Goal: Task Accomplishment & Management: Use online tool/utility

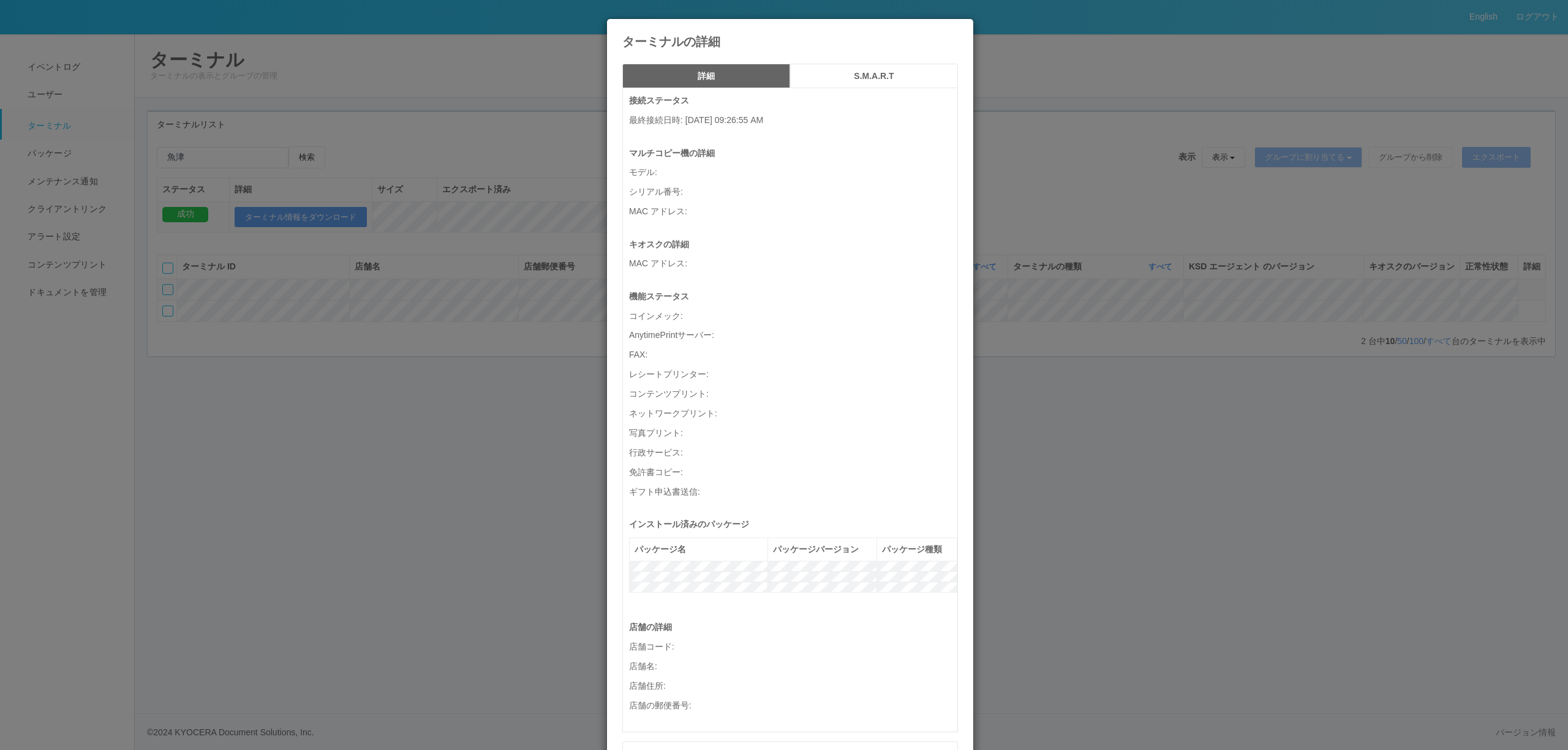
scroll to position [350, 0]
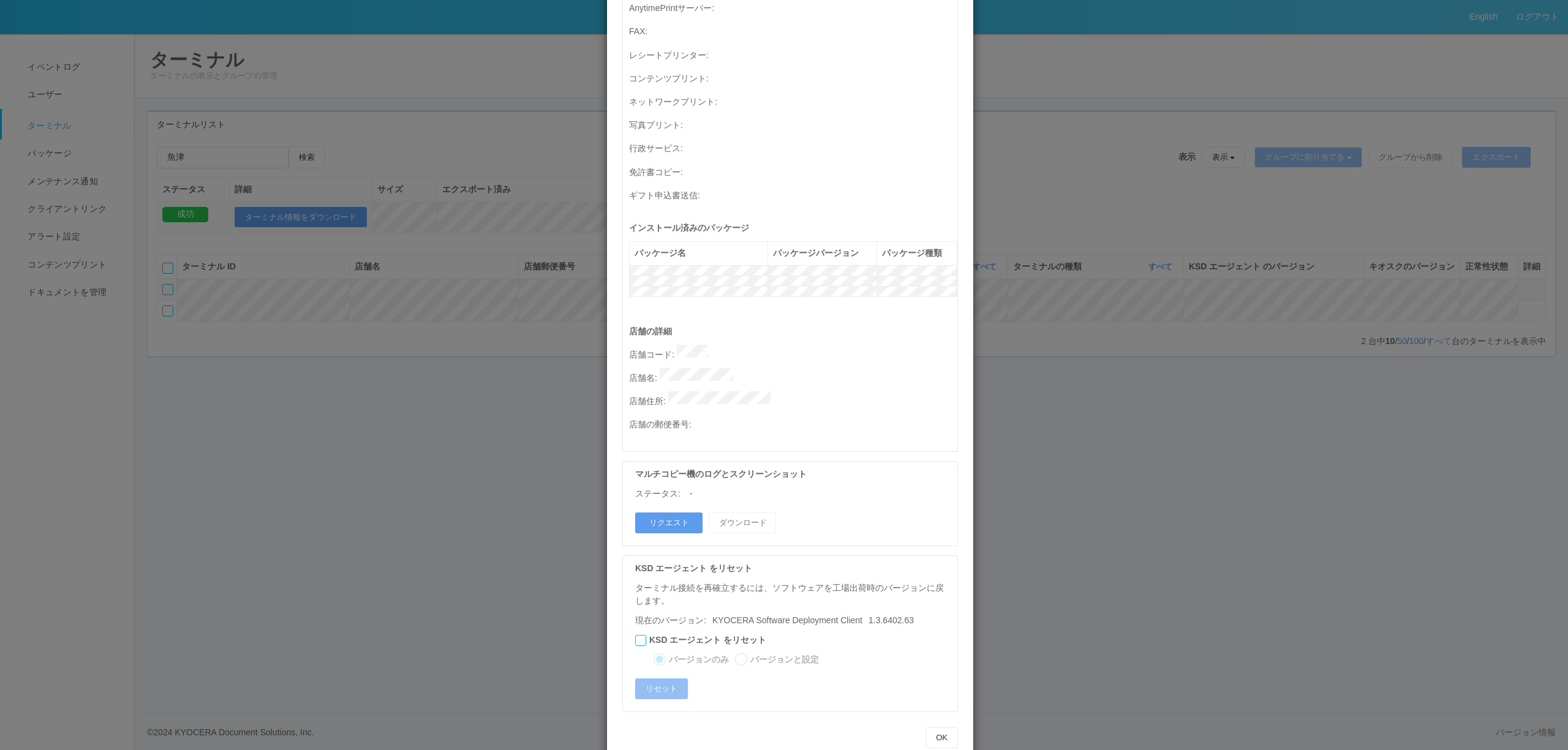
click at [246, 180] on div "ターミナルの詳細 詳細 S.M.A.R.T 接続ステータス 最終接続日時 : [DATE] 09:26:55 AM マルチコピー機の詳細 モデル : シリアル…" at bounding box center [784, 375] width 1568 height 750
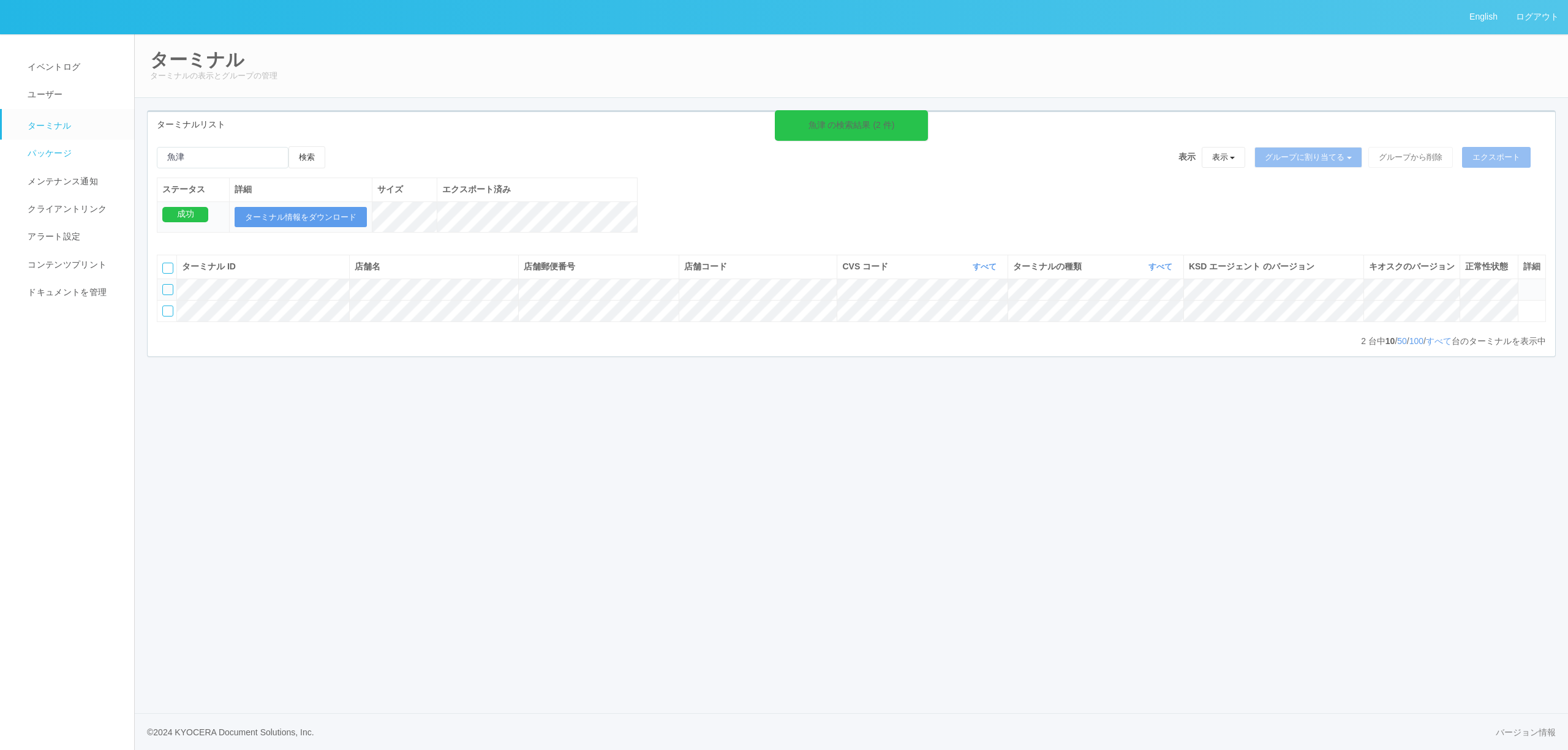
click at [55, 148] on span "パッケージ" at bounding box center [48, 153] width 47 height 10
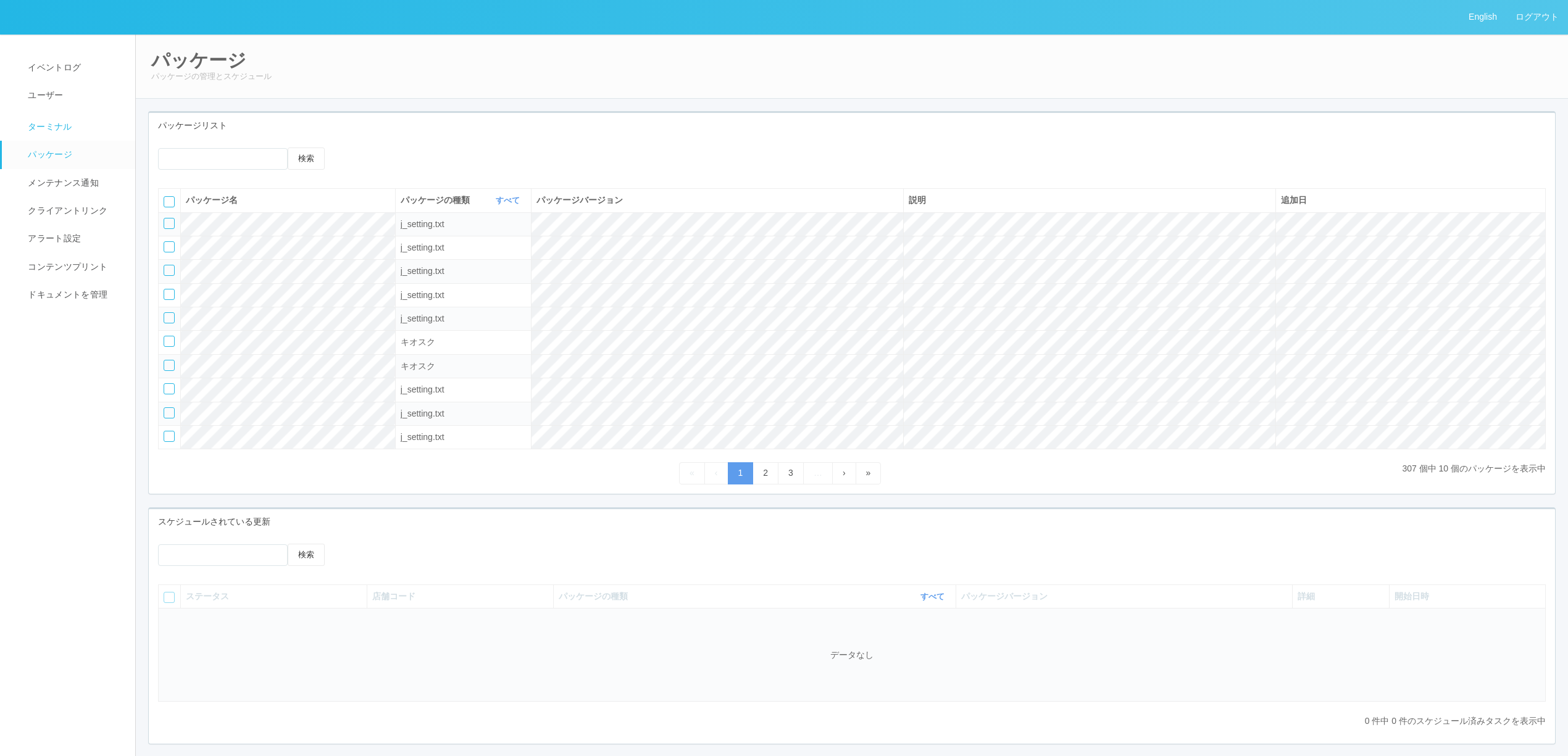
click at [38, 123] on span "ターミナル" at bounding box center [48, 126] width 47 height 10
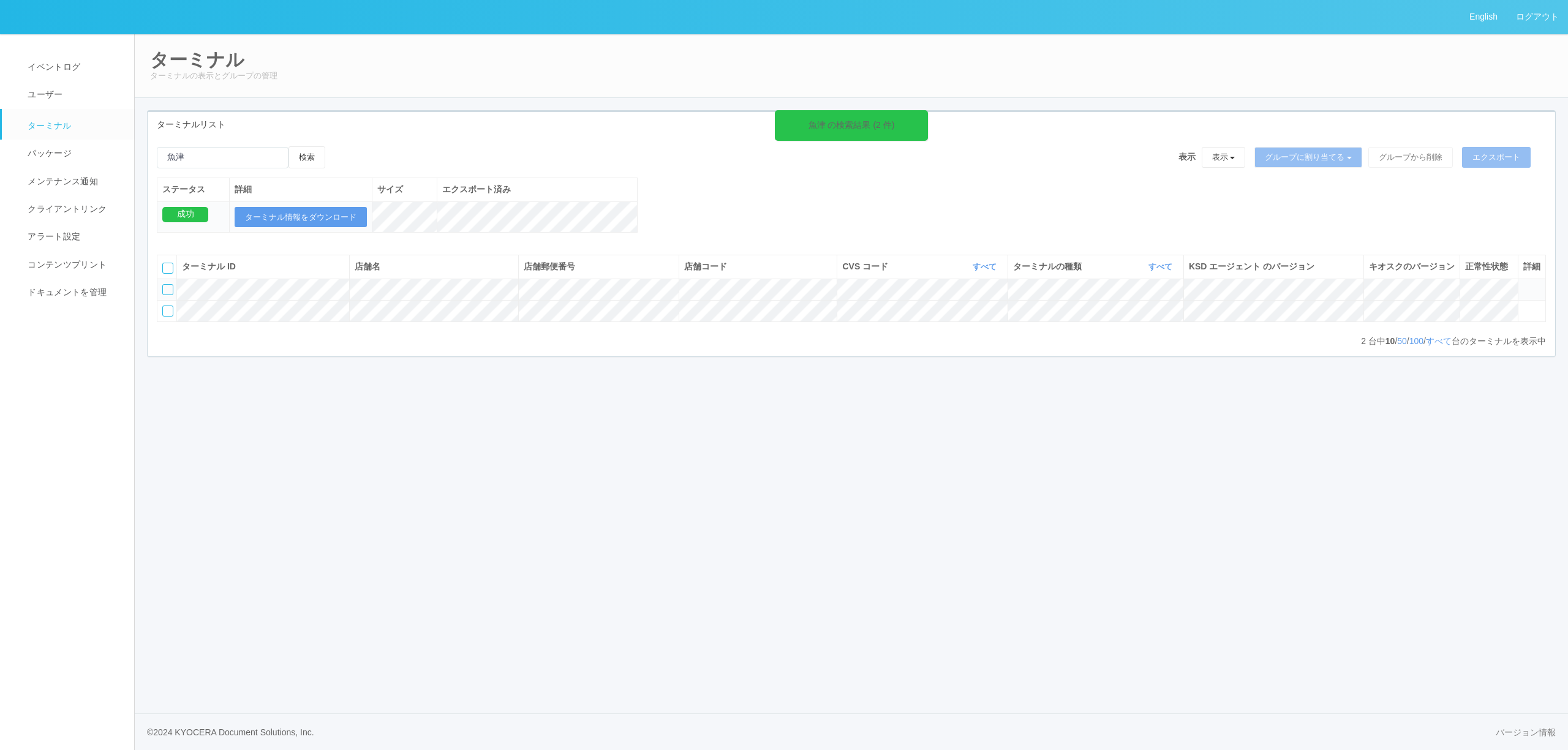
click at [164, 300] on td at bounding box center [166, 289] width 19 height 22
click at [171, 295] on div at bounding box center [167, 289] width 11 height 11
click at [338, 146] on icon at bounding box center [338, 146] width 0 height 0
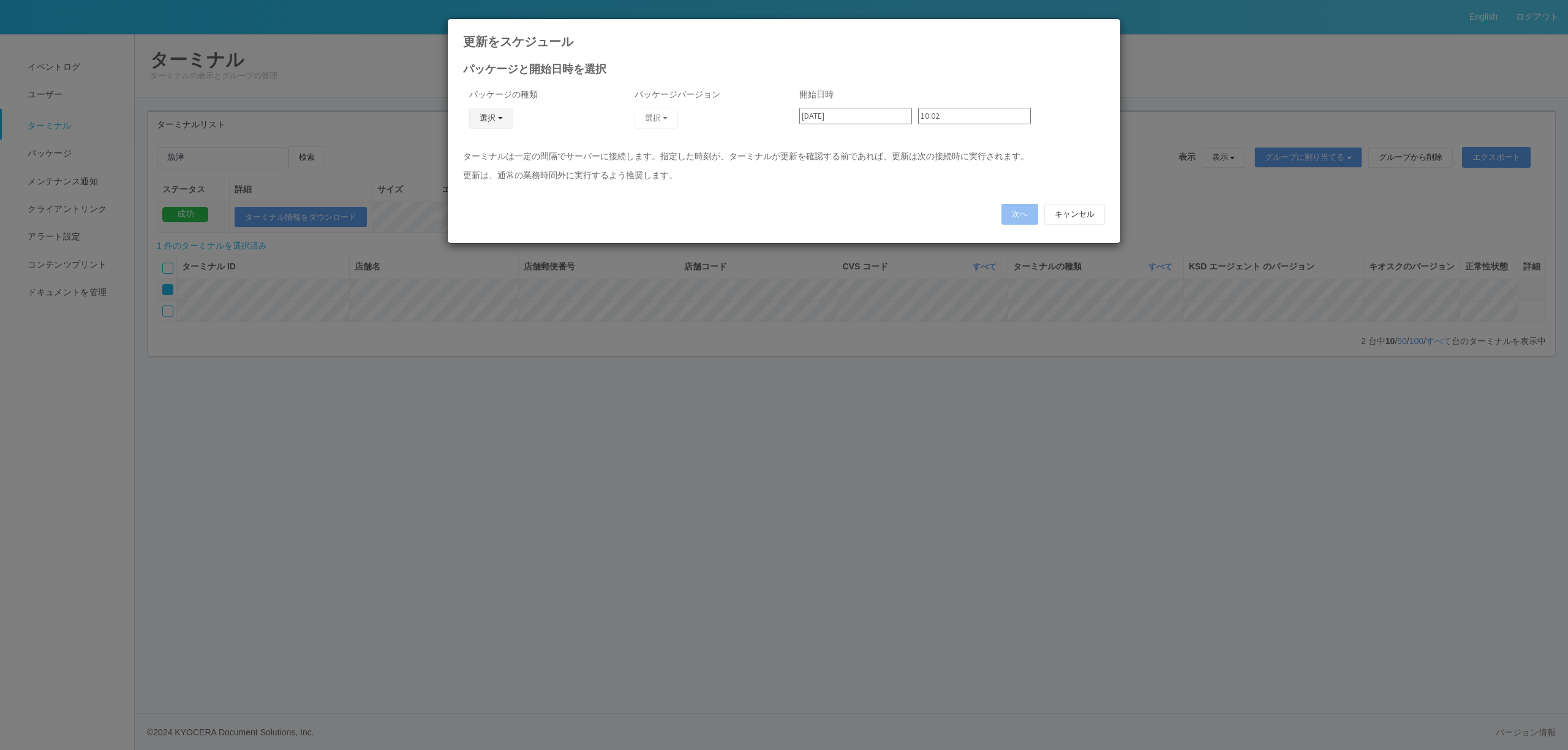
click at [504, 115] on button "選択" at bounding box center [491, 118] width 44 height 21
drag, startPoint x: 488, startPoint y: 189, endPoint x: 530, endPoint y: 169, distance: 46.5
click at [488, 189] on link "j_setting.txt" at bounding box center [473, 190] width 97 height 19
click at [658, 124] on button "選択" at bounding box center [656, 118] width 44 height 21
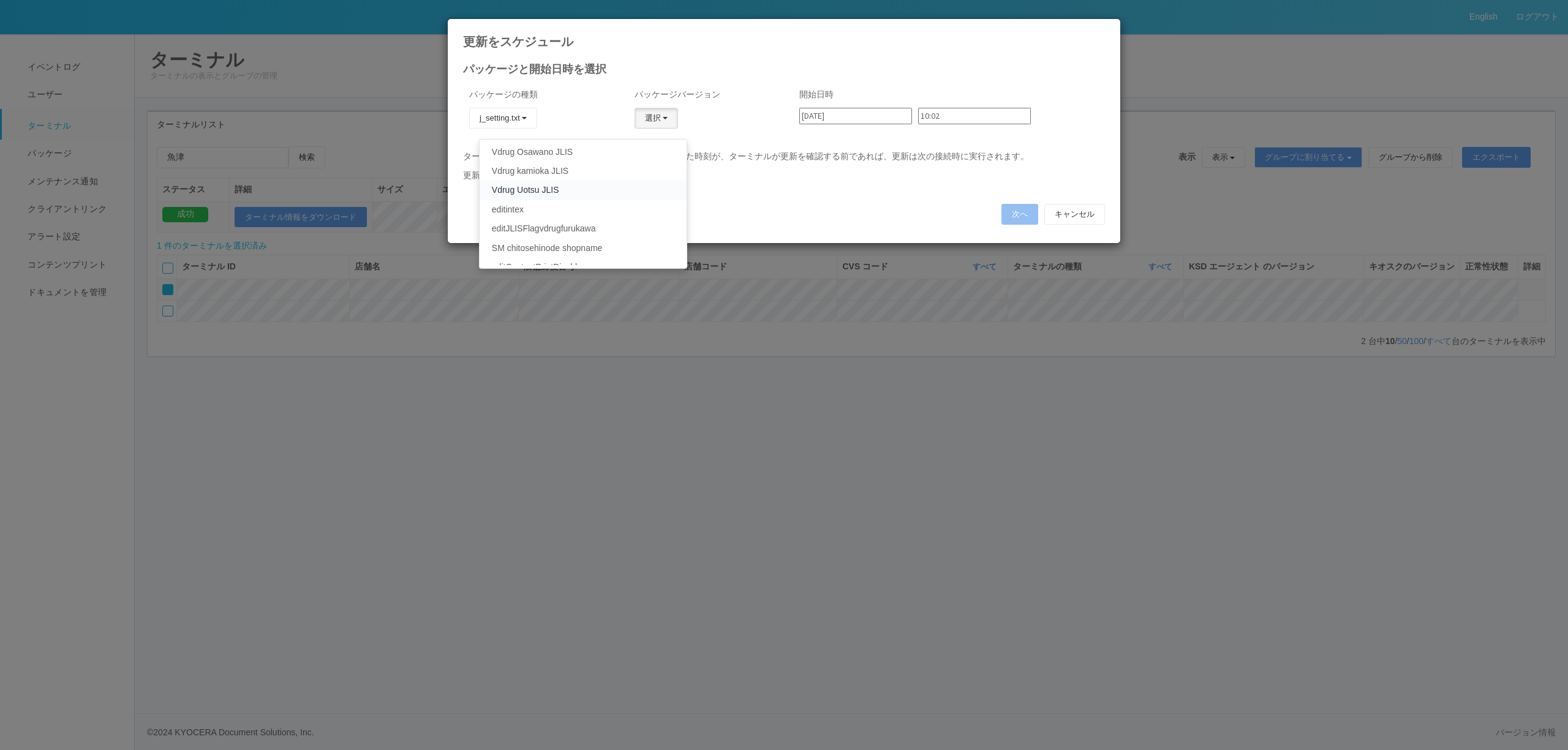
click at [580, 184] on link "Vdrug Uotsu JLIS" at bounding box center [583, 190] width 207 height 19
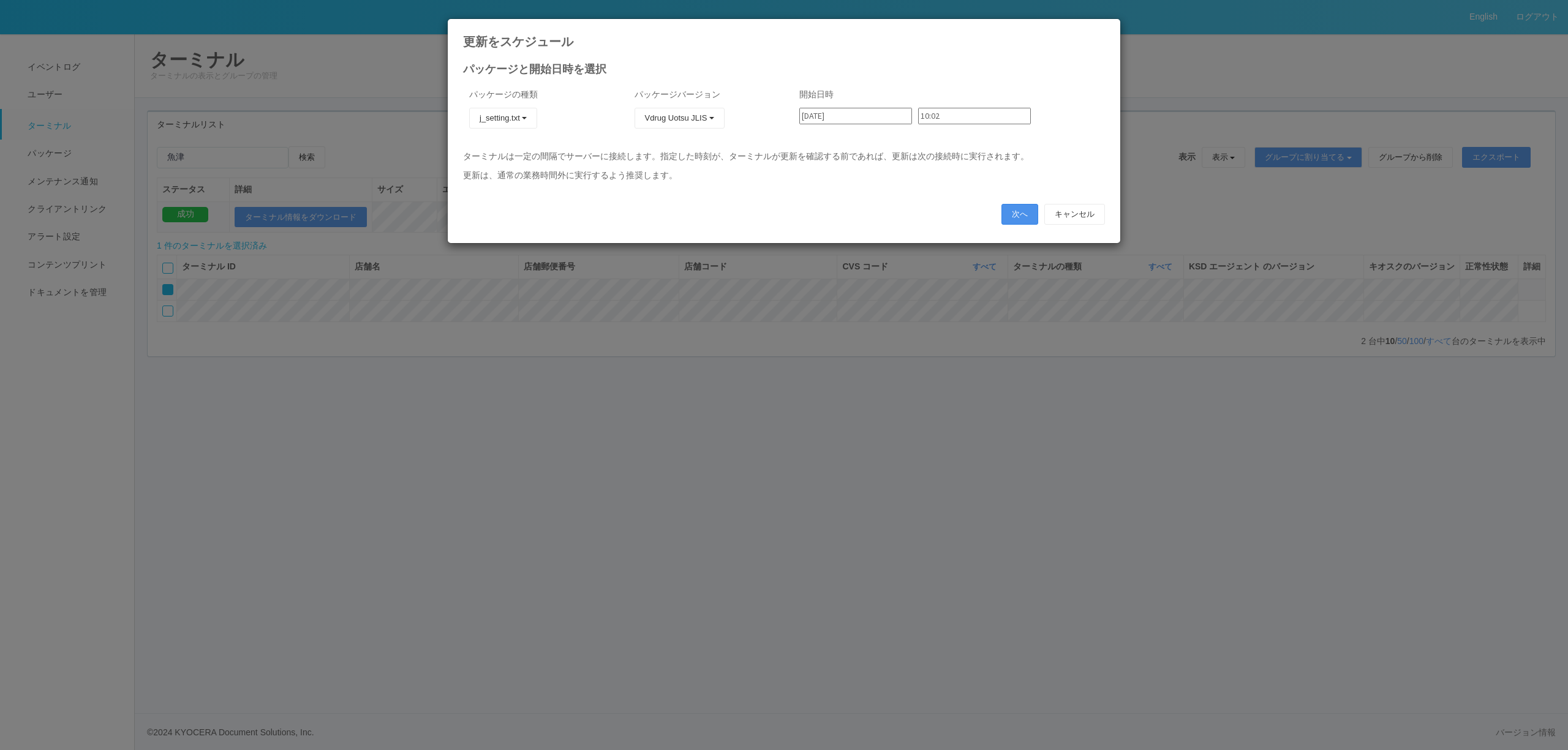
click at [1015, 212] on button "次へ" at bounding box center [1019, 214] width 37 height 21
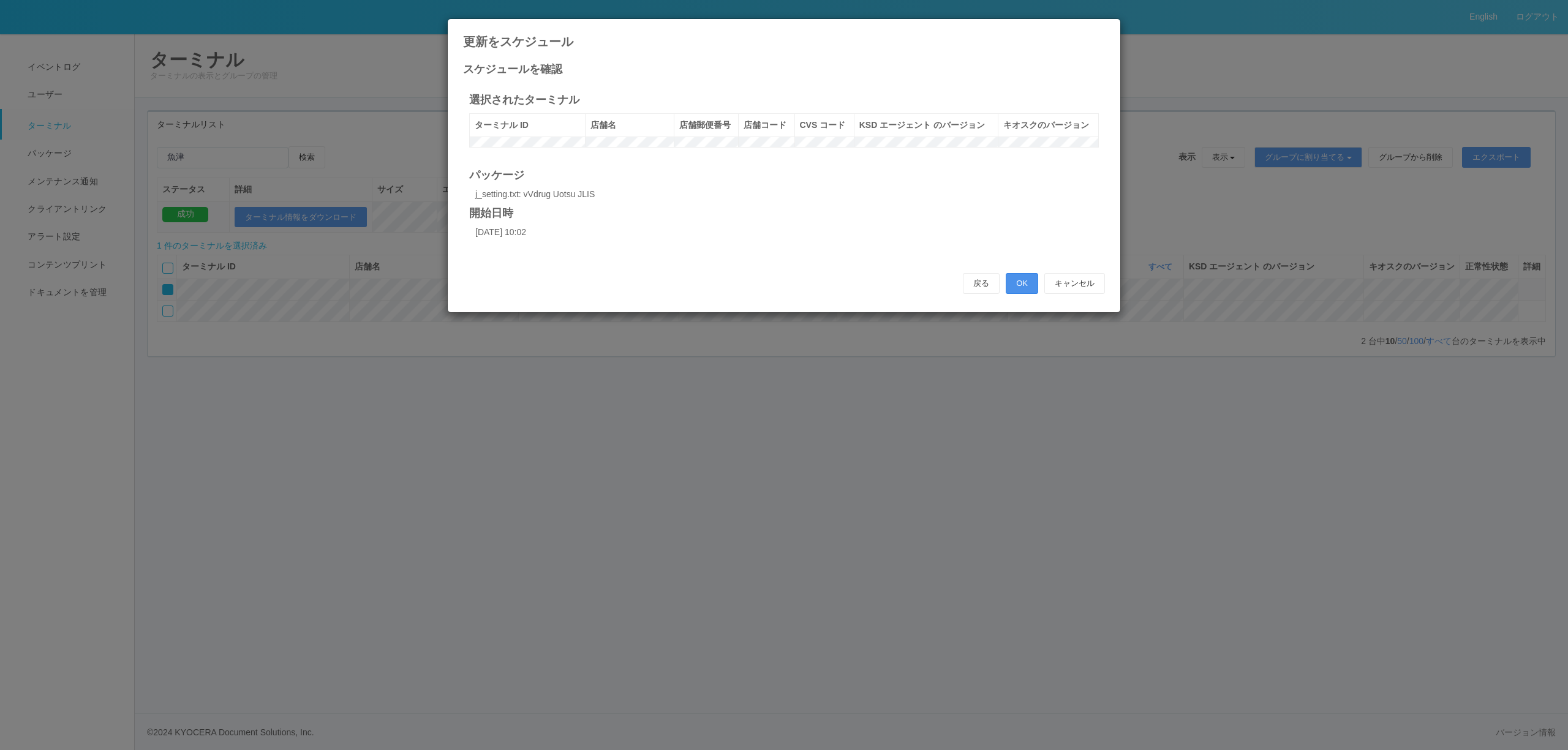
click at [1014, 294] on button "OK" at bounding box center [1022, 283] width 33 height 21
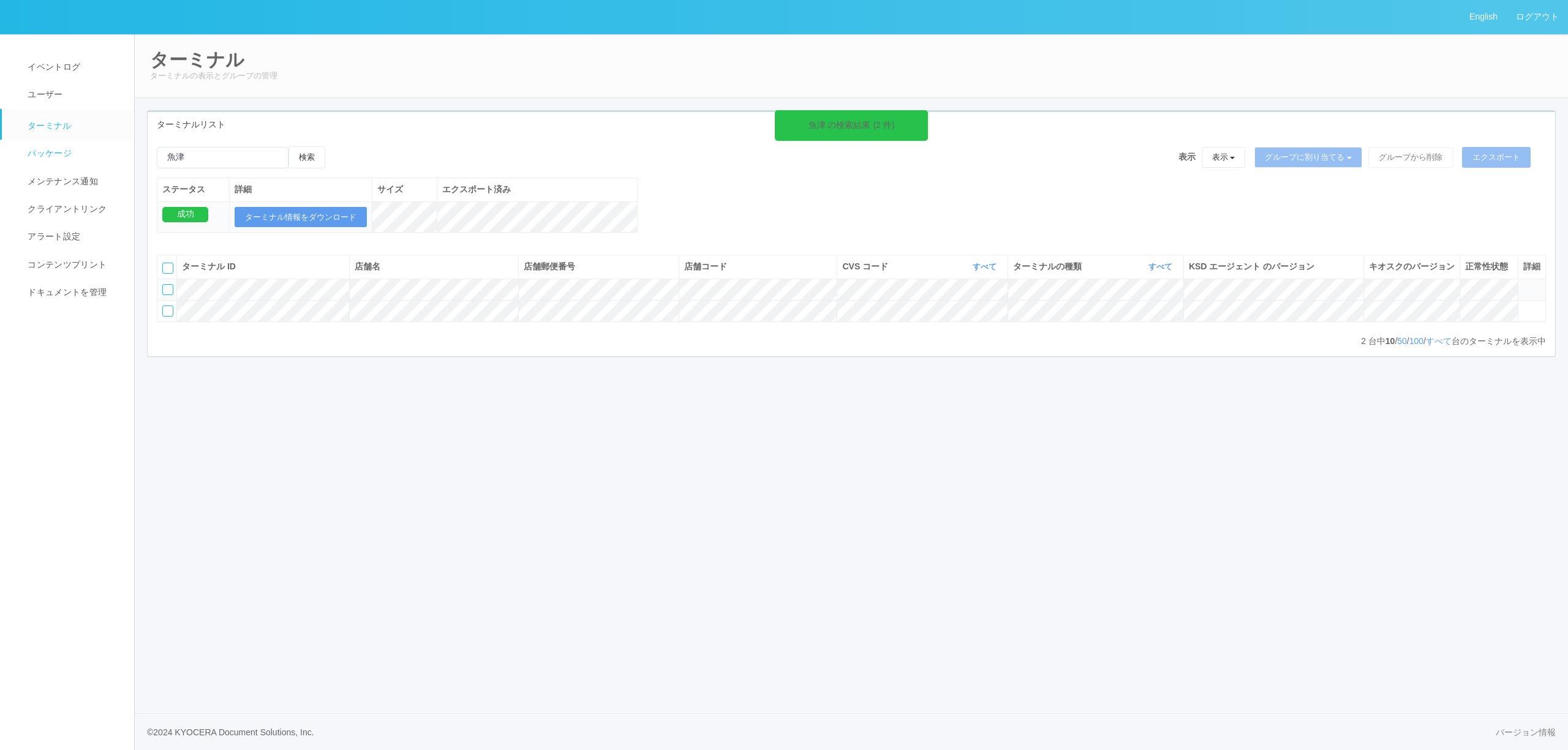
click at [64, 156] on span "パッケージ" at bounding box center [48, 153] width 47 height 10
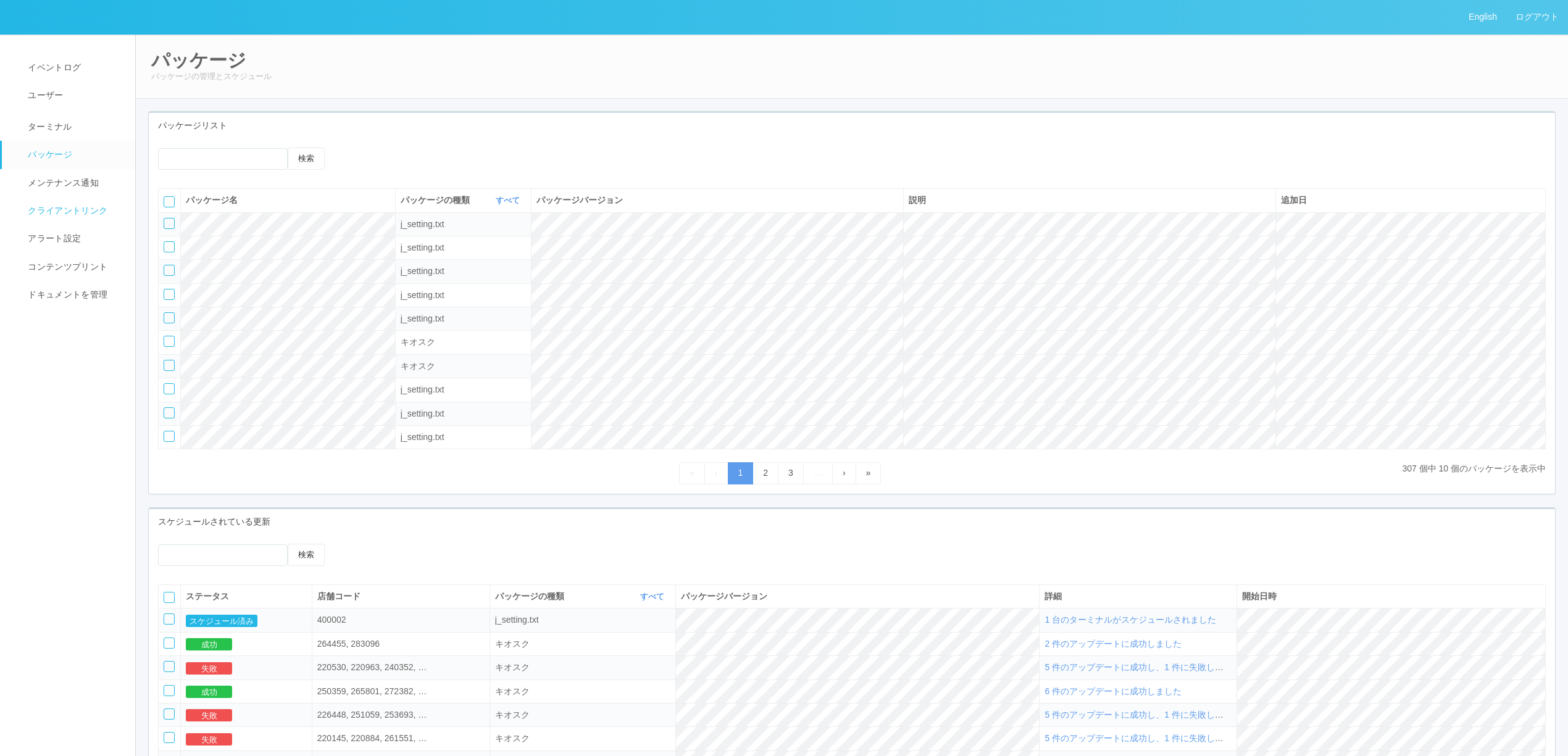
click at [43, 199] on link "クライアントリンク" at bounding box center [73, 211] width 144 height 28
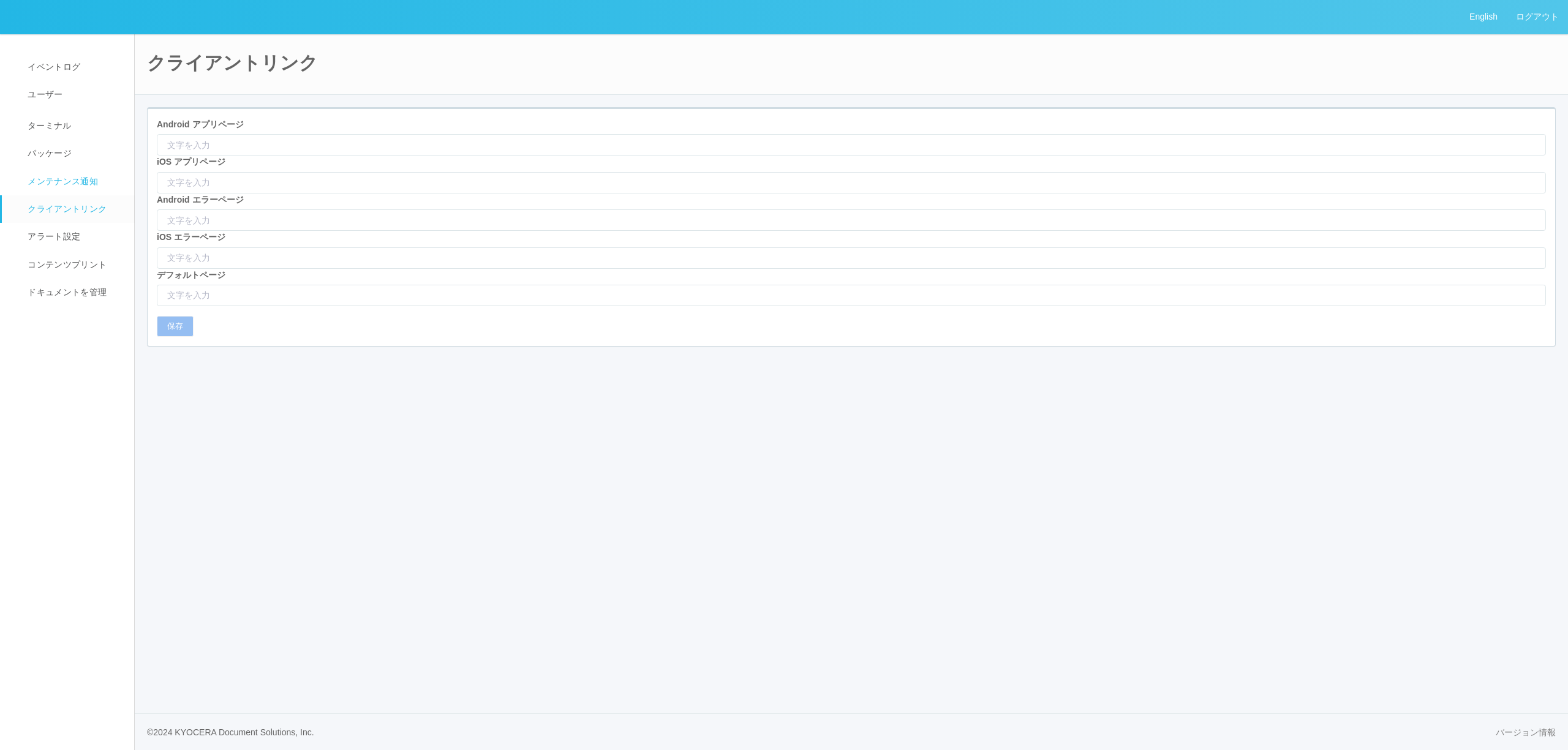
type input "https://play.google.com/store/apps/details?id=com.kyocera.anytimemobileprint"
type input "itms-apps://itunes.apple.com/app/anytime-mobile-print/id1371059543?ls=1&mt=8"
type input "/html/appNotFound.html"
type input "https://jp.anytime-print.com"
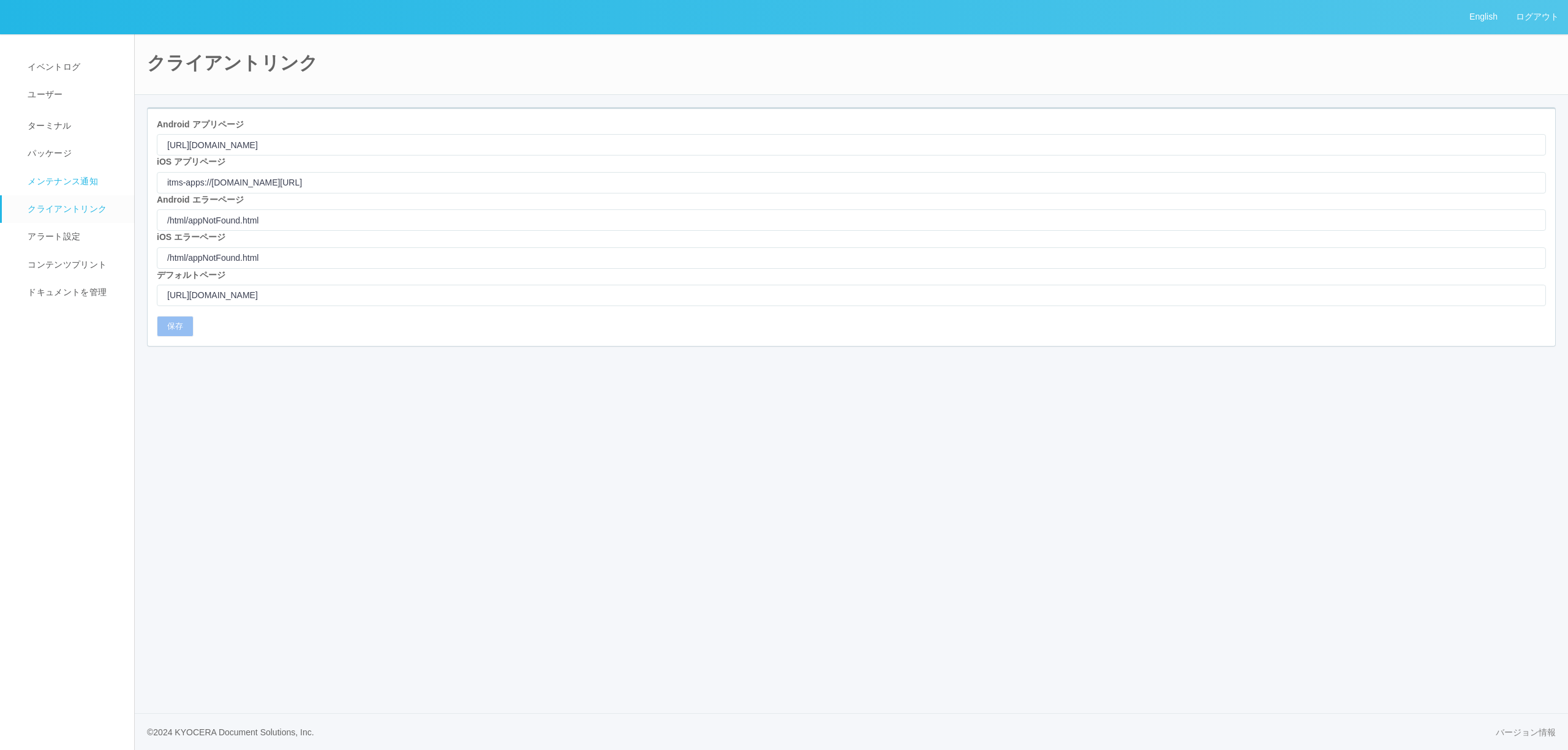
click at [44, 181] on span "メンテナンス通知" at bounding box center [61, 181] width 74 height 10
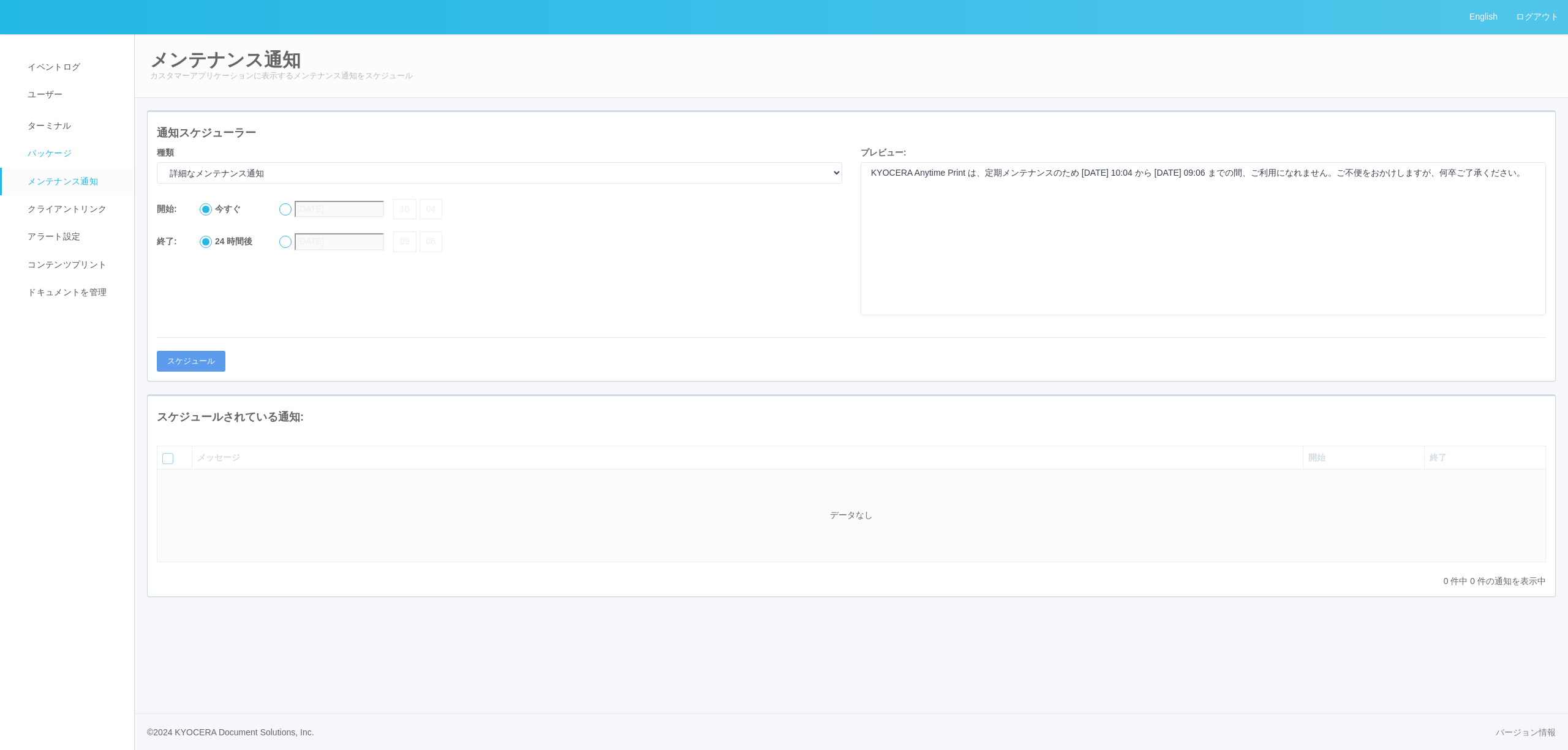
click at [45, 161] on link "パッケージ" at bounding box center [73, 153] width 143 height 28
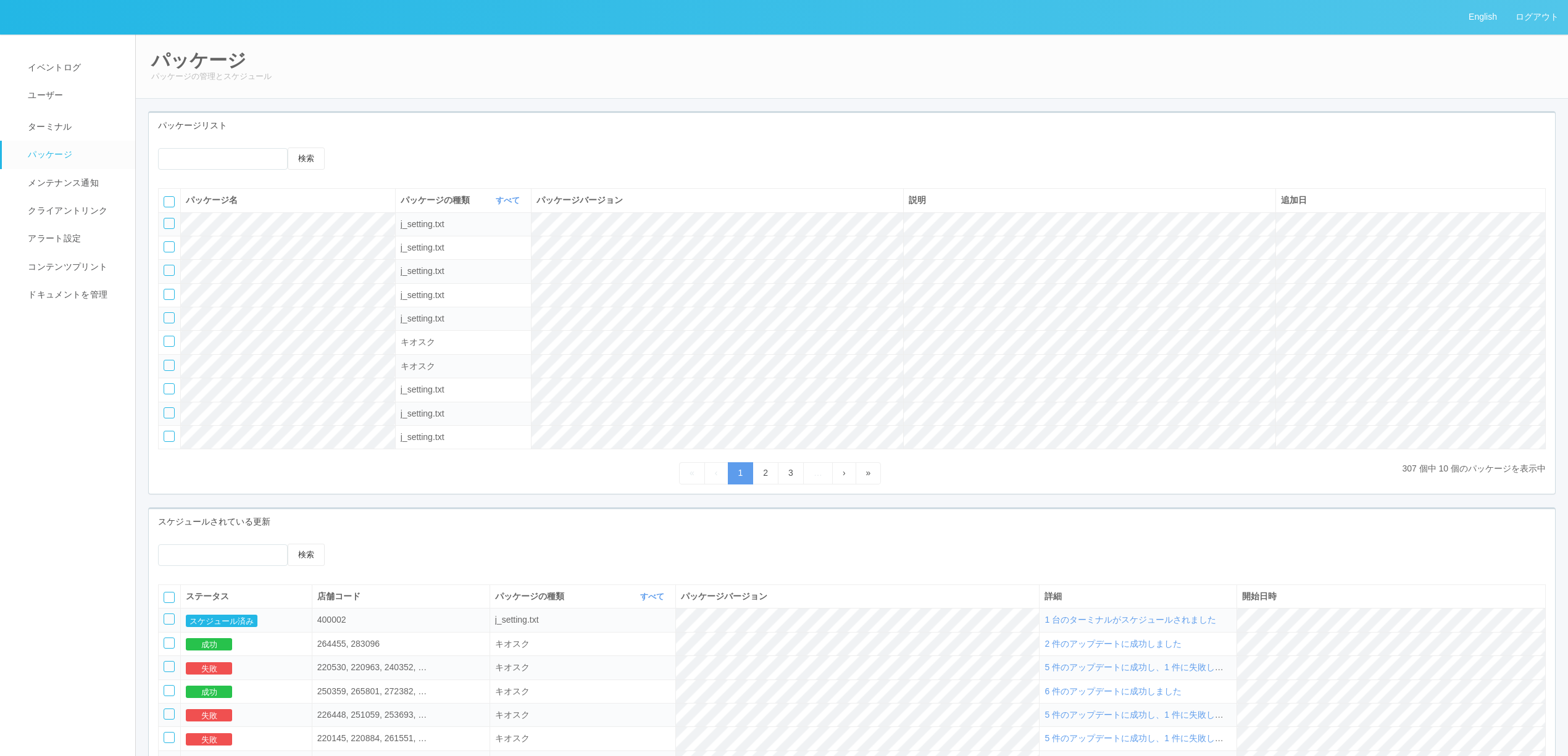
click at [1134, 625] on span "1 台のターミナルがスケジュールされました" at bounding box center [1130, 619] width 172 height 10
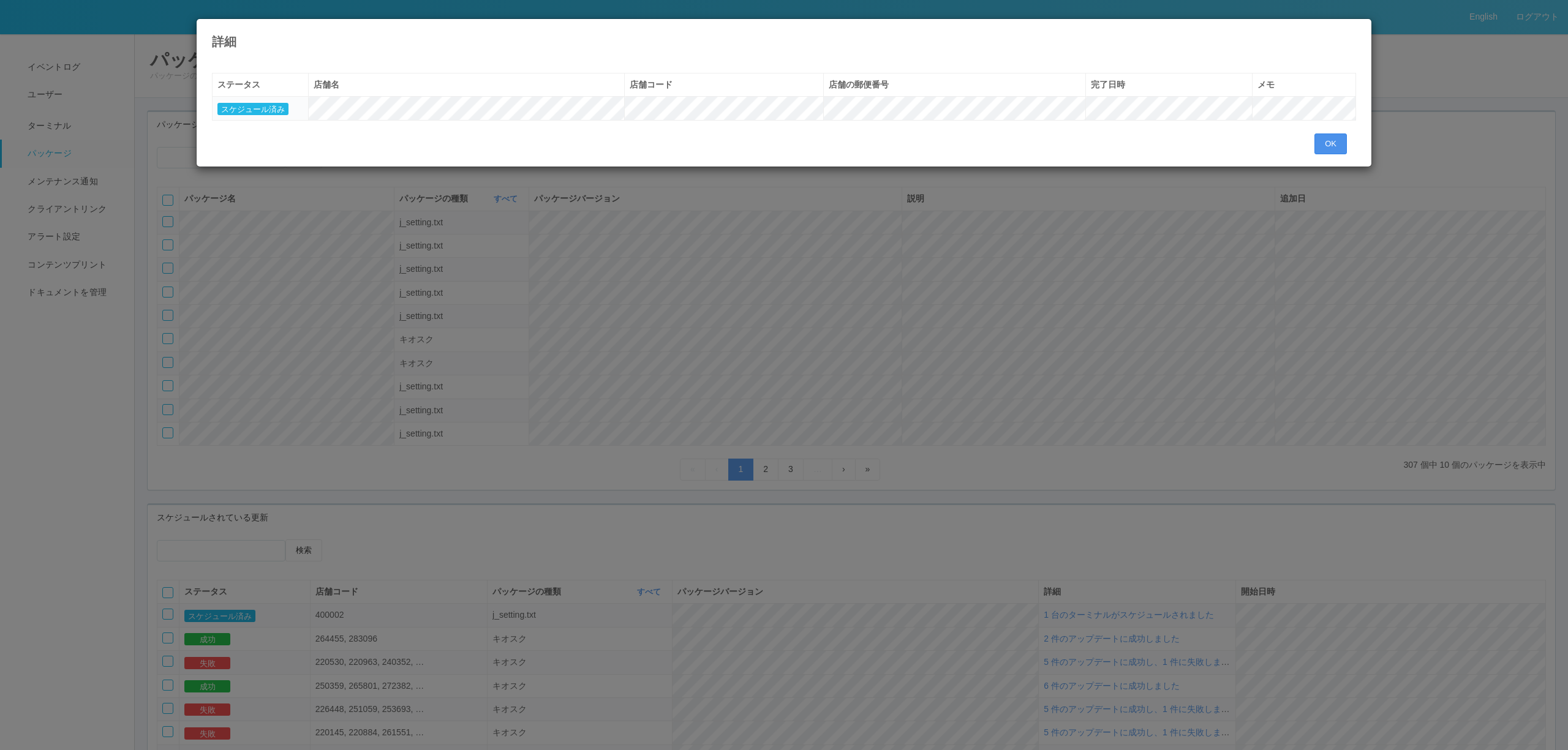
click at [1336, 151] on button "OK" at bounding box center [1331, 144] width 33 height 21
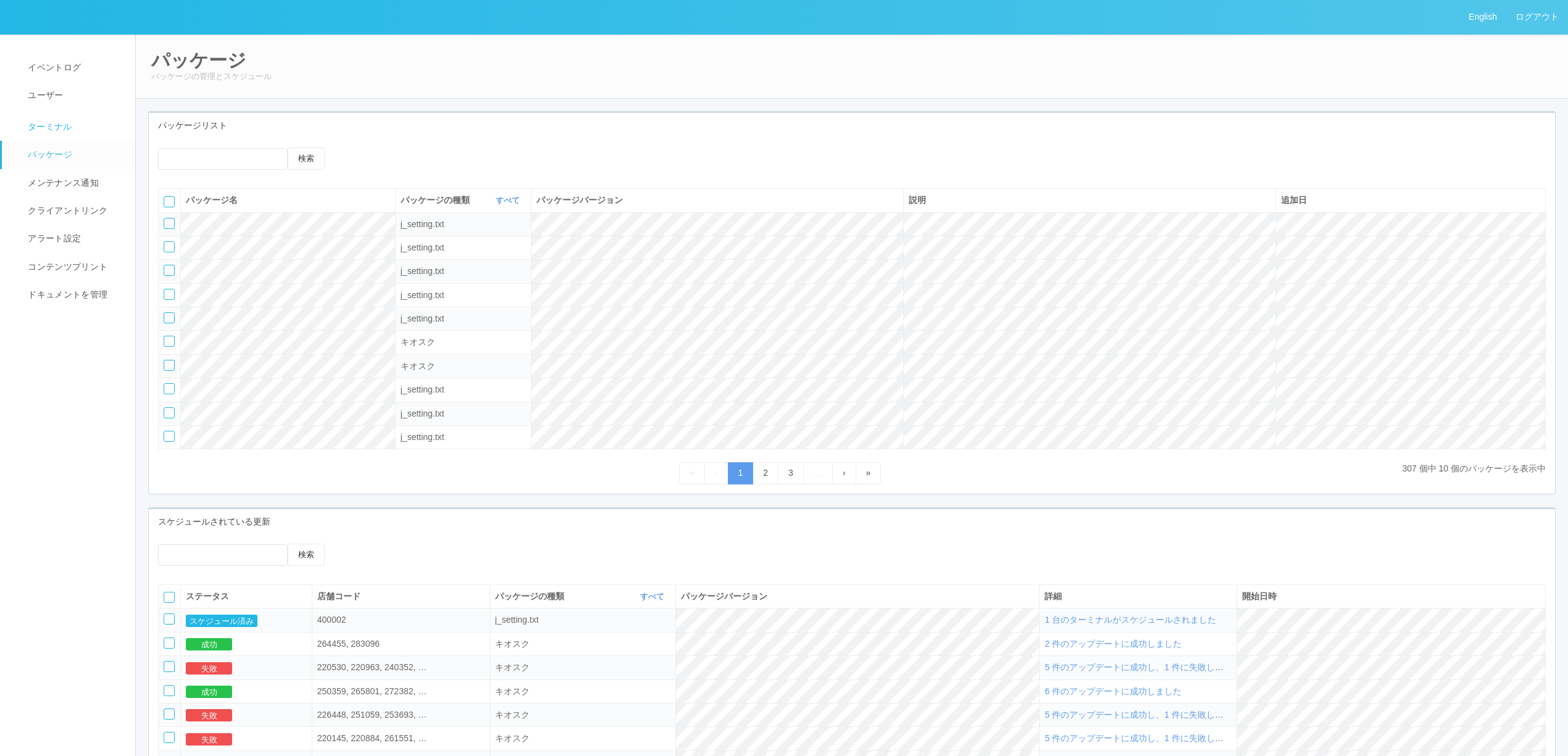
click at [66, 137] on link "ターミナル" at bounding box center [73, 125] width 144 height 31
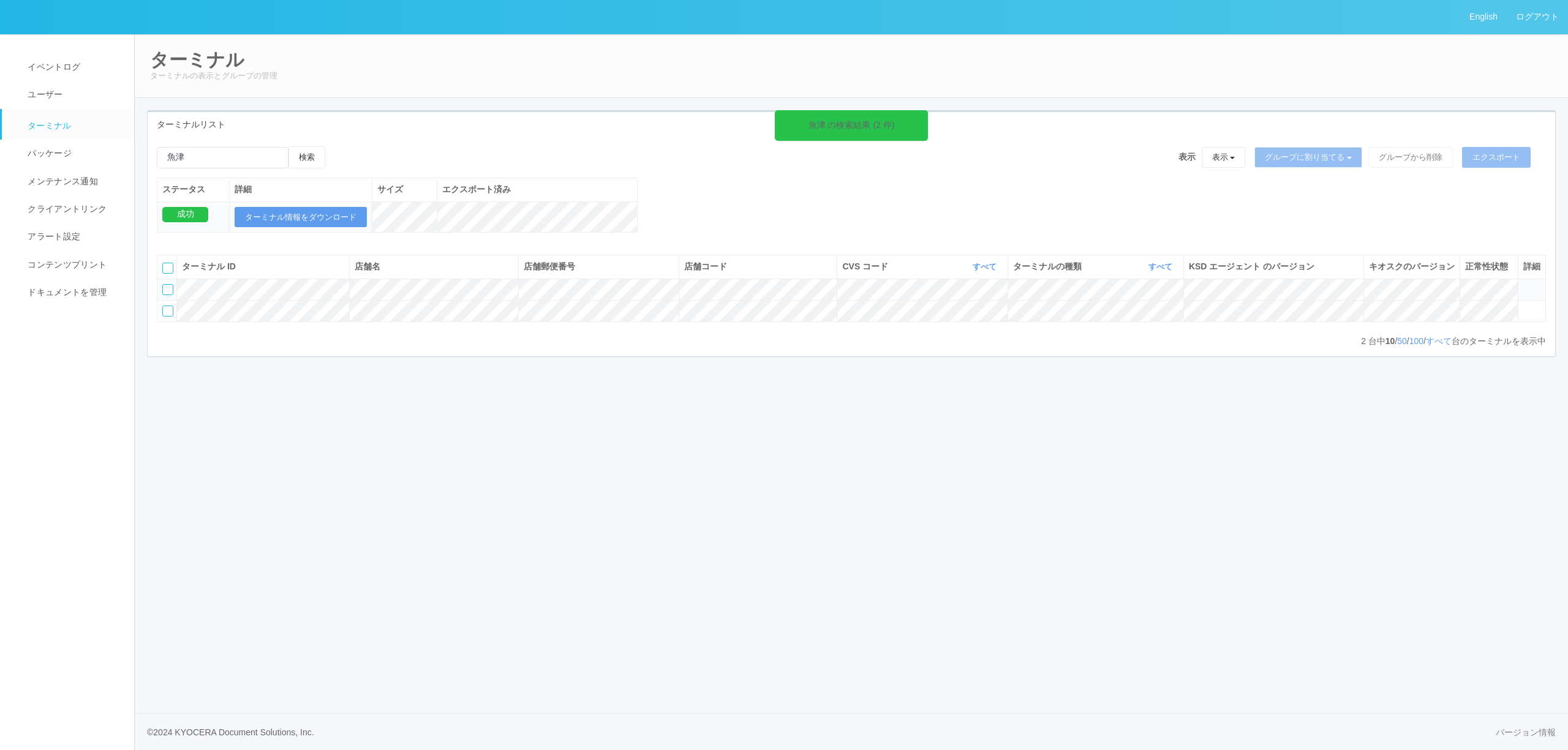
click at [1523, 284] on icon at bounding box center [1523, 284] width 0 height 0
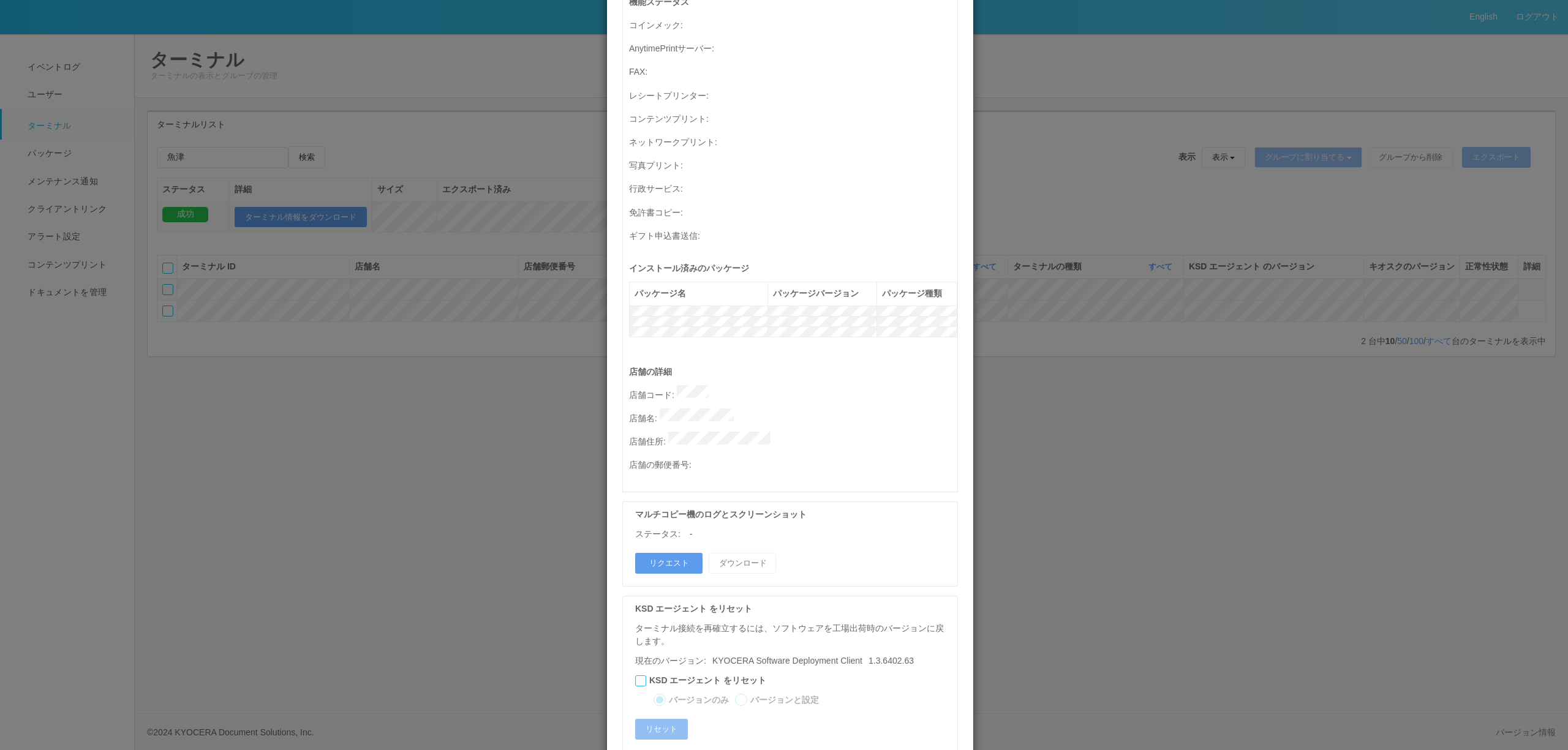
scroll to position [350, 0]
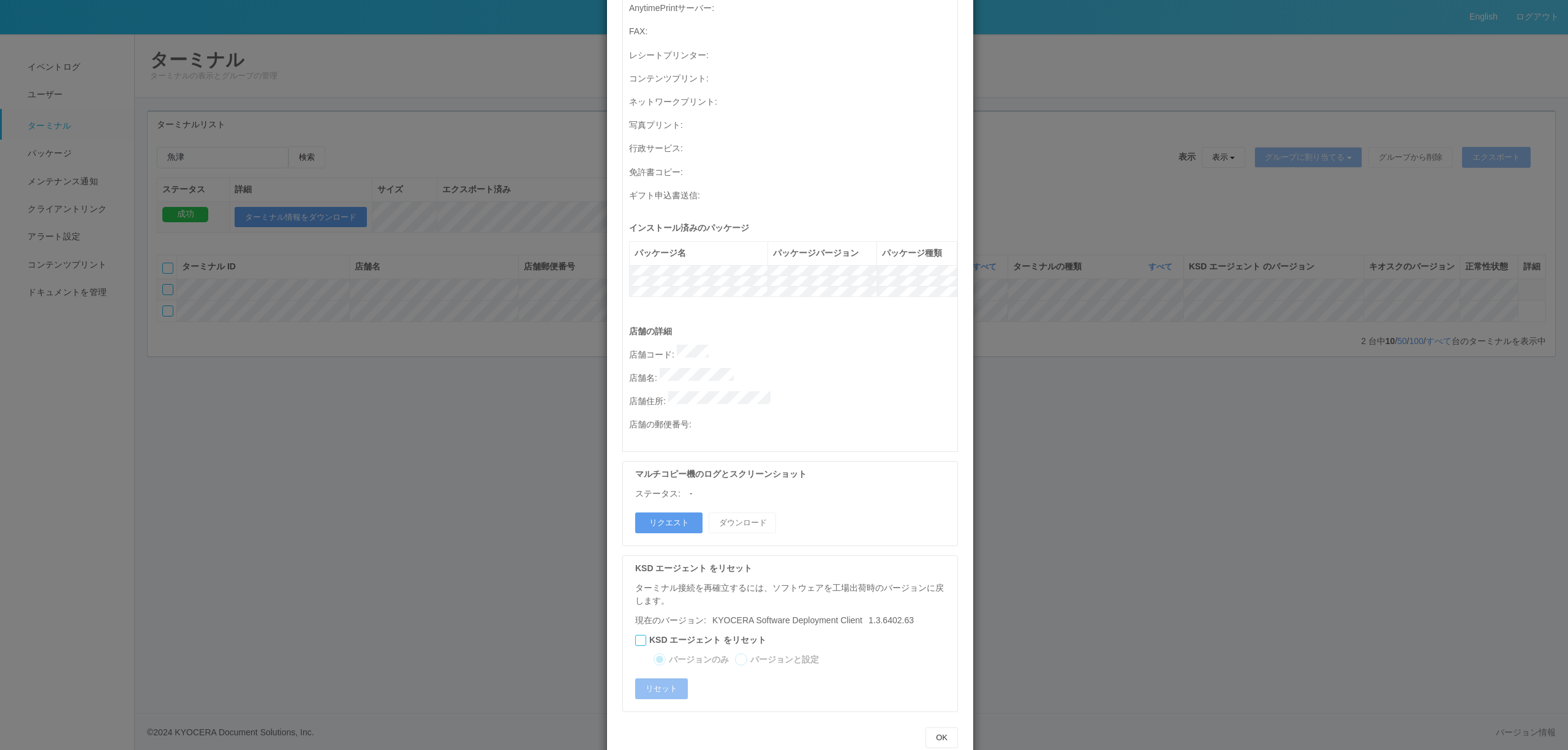
click at [1218, 463] on div "ターミナルの詳細 詳細 S.M.A.R.T 接続ステータス 最終接続日時 : 08/18/2025 09:26:55 AM マルチコピー機の詳細 モデル : …" at bounding box center [784, 375] width 1568 height 750
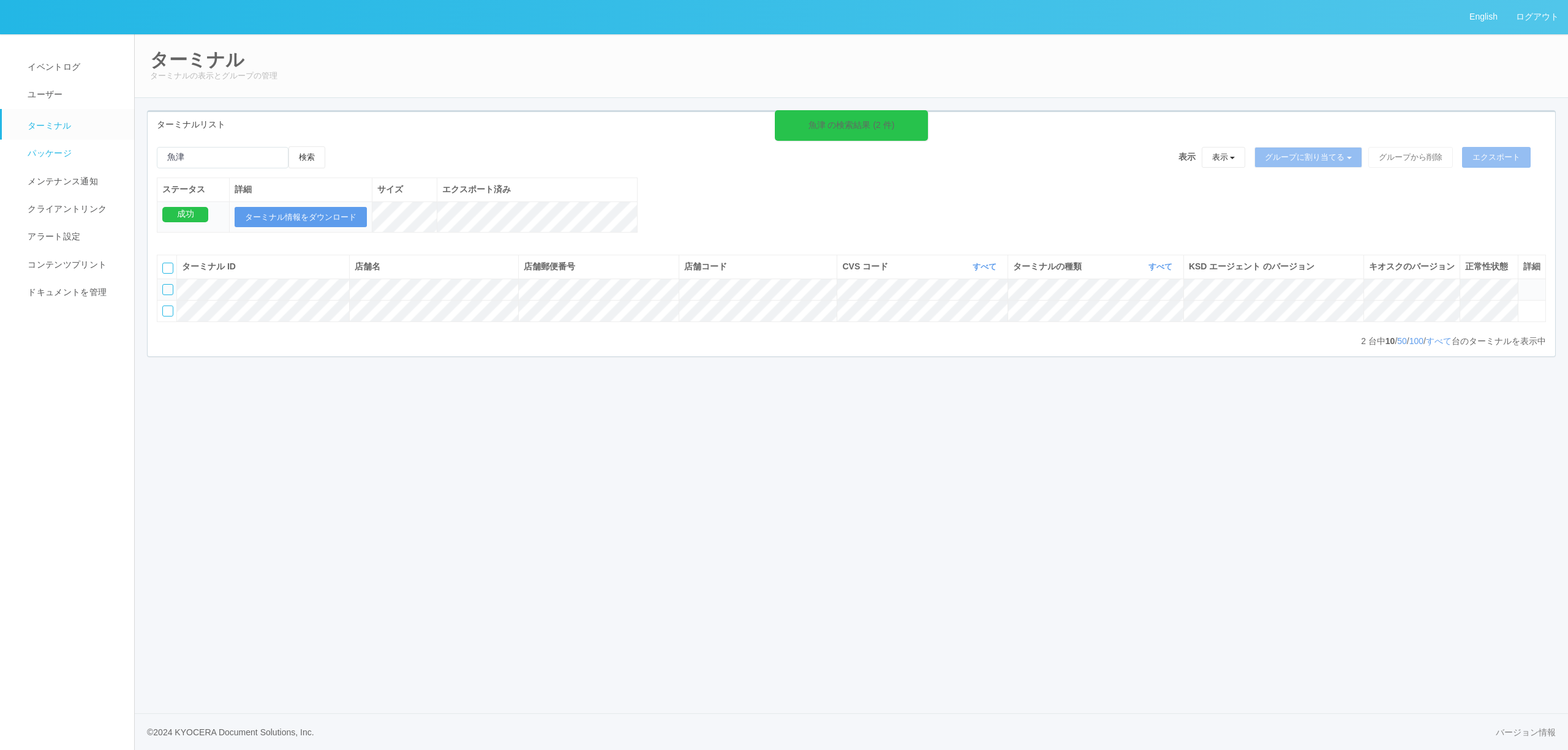
click at [57, 148] on span "パッケージ" at bounding box center [48, 153] width 47 height 10
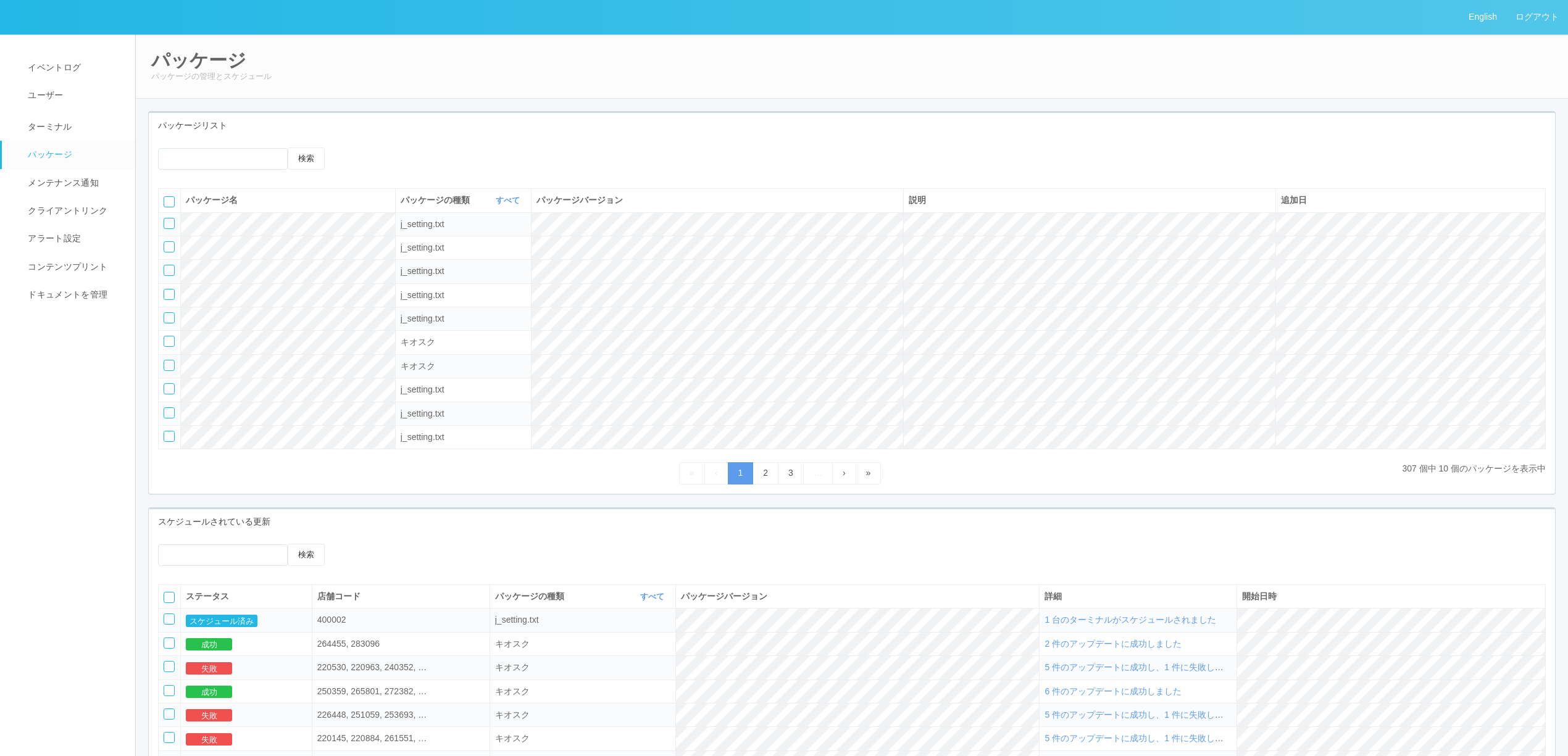
click at [1189, 625] on span "1 台のターミナルがスケジュールされました" at bounding box center [1130, 619] width 172 height 10
click at [1196, 625] on span "1 台のターミナルがスケジュールされました" at bounding box center [1130, 619] width 172 height 10
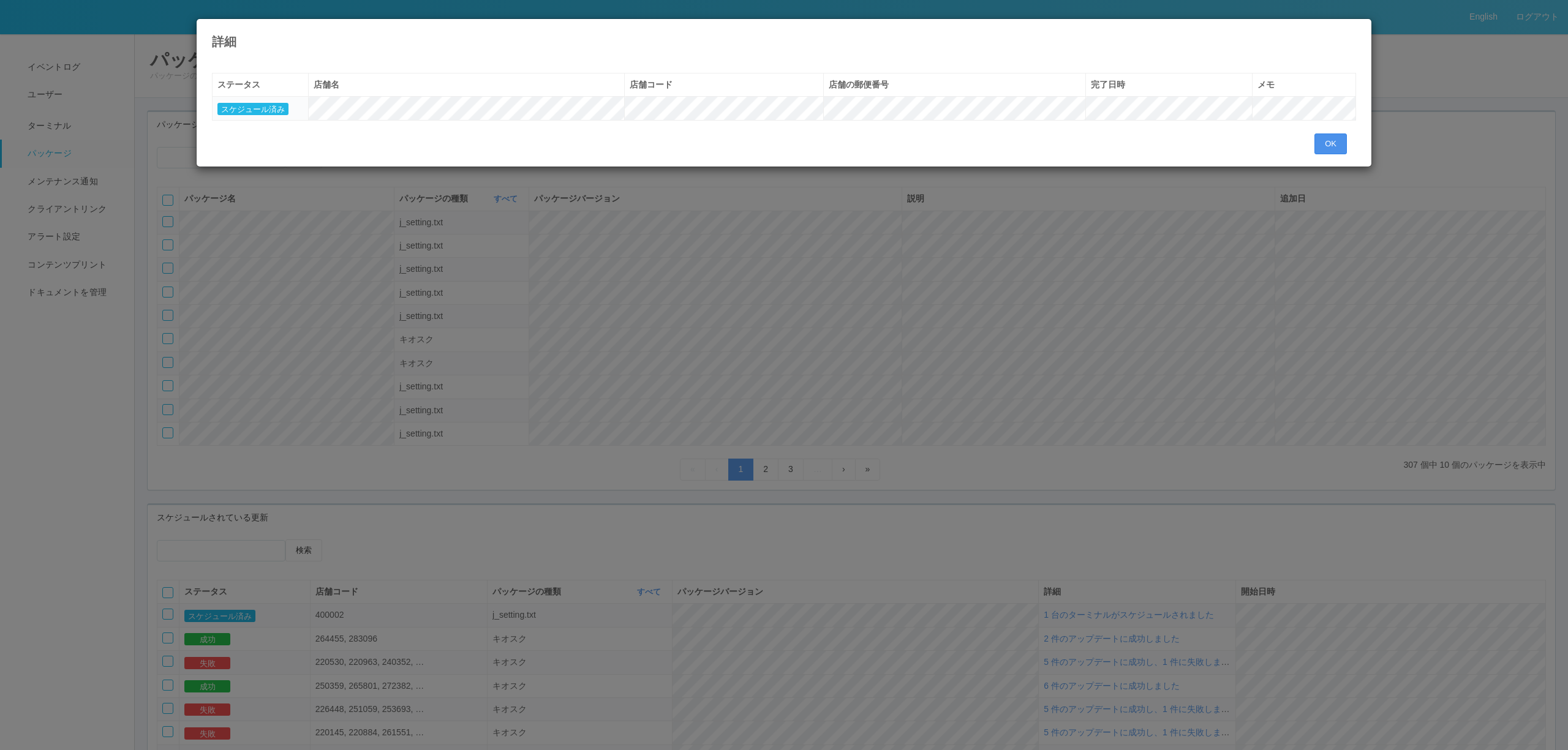
click at [1331, 142] on button "OK" at bounding box center [1331, 144] width 33 height 21
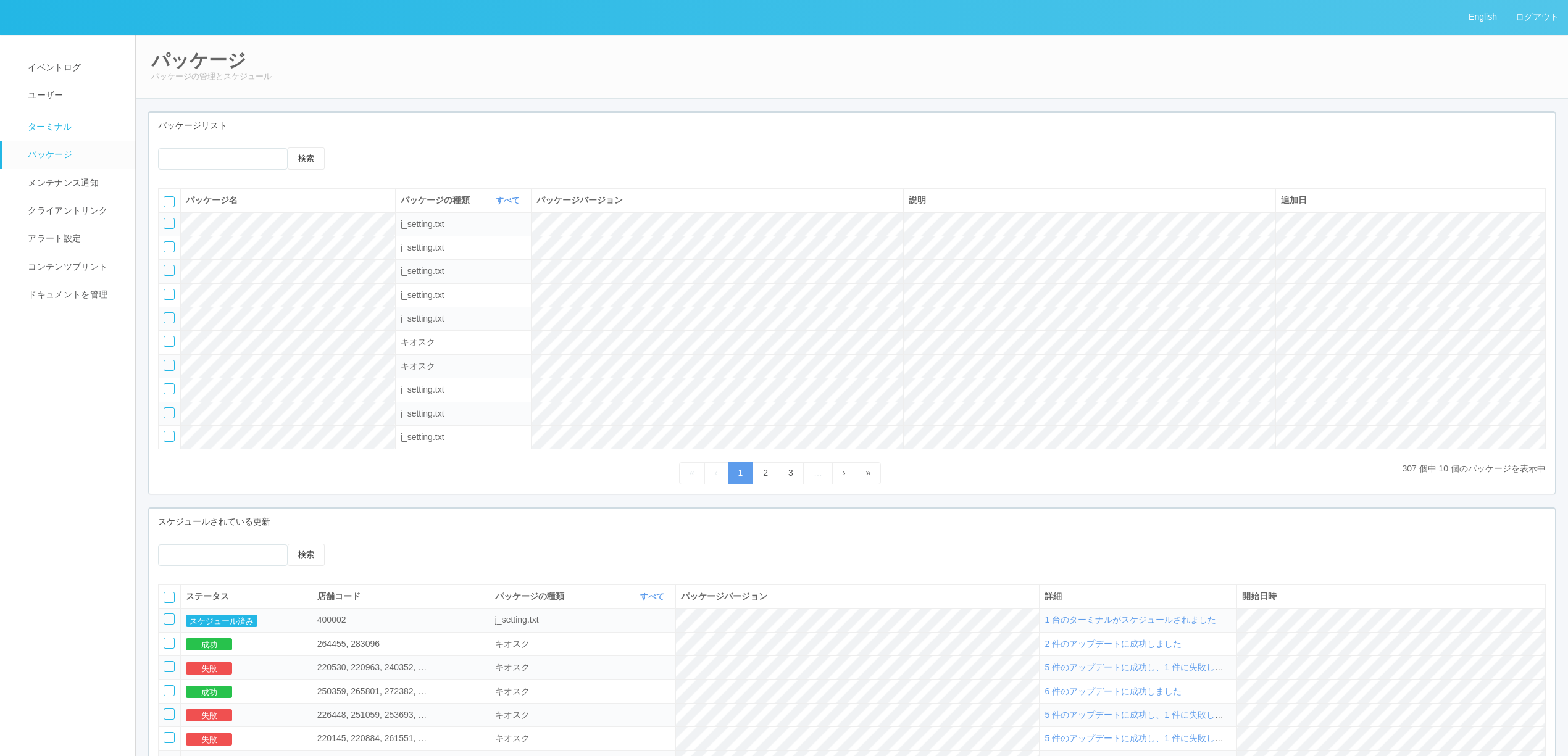
click at [42, 121] on span "ターミナル" at bounding box center [48, 126] width 47 height 10
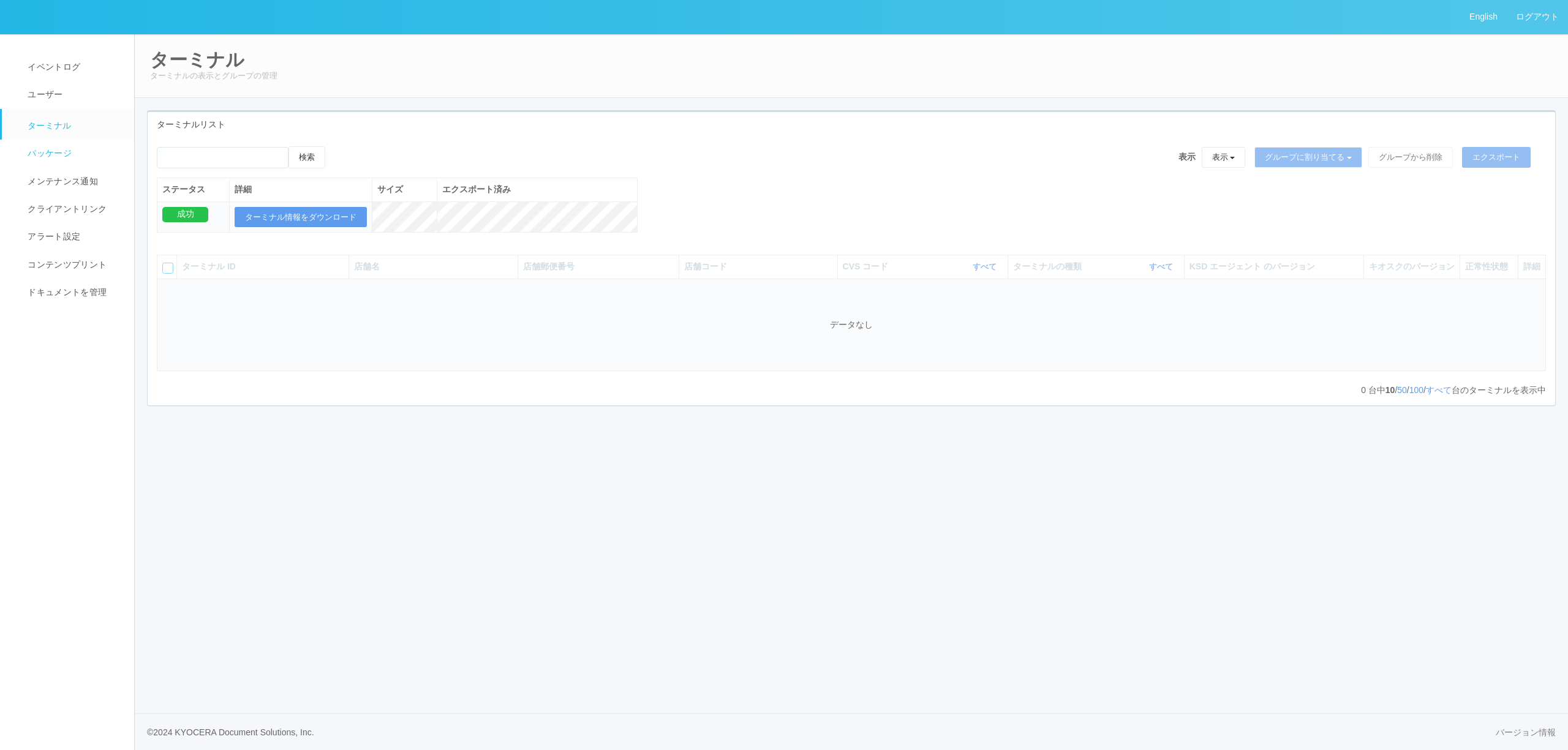
click at [64, 162] on link "パッケージ" at bounding box center [73, 153] width 143 height 28
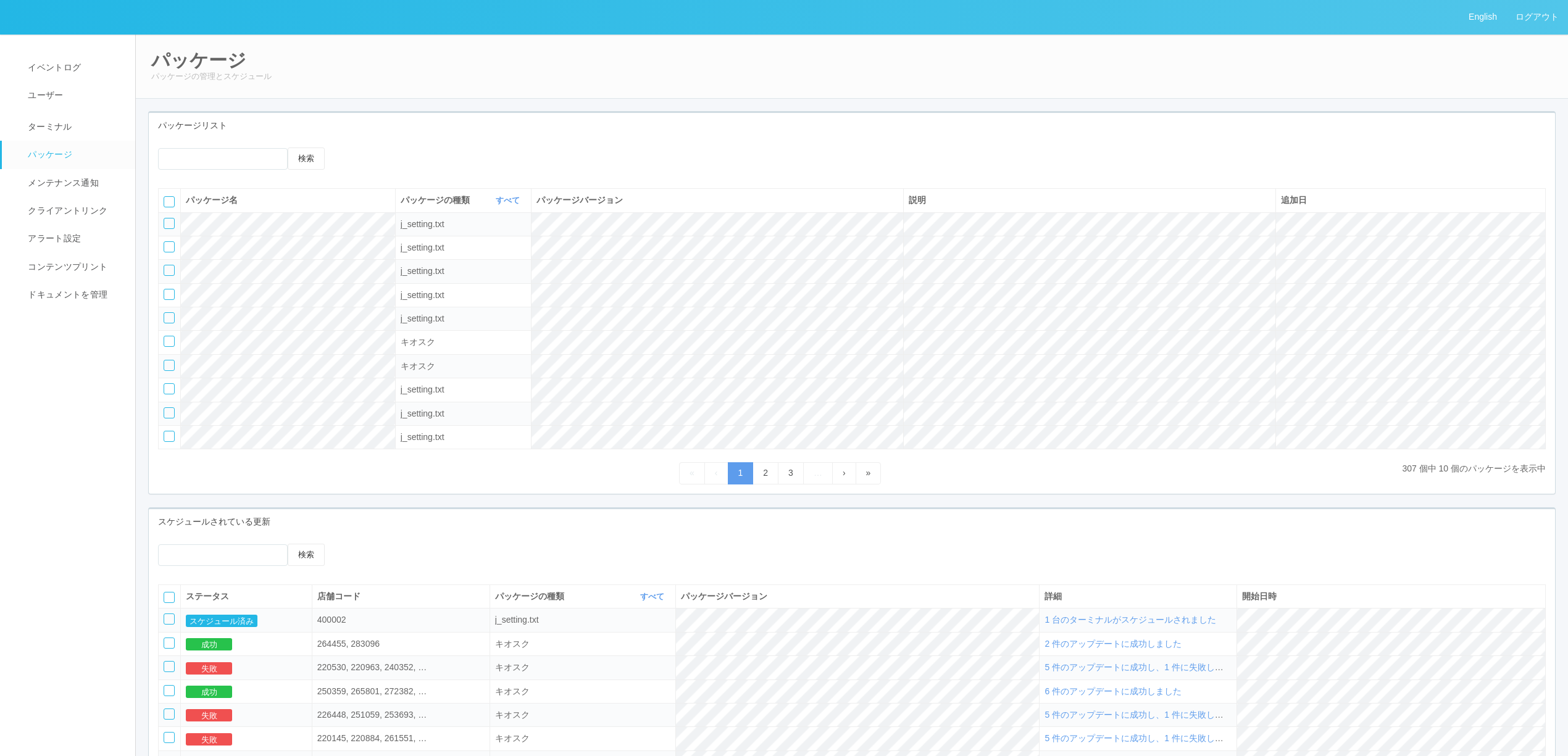
click at [1115, 625] on span "1 台のターミナルがスケジュールされました" at bounding box center [1130, 619] width 172 height 10
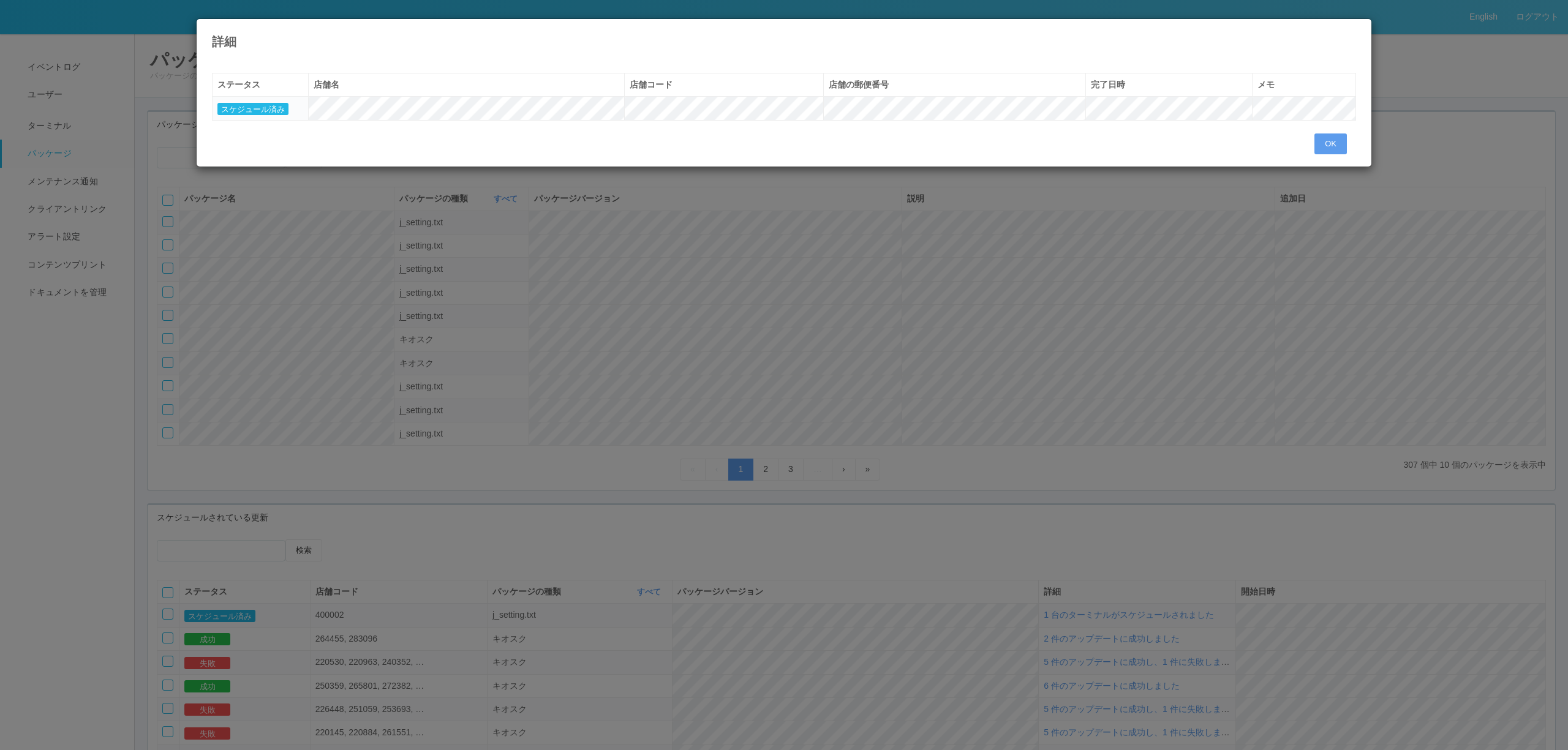
click at [816, 355] on div "詳細 « ‹ 1 › » ステータス 店舗名 店舗コード 店舗の郵便番号 完了日時 メモ スケジュール済み OK" at bounding box center [784, 375] width 1568 height 750
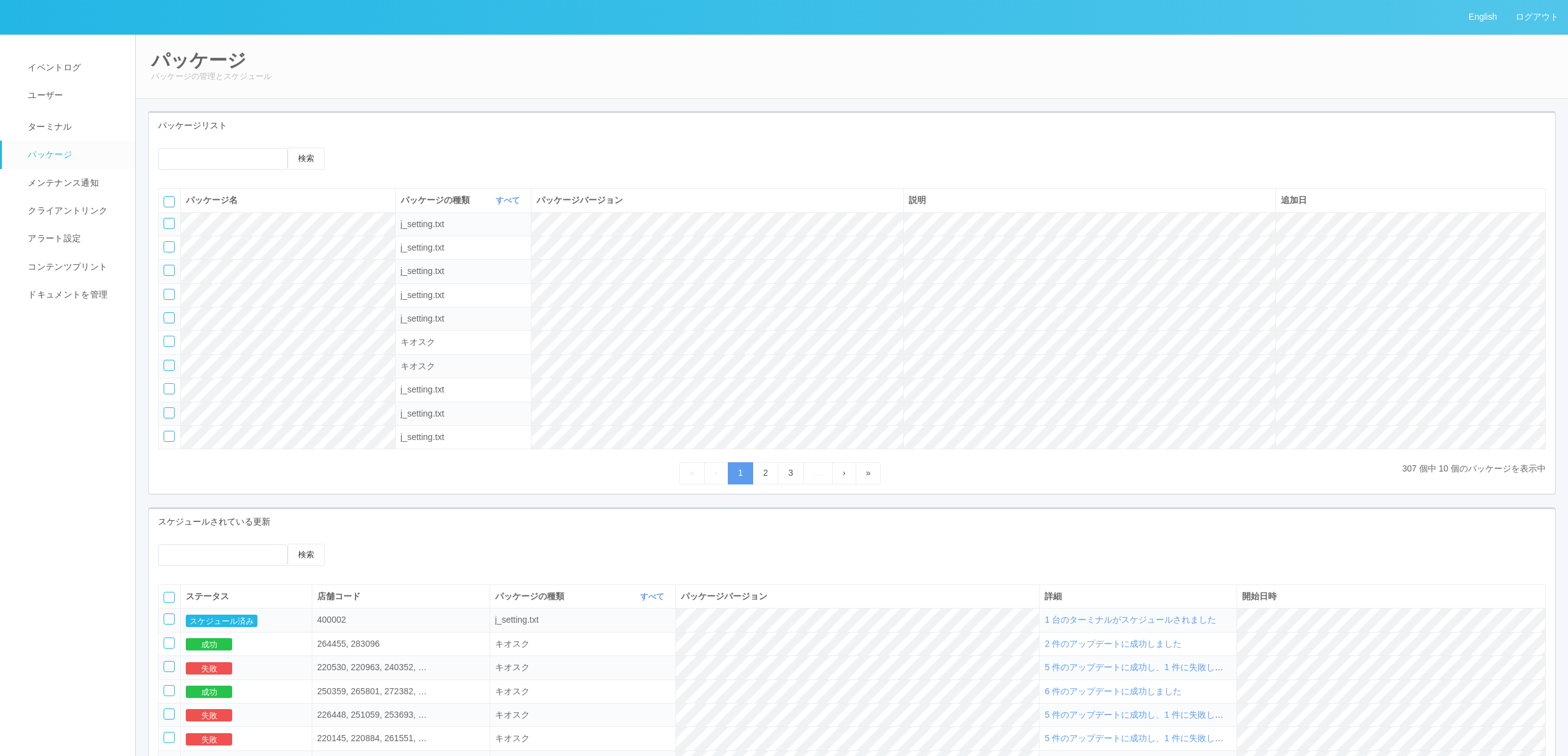
click at [62, 156] on span "パッケージ" at bounding box center [48, 154] width 47 height 10
click at [1216, 625] on span "1 台のターミナルがスケジュールされました" at bounding box center [1130, 619] width 172 height 10
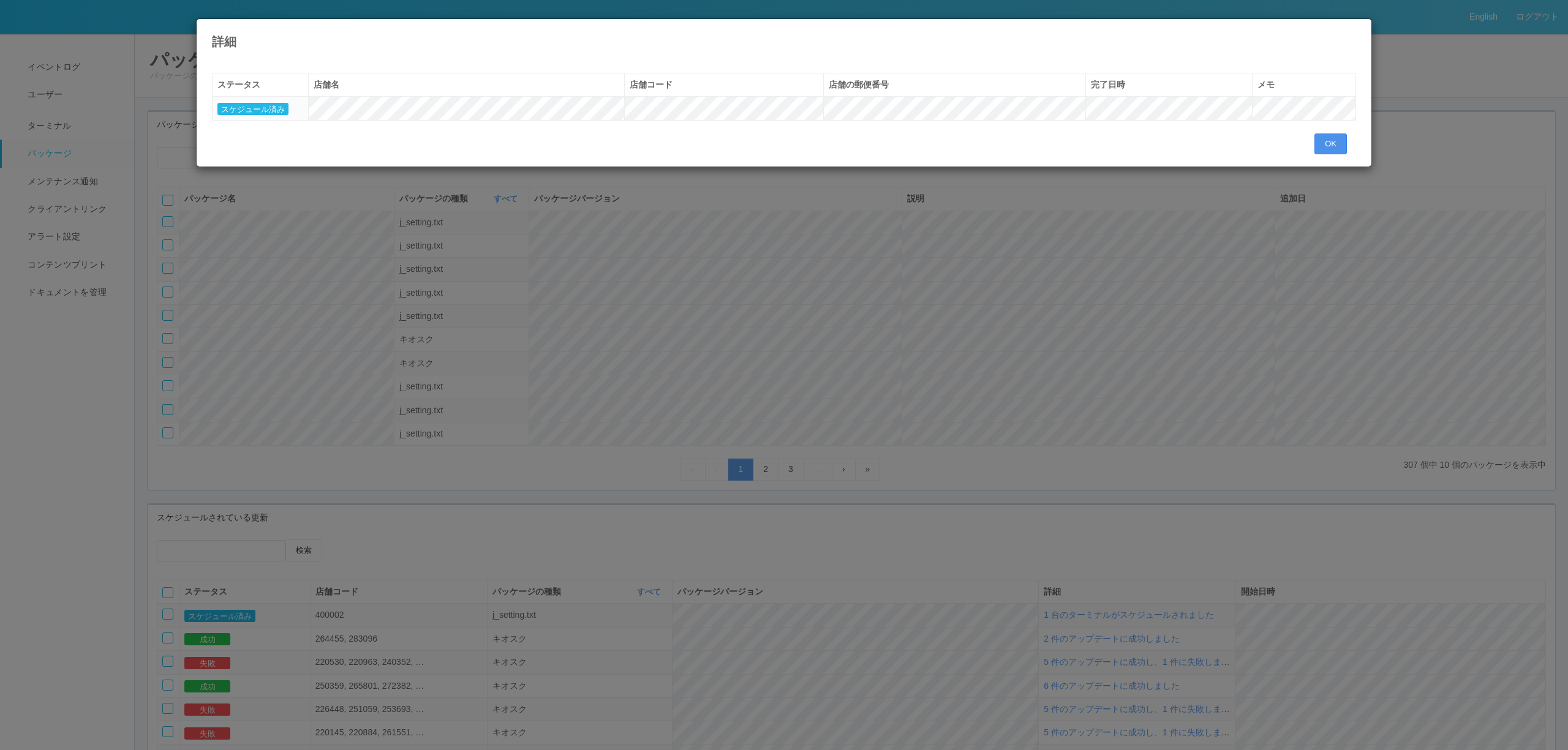
click at [1333, 152] on button "OK" at bounding box center [1331, 144] width 33 height 21
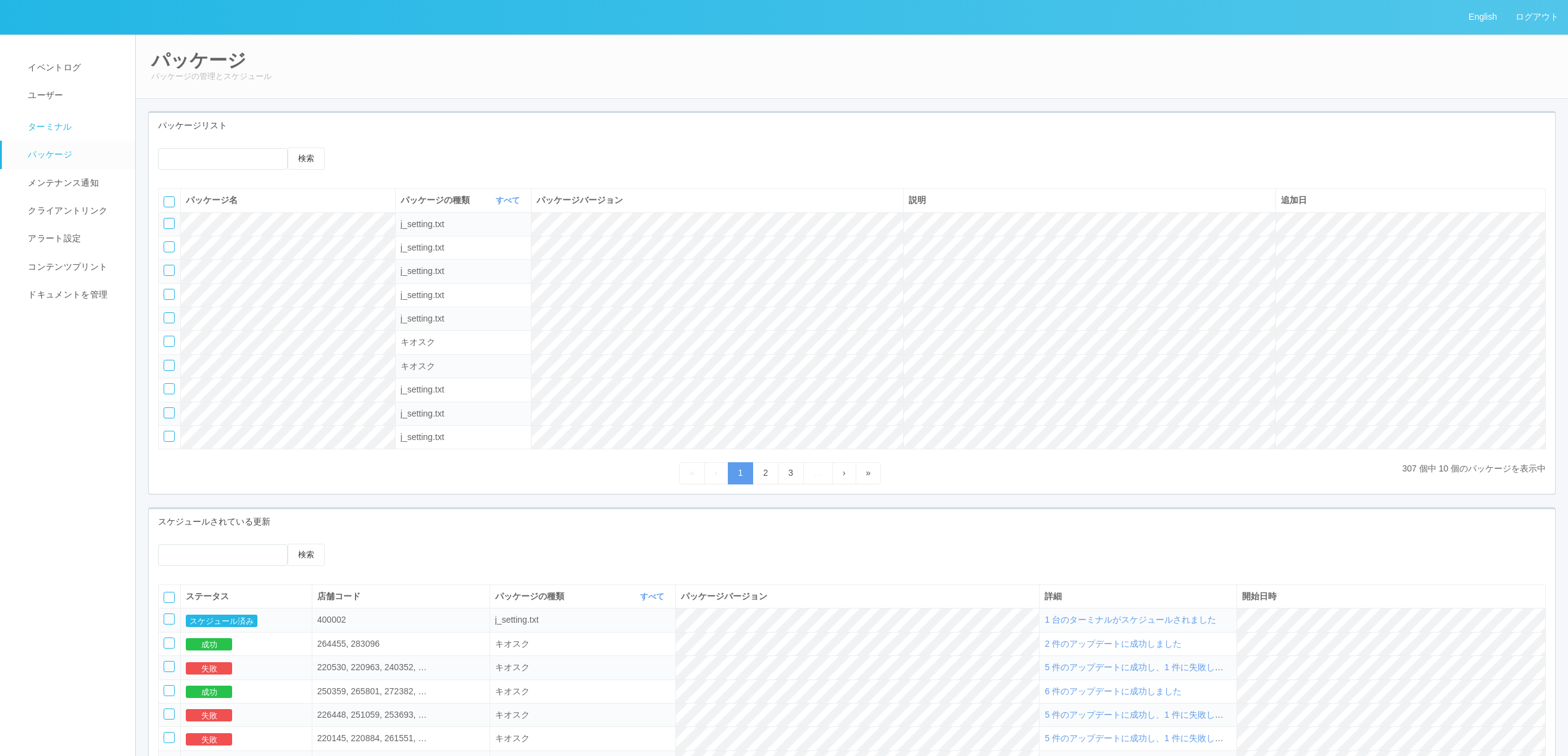
click at [62, 129] on span "ターミナル" at bounding box center [48, 126] width 47 height 10
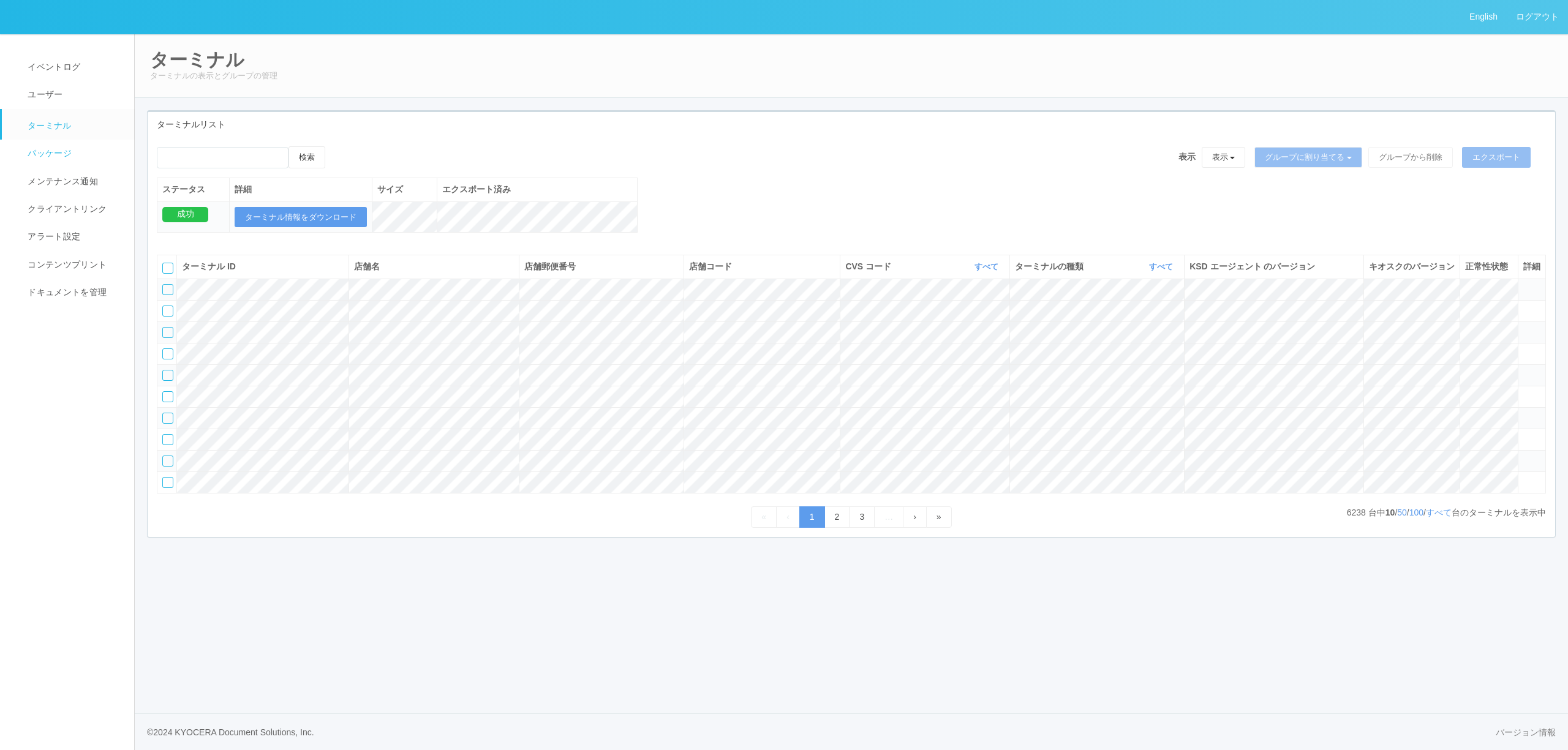
click at [64, 157] on span "パッケージ" at bounding box center [48, 153] width 47 height 10
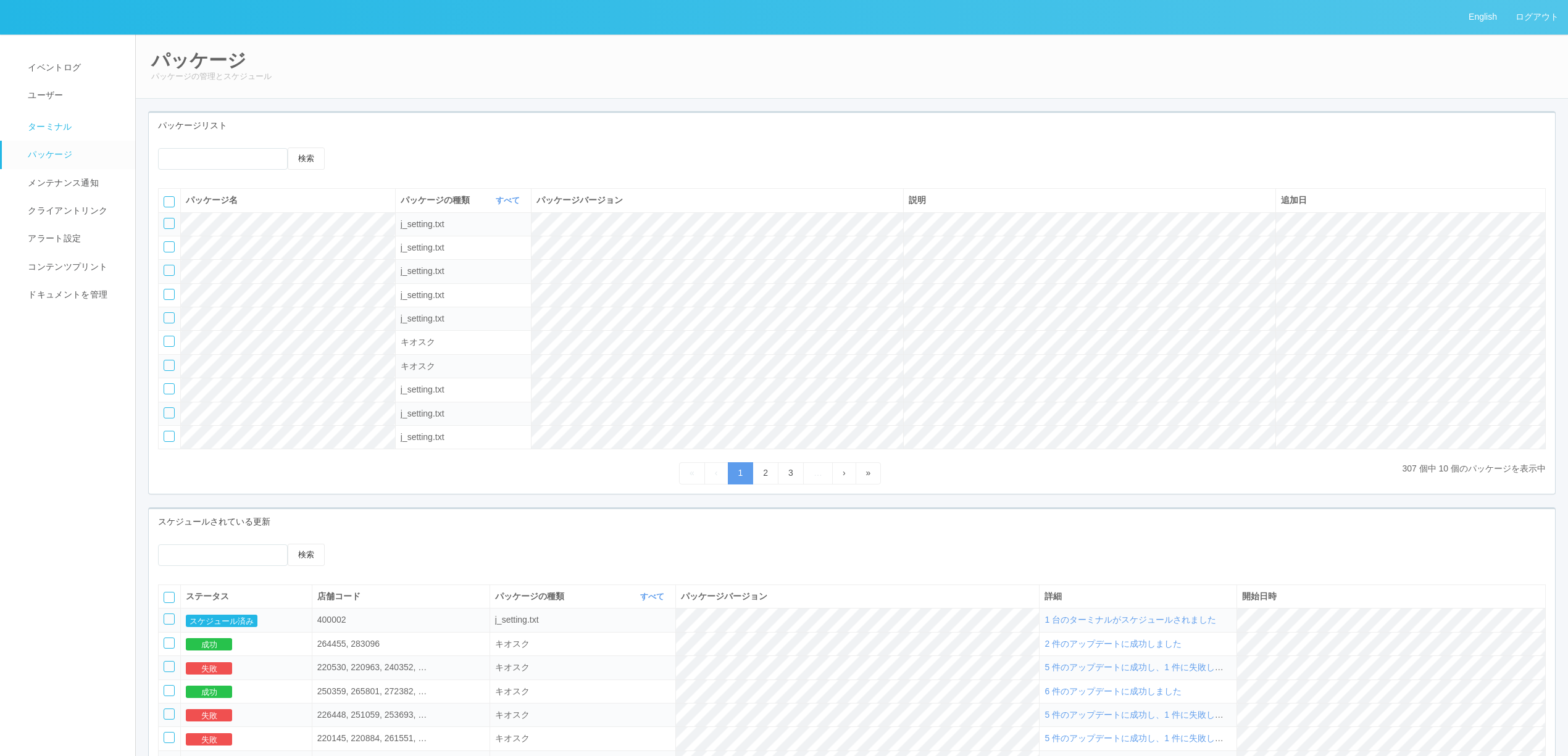
click at [58, 133] on link "ターミナル" at bounding box center [73, 125] width 144 height 31
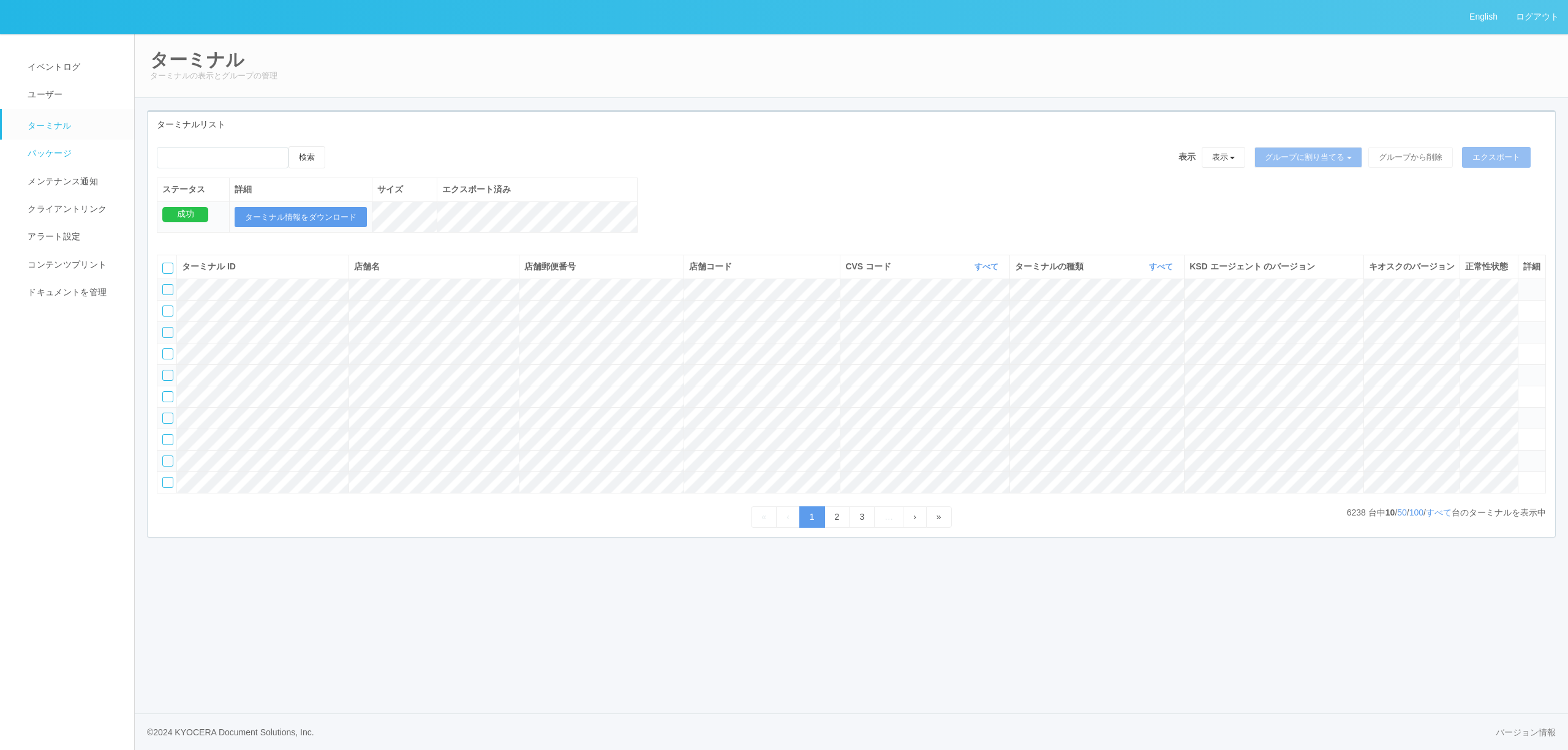
click at [59, 150] on span "パッケージ" at bounding box center [48, 153] width 47 height 10
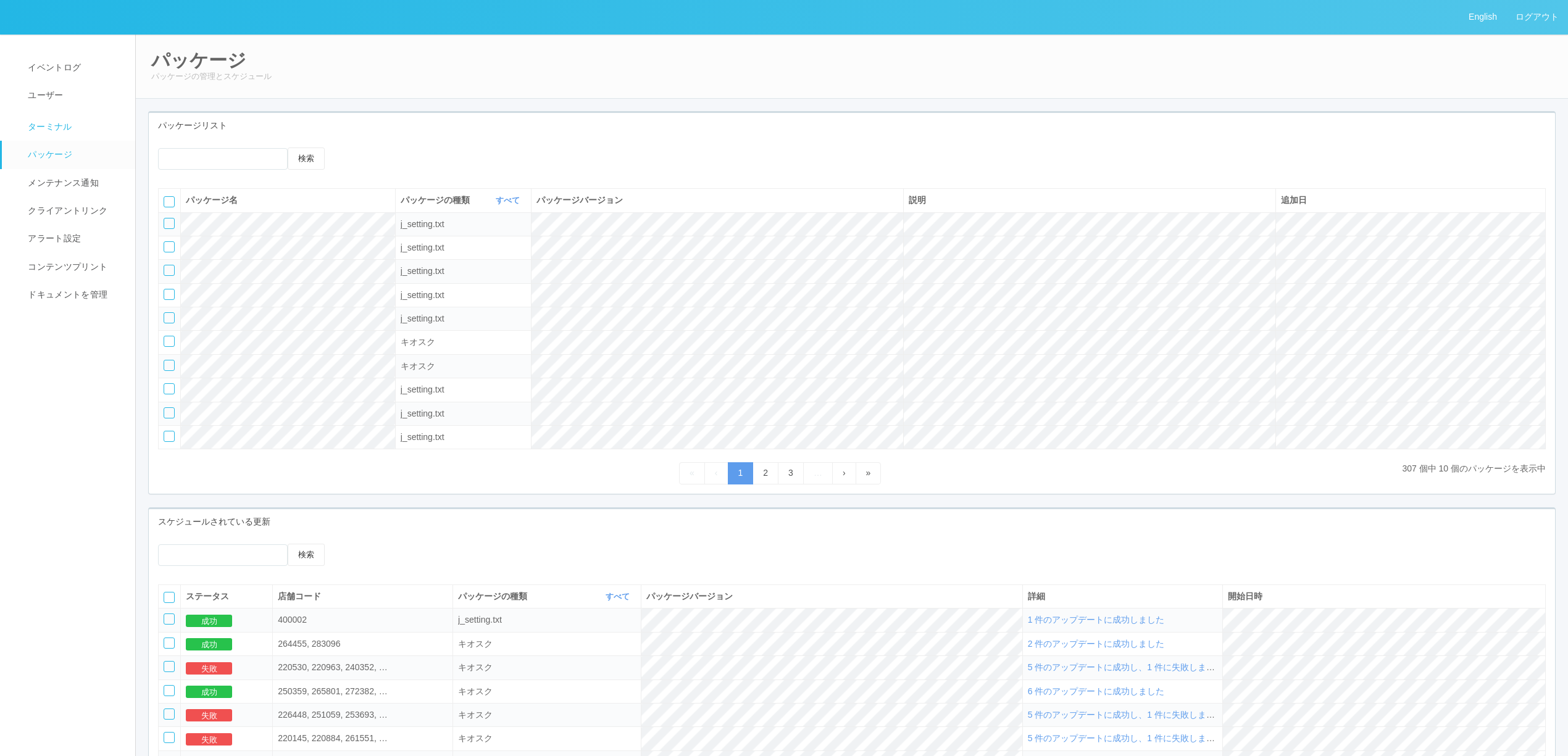
click at [89, 134] on link "ターミナル" at bounding box center [73, 125] width 144 height 31
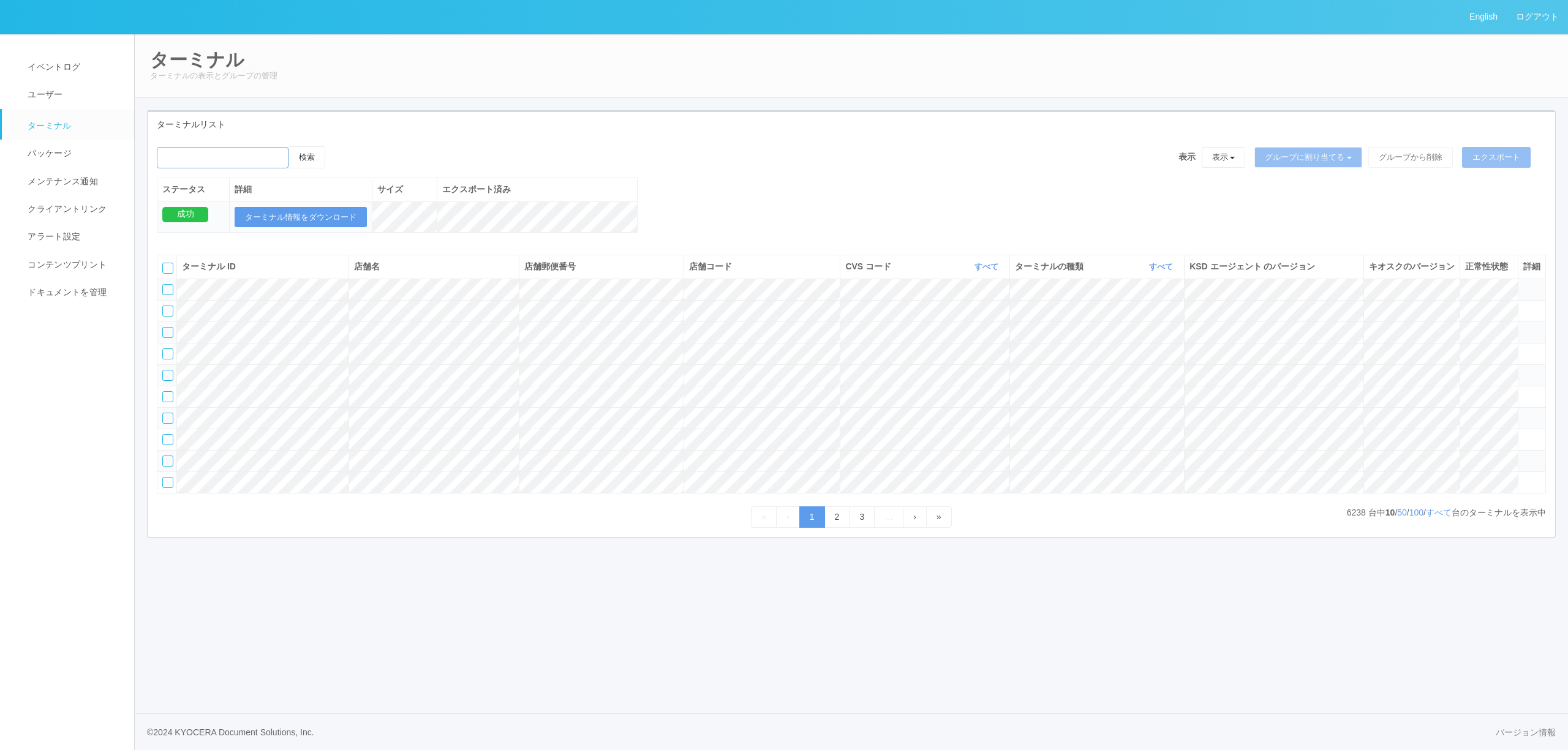
click at [287, 161] on input "emailSearch" at bounding box center [222, 158] width 131 height 22
type input "[PERSON_NAME]"
click at [289, 146] on button "検索" at bounding box center [307, 157] width 37 height 22
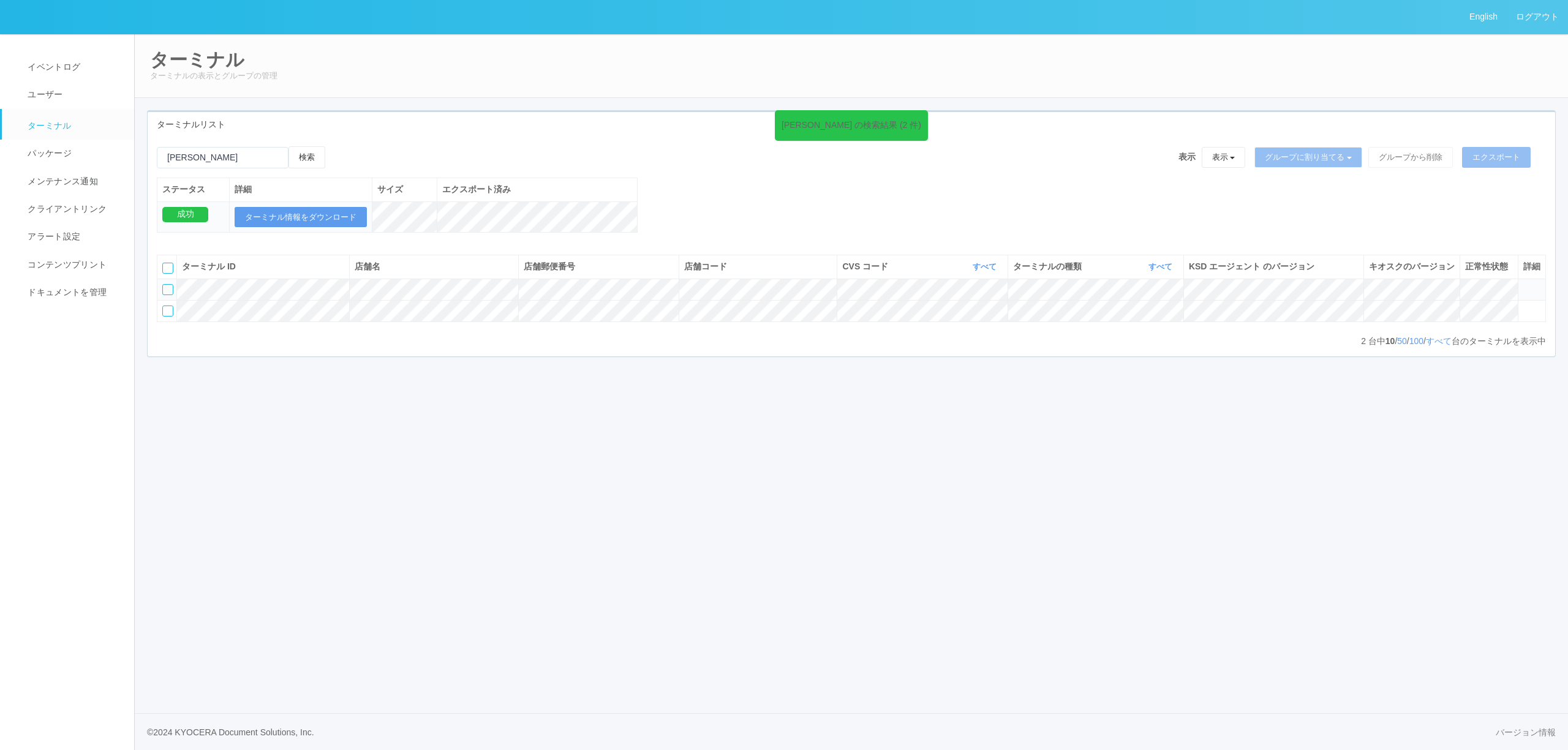
click at [1523, 284] on icon at bounding box center [1523, 284] width 0 height 0
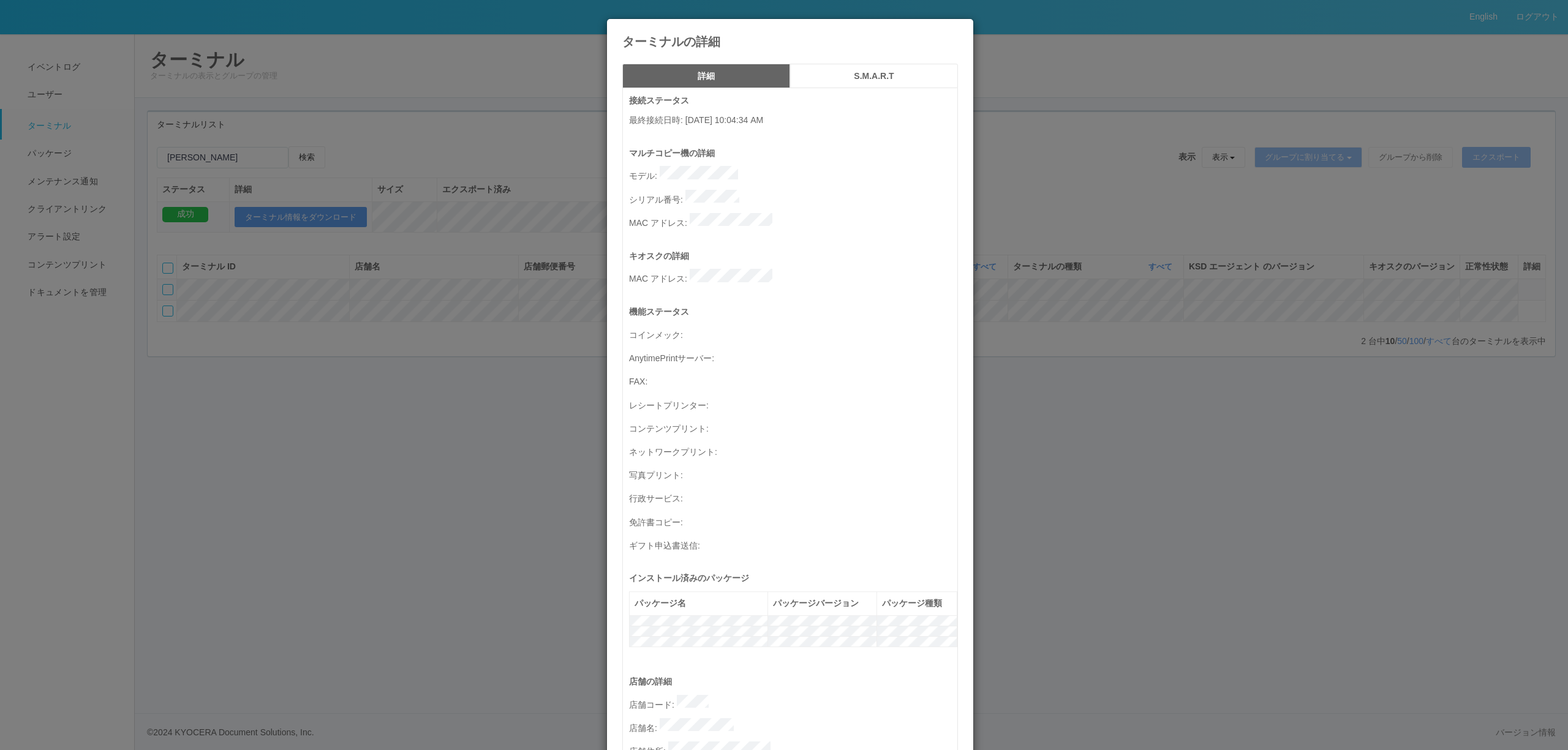
scroll to position [350, 0]
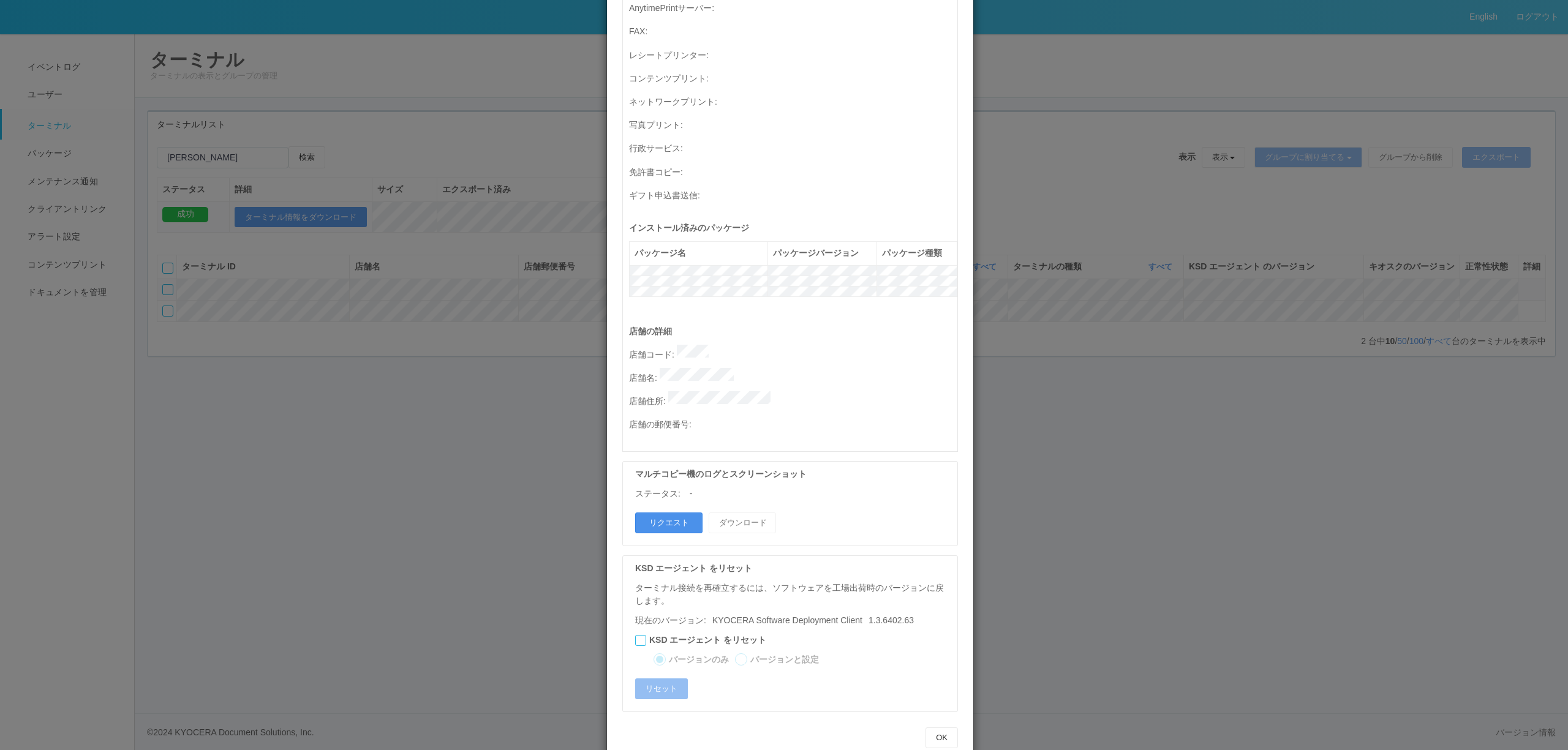
click at [655, 513] on button "リクエスト" at bounding box center [668, 523] width 68 height 21
drag, startPoint x: 593, startPoint y: 501, endPoint x: 601, endPoint y: 468, distance: 34.0
click at [593, 500] on div "ターミナルの詳細 詳細 S.M.A.R.T 接続ステータス 最終接続日時 : [DATE] 10:04:34 AM マルチコピー機の詳細 モデル : シリアル…" at bounding box center [784, 375] width 1568 height 750
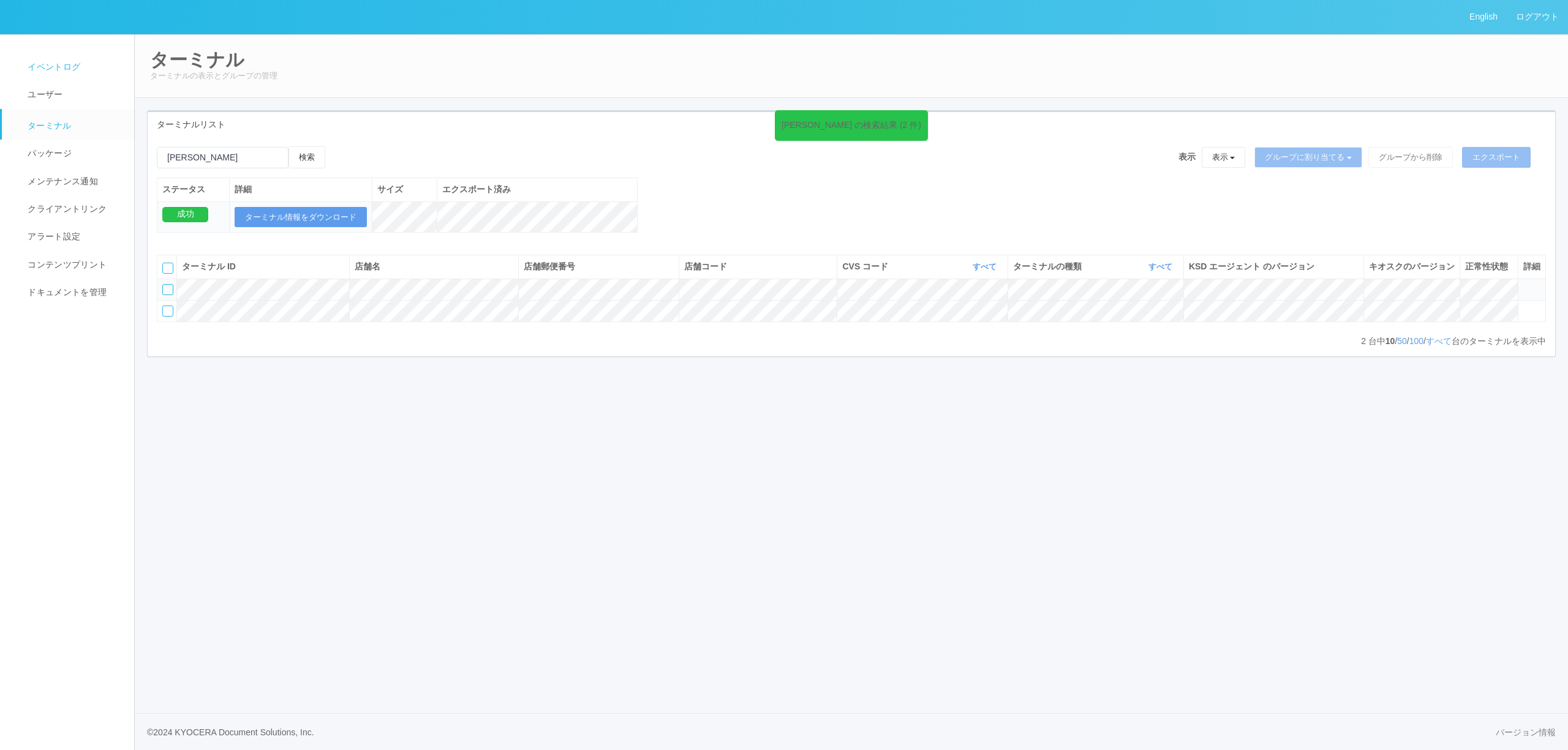
drag, startPoint x: 33, startPoint y: 74, endPoint x: 98, endPoint y: 74, distance: 65.0
click at [34, 74] on link "イベントログ" at bounding box center [73, 67] width 143 height 28
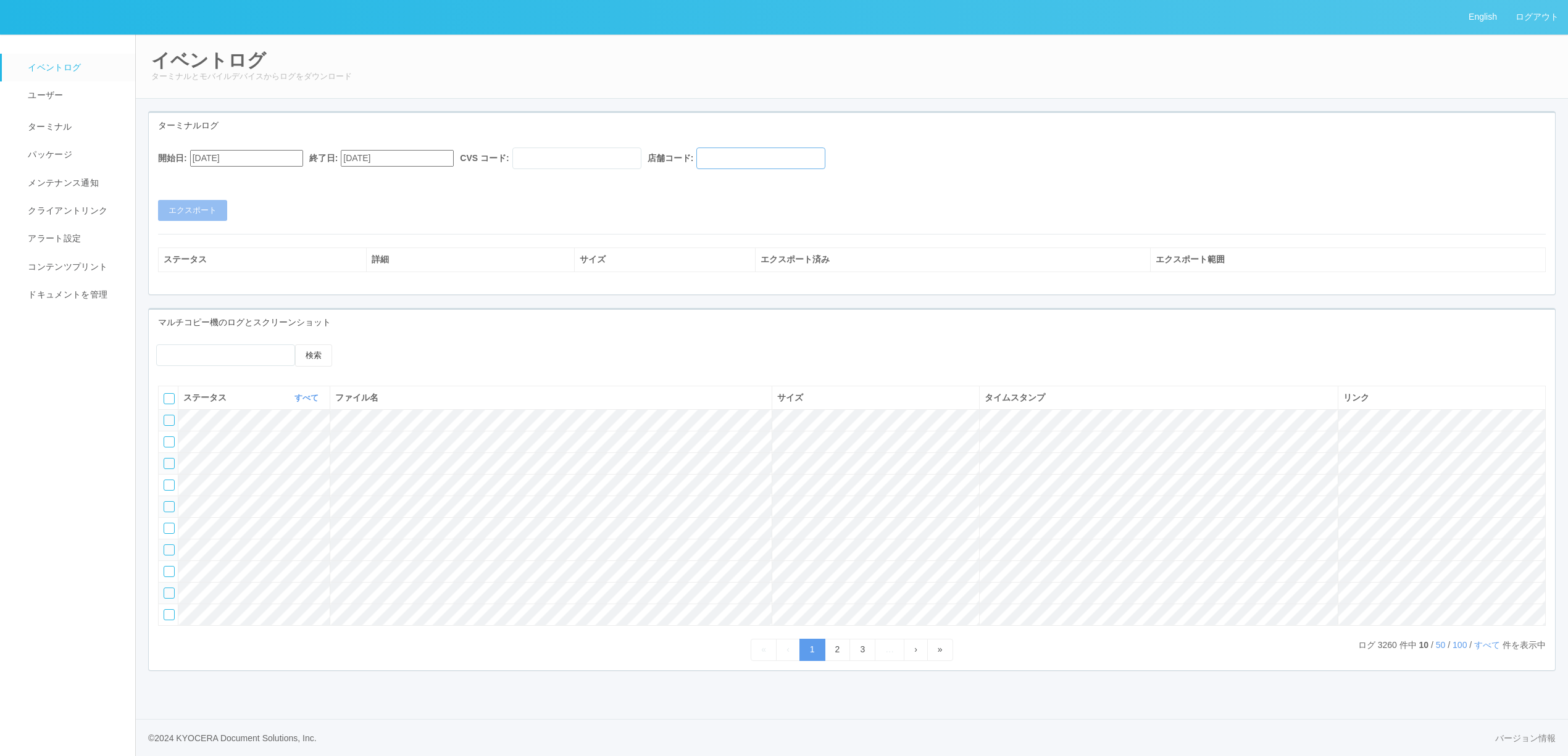
drag, startPoint x: 798, startPoint y: 151, endPoint x: 790, endPoint y: 156, distance: 9.4
click at [798, 151] on input "text" at bounding box center [760, 158] width 129 height 22
paste input "400002"
type input "400002"
click at [299, 161] on input "[DATE]" at bounding box center [247, 158] width 113 height 17
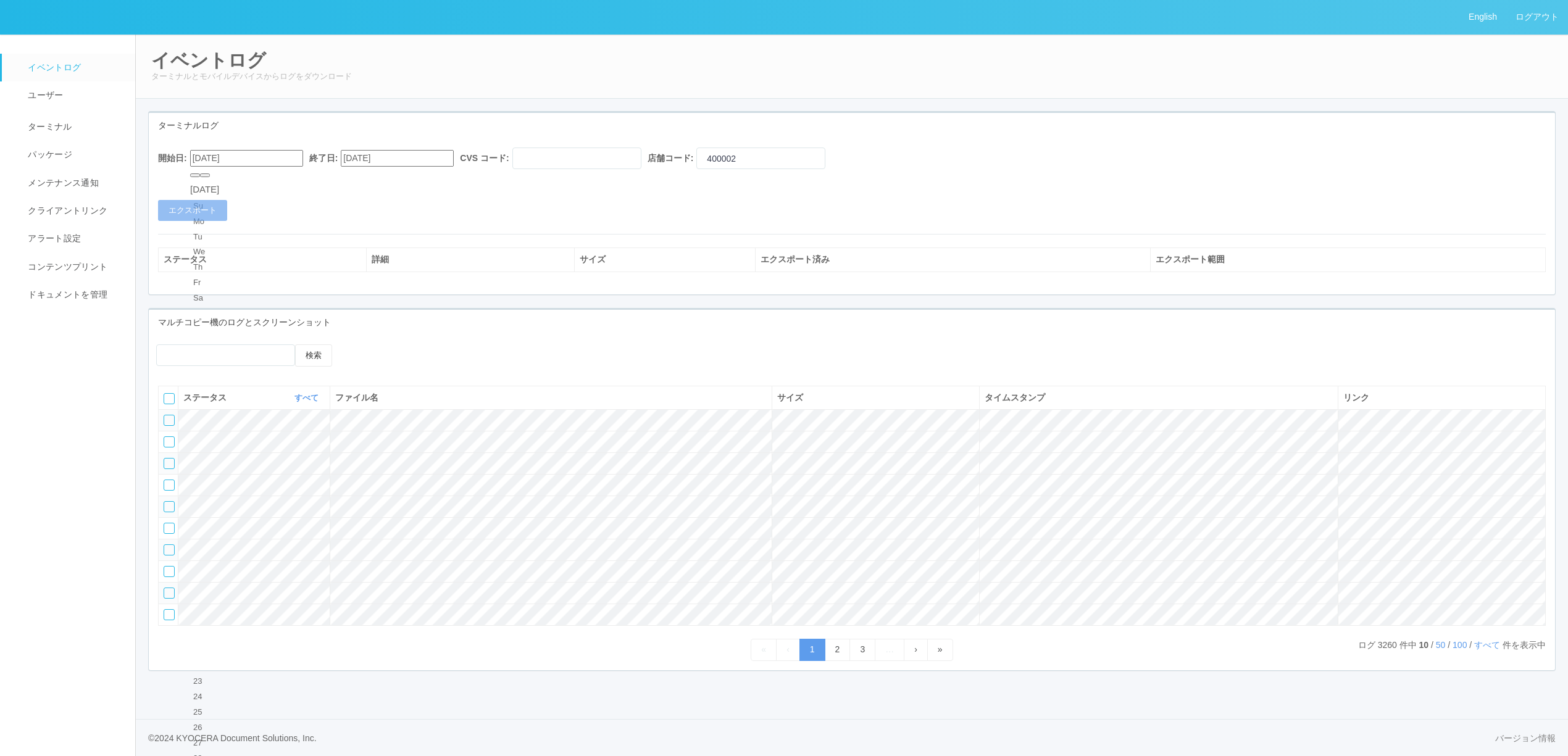
click at [210, 177] on button "button" at bounding box center [205, 175] width 10 height 3
click at [215, 645] on div "18" at bounding box center [204, 651] width 23 height 13
type input "[DATE]"
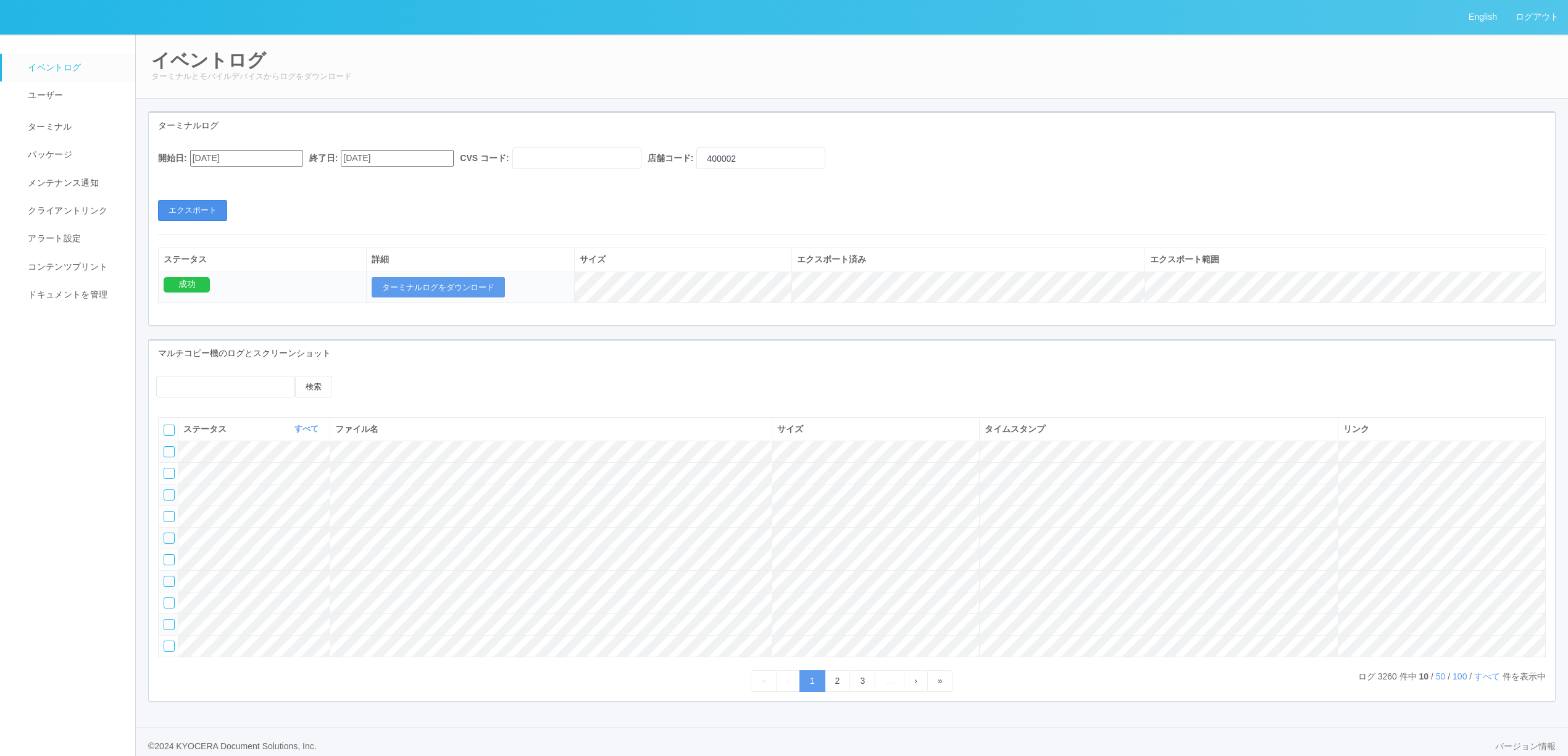
click at [207, 218] on button "エクスポート" at bounding box center [192, 210] width 69 height 21
click at [468, 303] on td "ターミナルログをダウンロード" at bounding box center [470, 287] width 208 height 31
click at [467, 292] on button "ターミナルログをダウンロード" at bounding box center [438, 287] width 133 height 21
click at [57, 134] on link "ターミナル" at bounding box center [73, 125] width 144 height 31
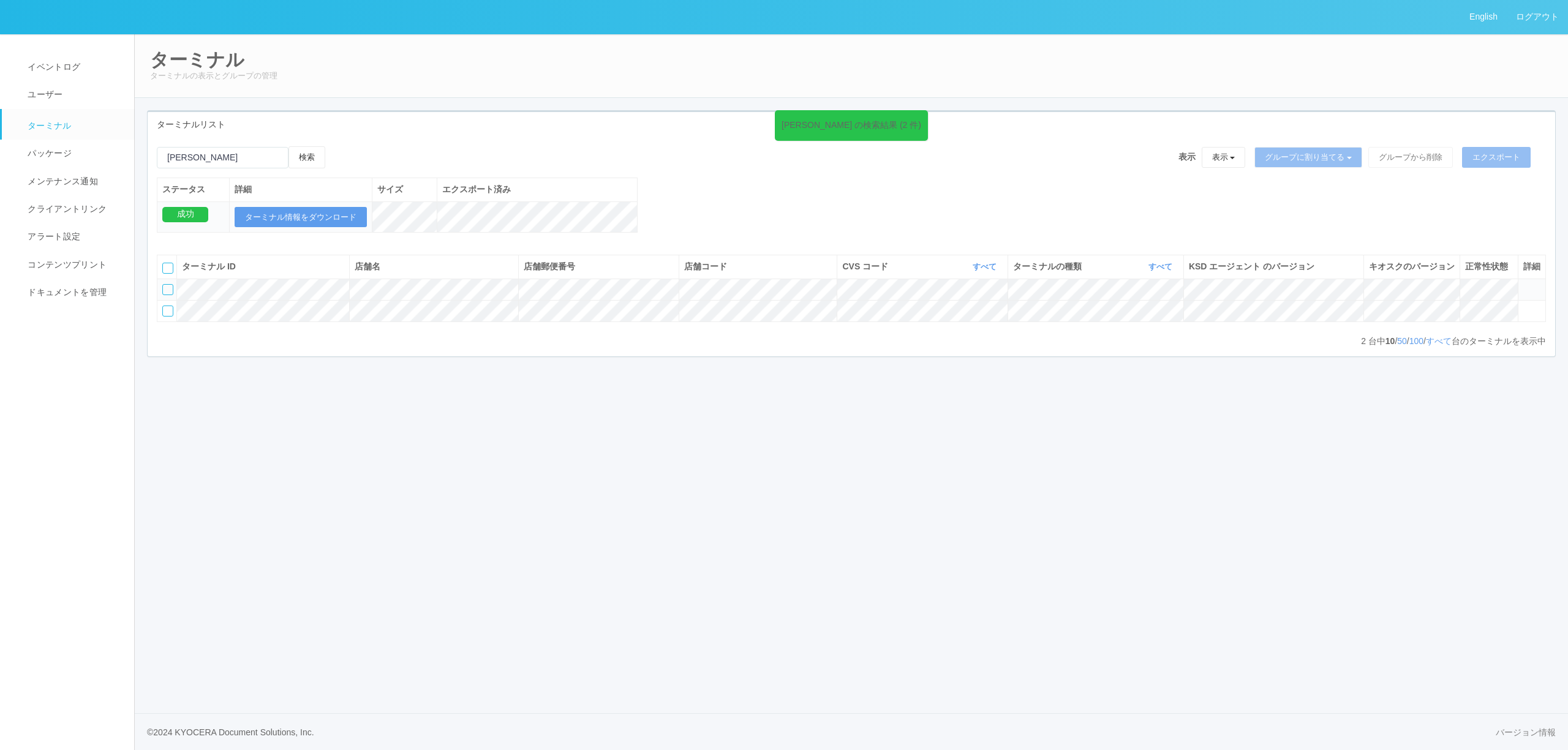
click at [1523, 284] on icon at bounding box center [1523, 284] width 0 height 0
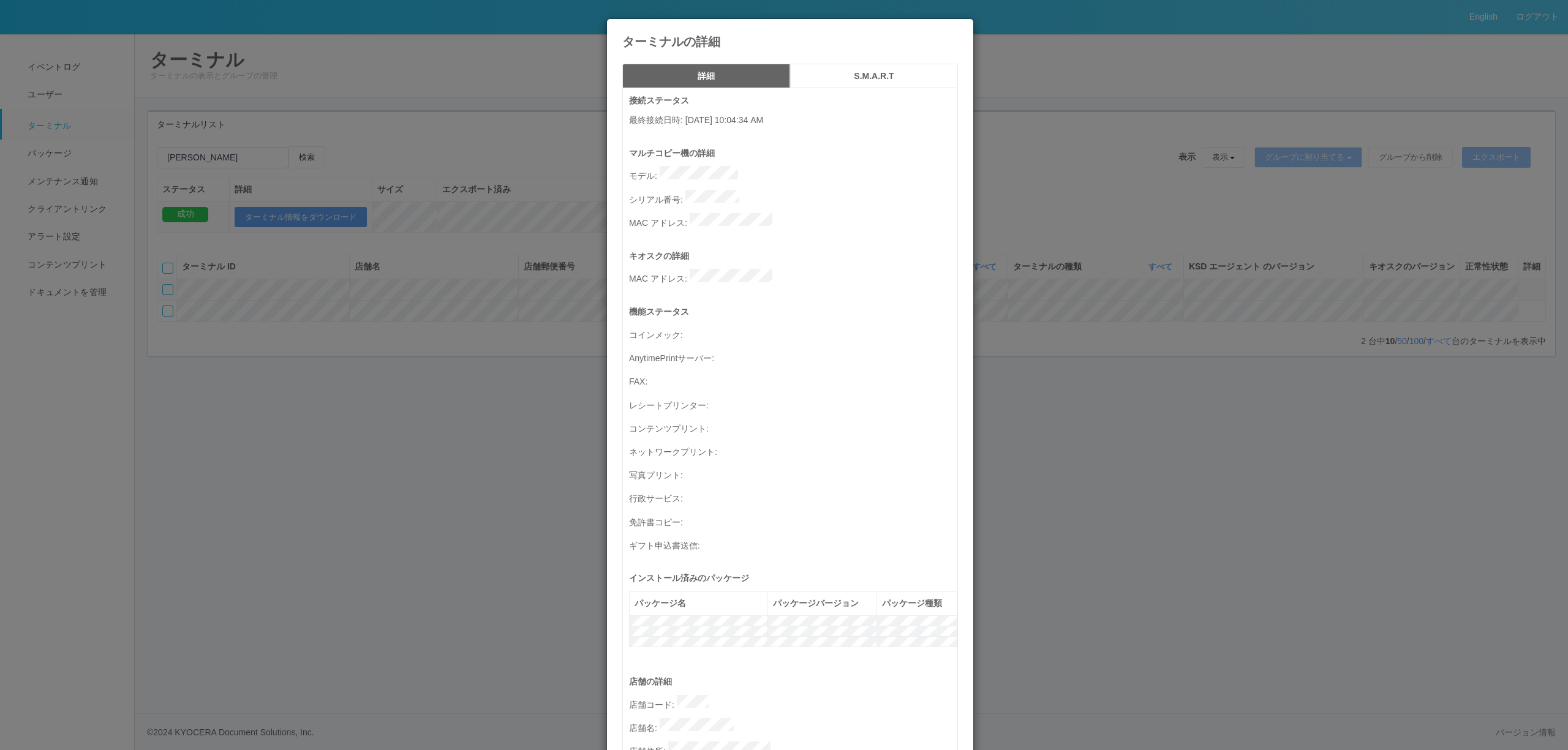
scroll to position [350, 0]
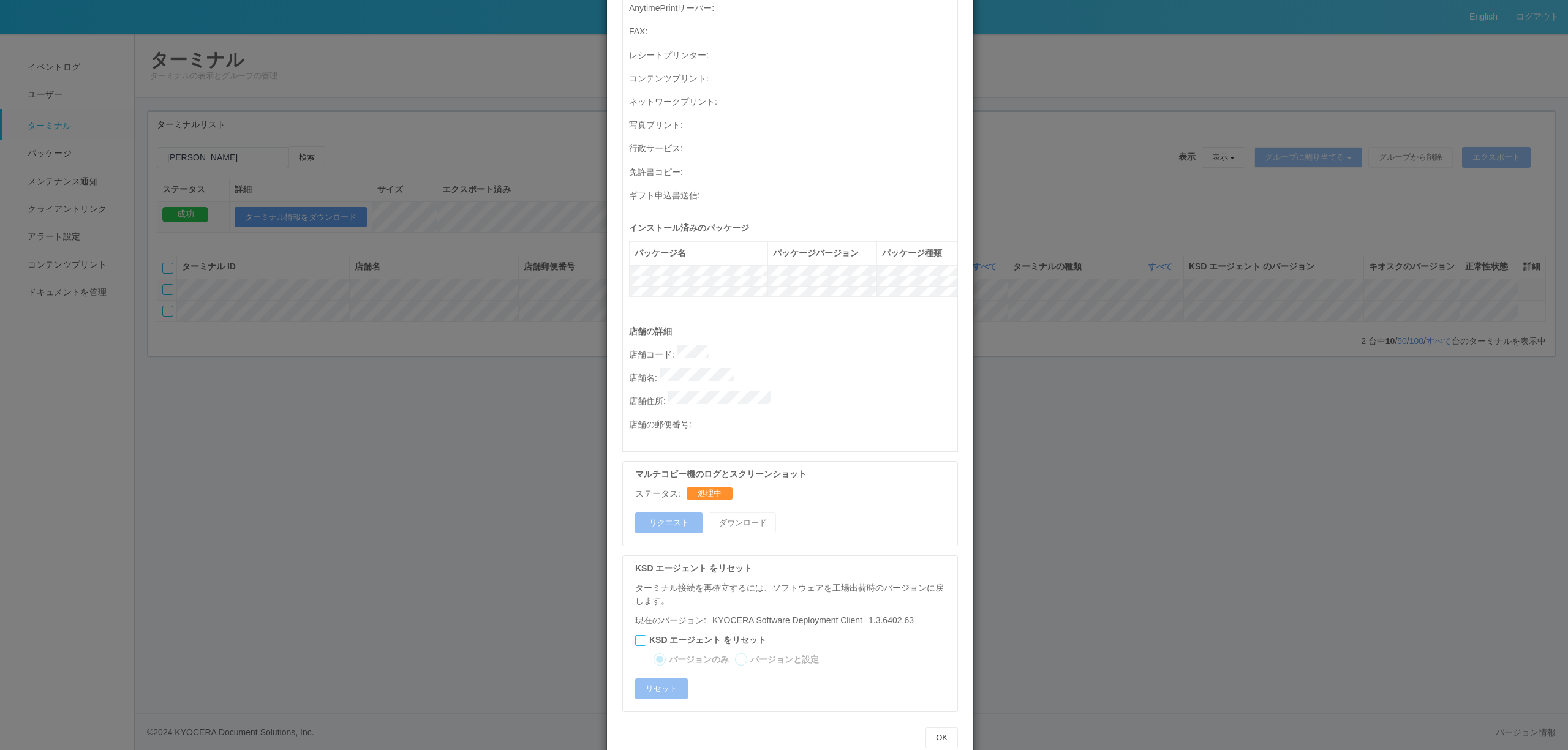
click at [1199, 397] on div "ターミナルの詳細 詳細 S.M.A.R.T 接続ステータス 最終接続日時 : [DATE] 10:04:34 AM マルチコピー機の詳細 モデル : シリアル…" at bounding box center [784, 375] width 1568 height 750
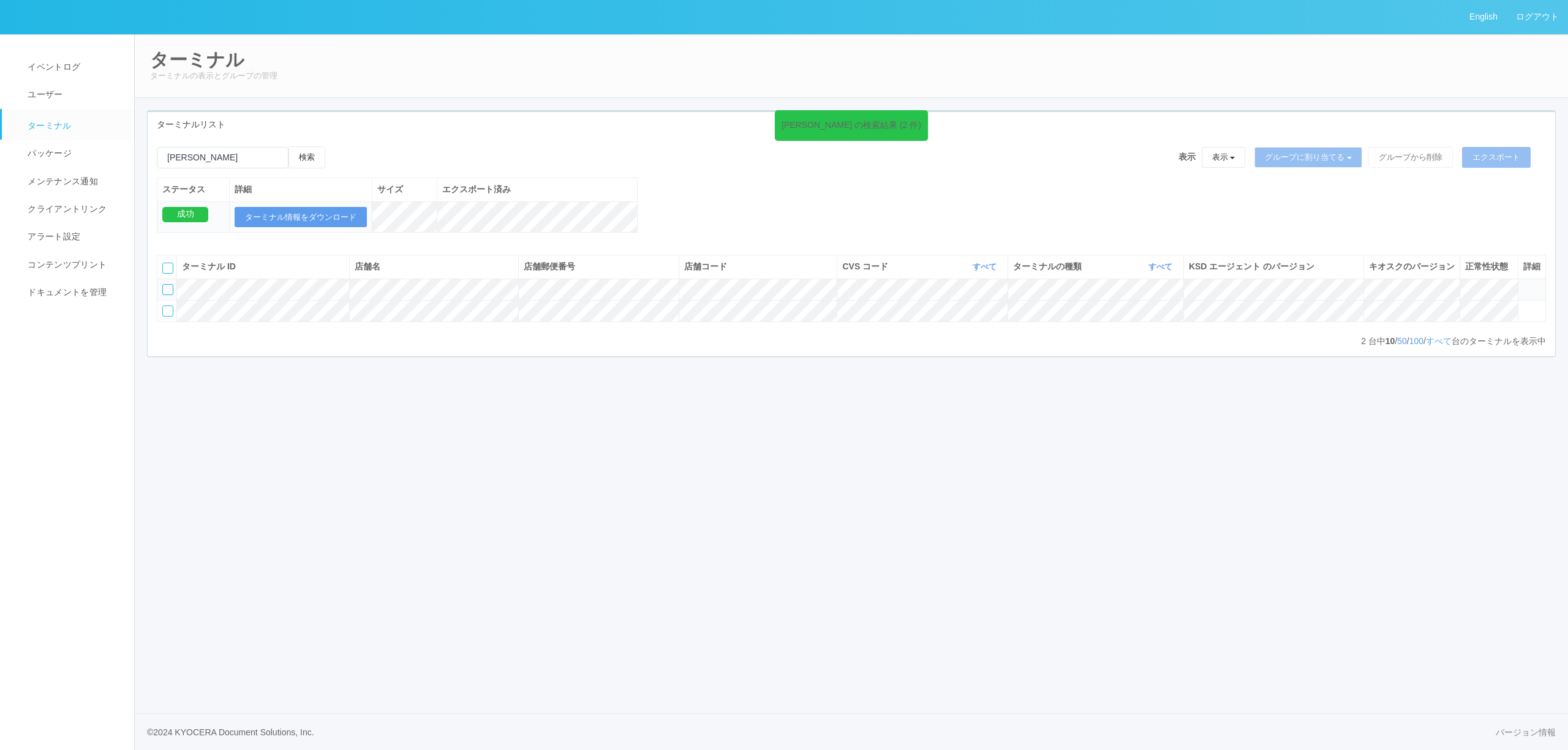
click at [1523, 284] on icon at bounding box center [1523, 284] width 0 height 0
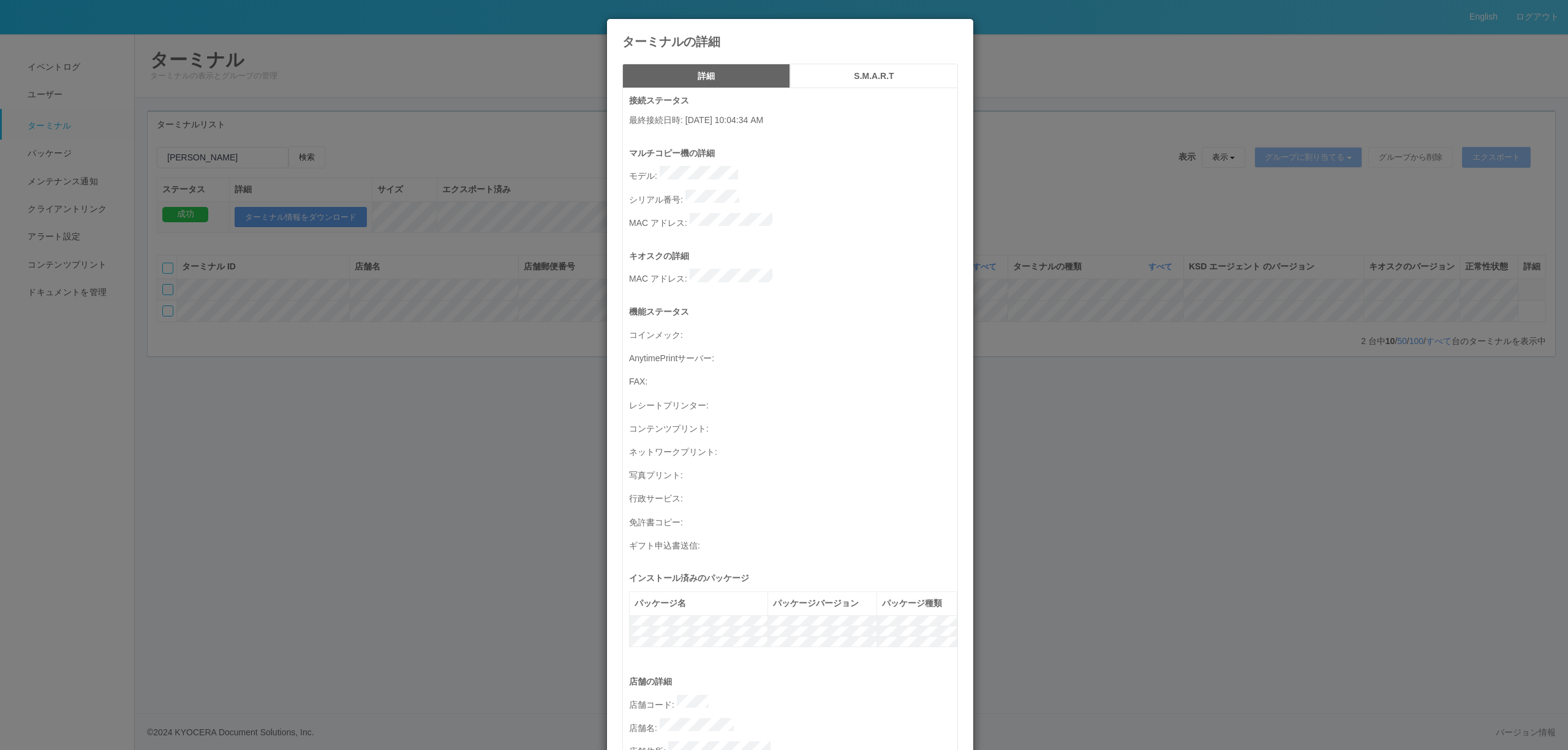
scroll to position [326, 0]
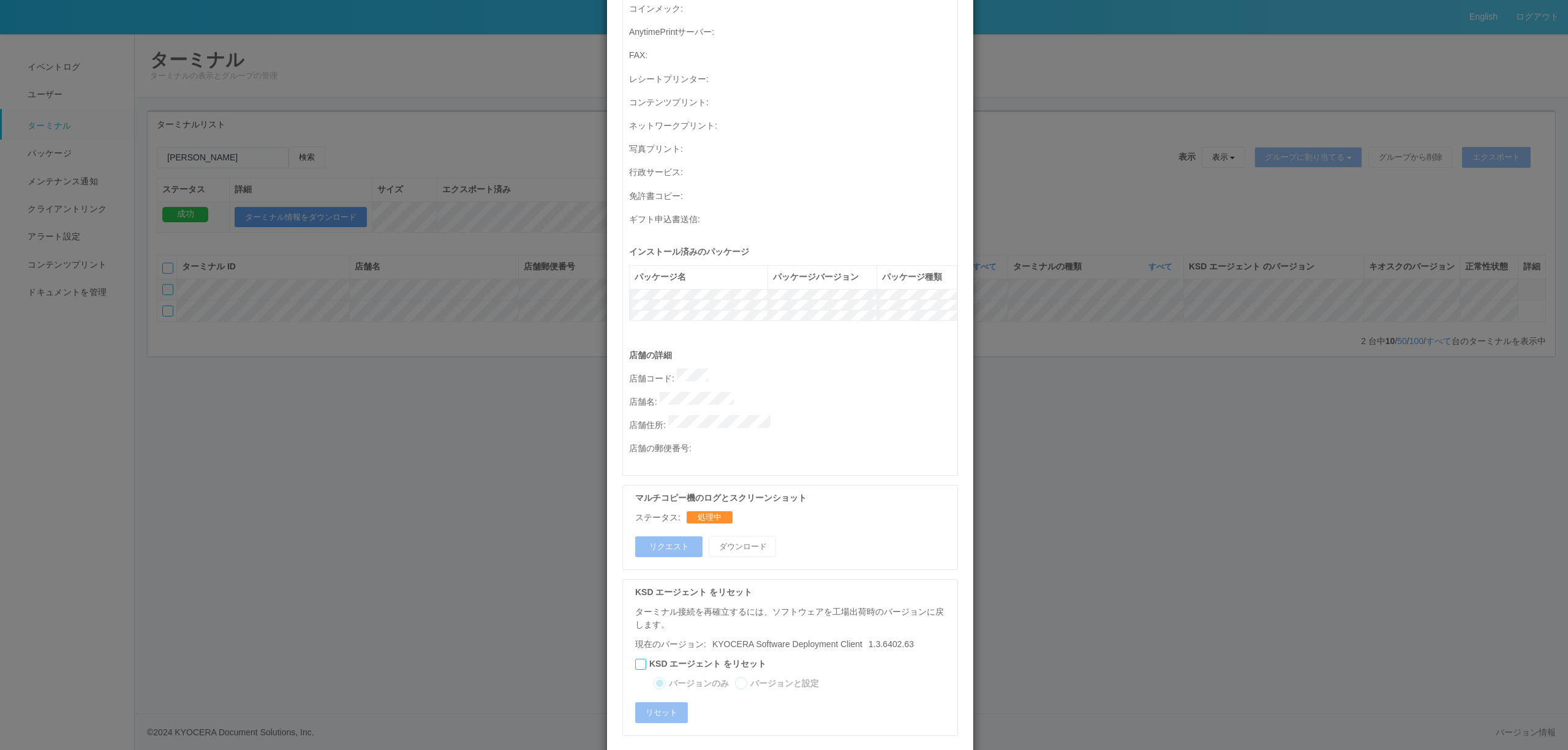
click at [1097, 420] on div "ターミナルの詳細 詳細 S.M.A.R.T 接続ステータス 最終接続日時 : [DATE] 10:04:34 AM マルチコピー機の詳細 モデル : シリアル…" at bounding box center [784, 375] width 1568 height 750
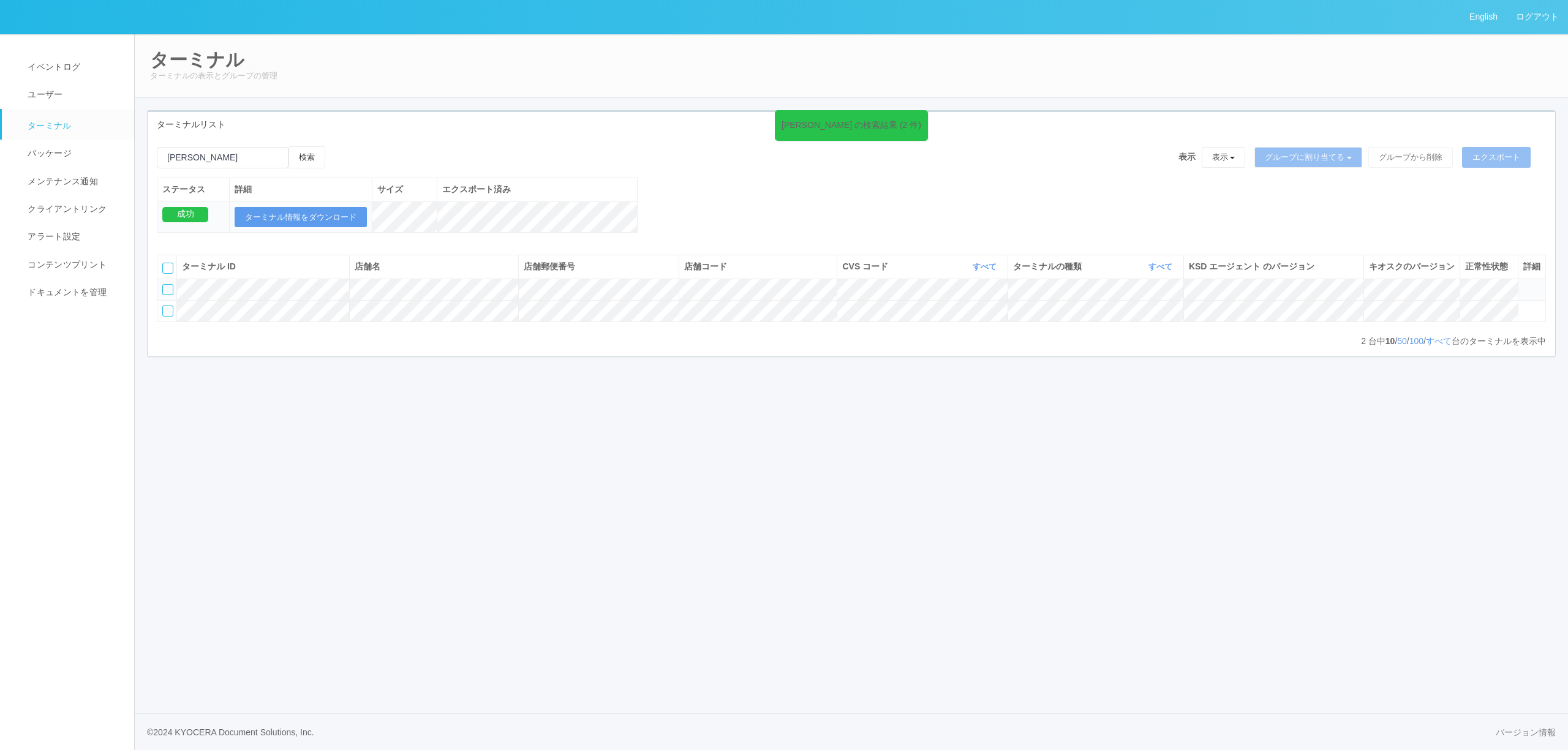
click at [1523, 284] on icon at bounding box center [1523, 284] width 0 height 0
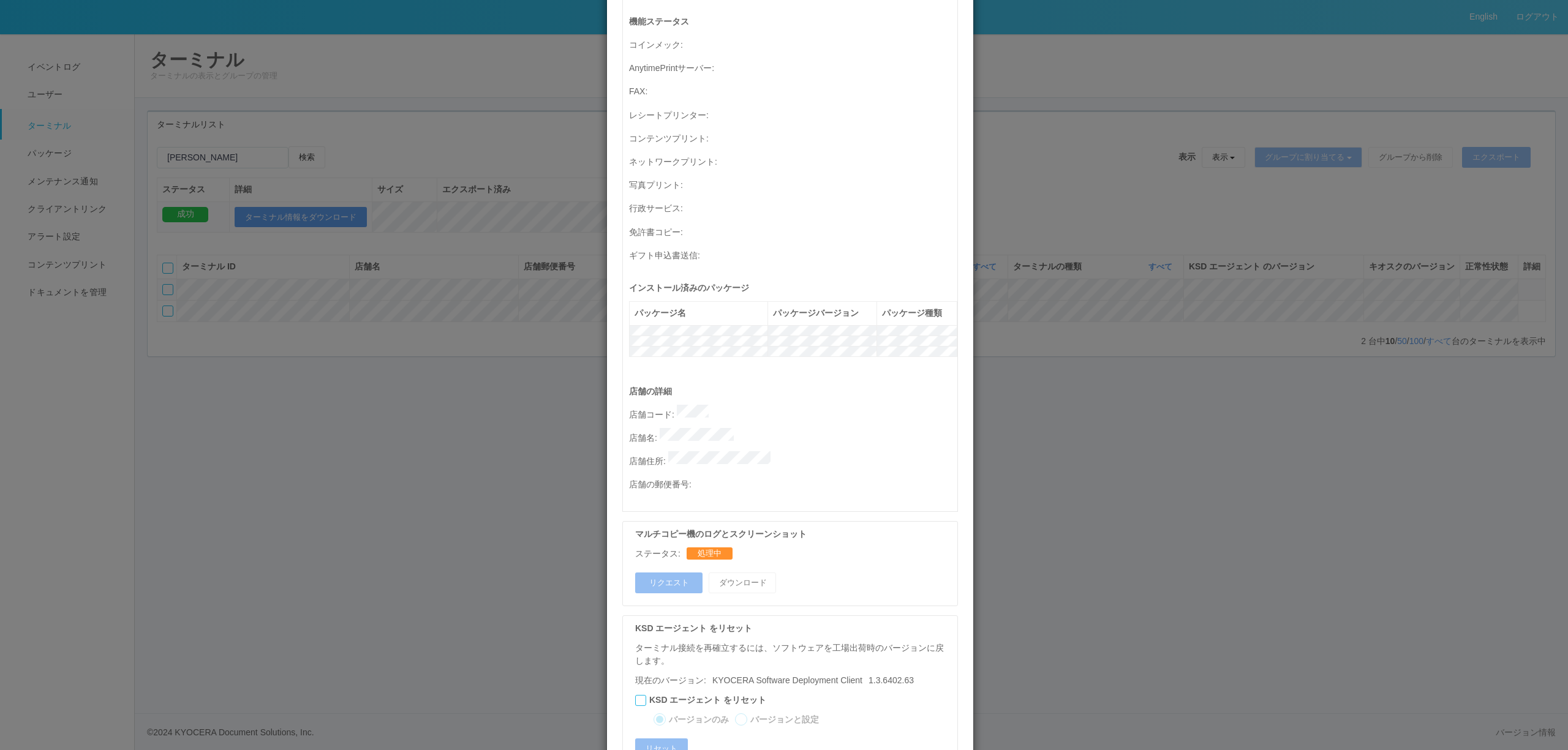
scroll to position [350, 0]
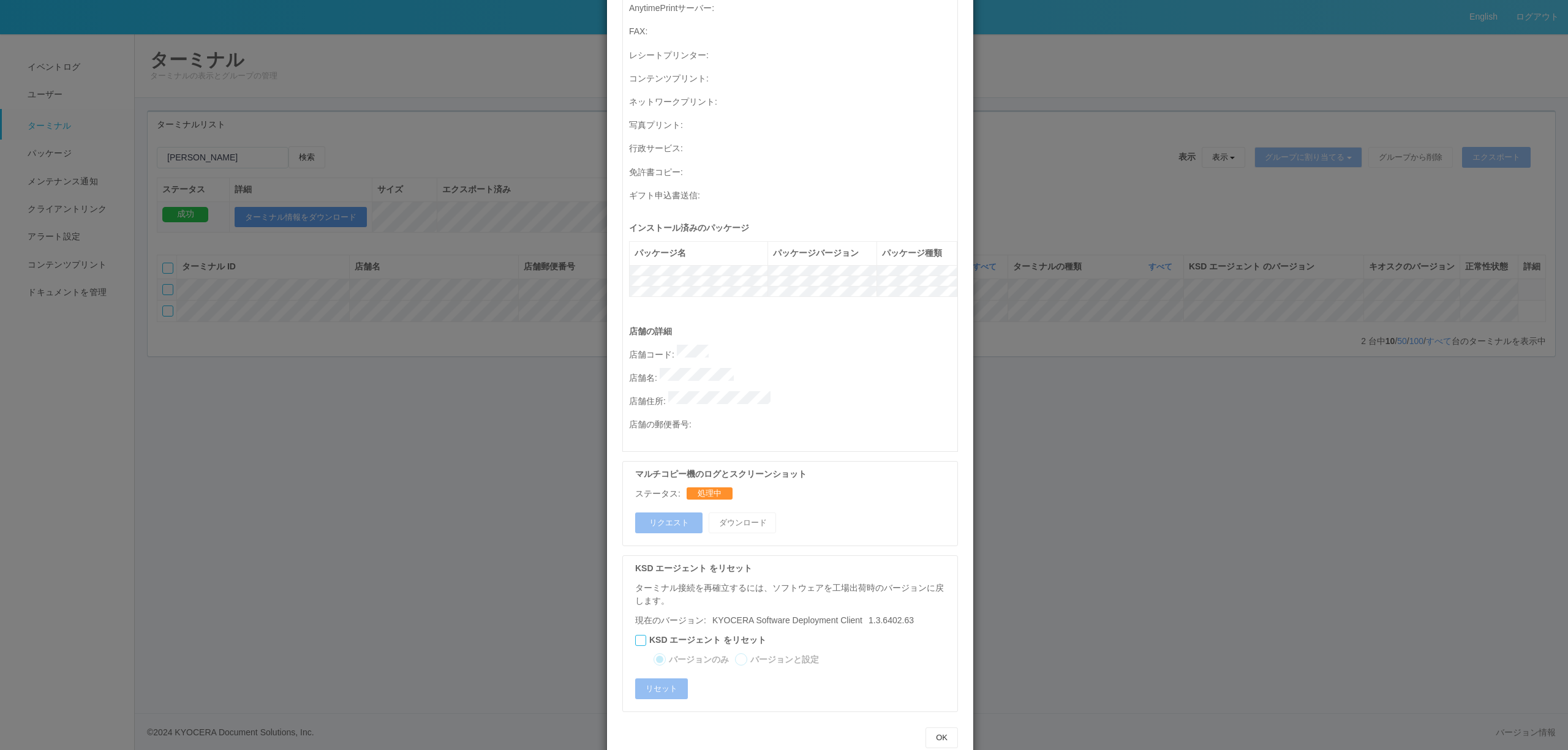
drag, startPoint x: 1230, startPoint y: 351, endPoint x: 1247, endPoint y: 349, distance: 17.1
click at [1231, 351] on div "ターミナルの詳細 詳細 S.M.A.R.T 接続ステータス 最終接続日時 : [DATE] 10:04:34 AM マルチコピー機の詳細 モデル : シリアル…" at bounding box center [784, 375] width 1568 height 750
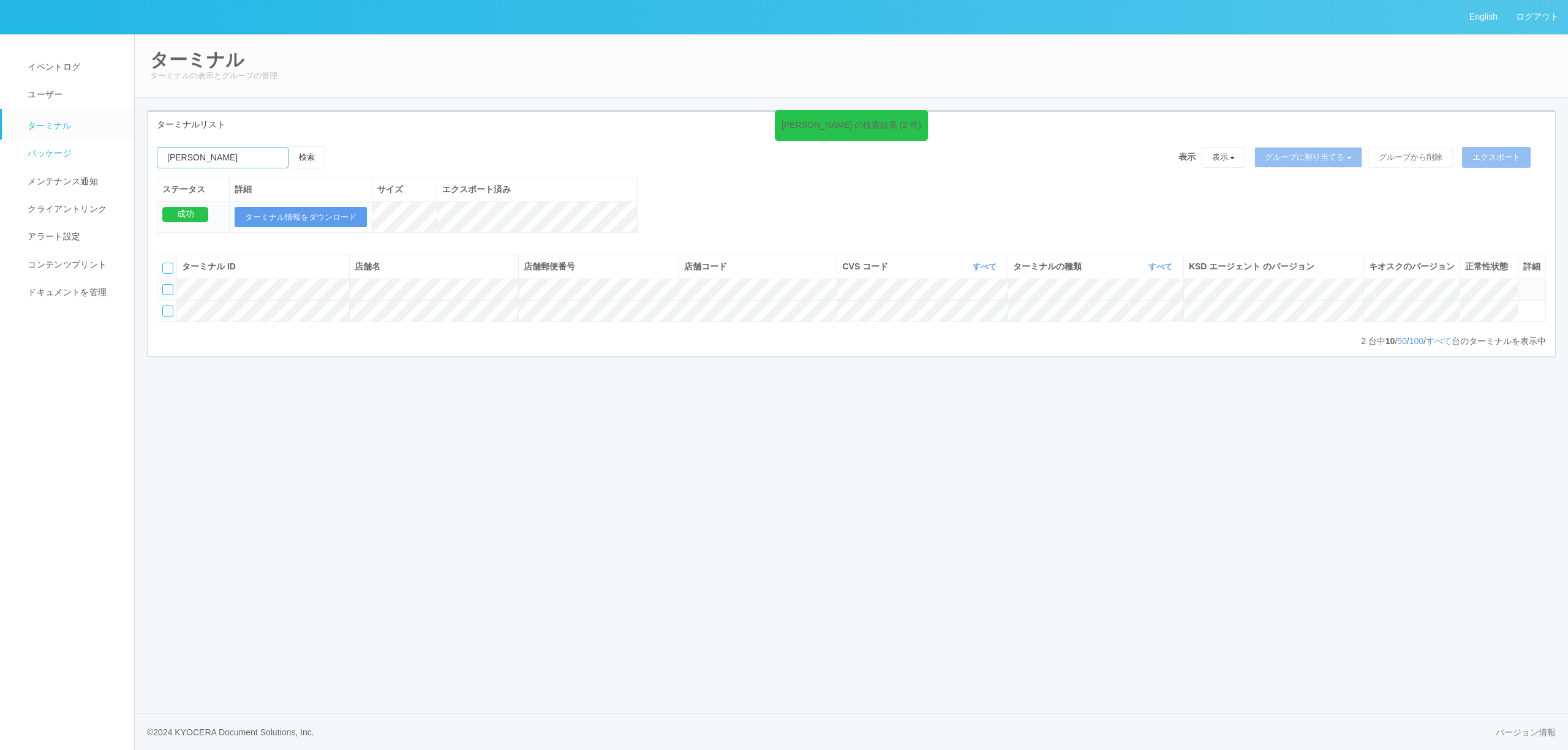
drag, startPoint x: 230, startPoint y: 153, endPoint x: 44, endPoint y: 165, distance: 186.4
click at [44, 165] on div "English ログアウト イベントログ ユーザー ターミナル パッケージ メンテナンス通知 クライアントリンク アラート設定 コンテンツプリント ドキュメン…" at bounding box center [784, 375] width 1568 height 750
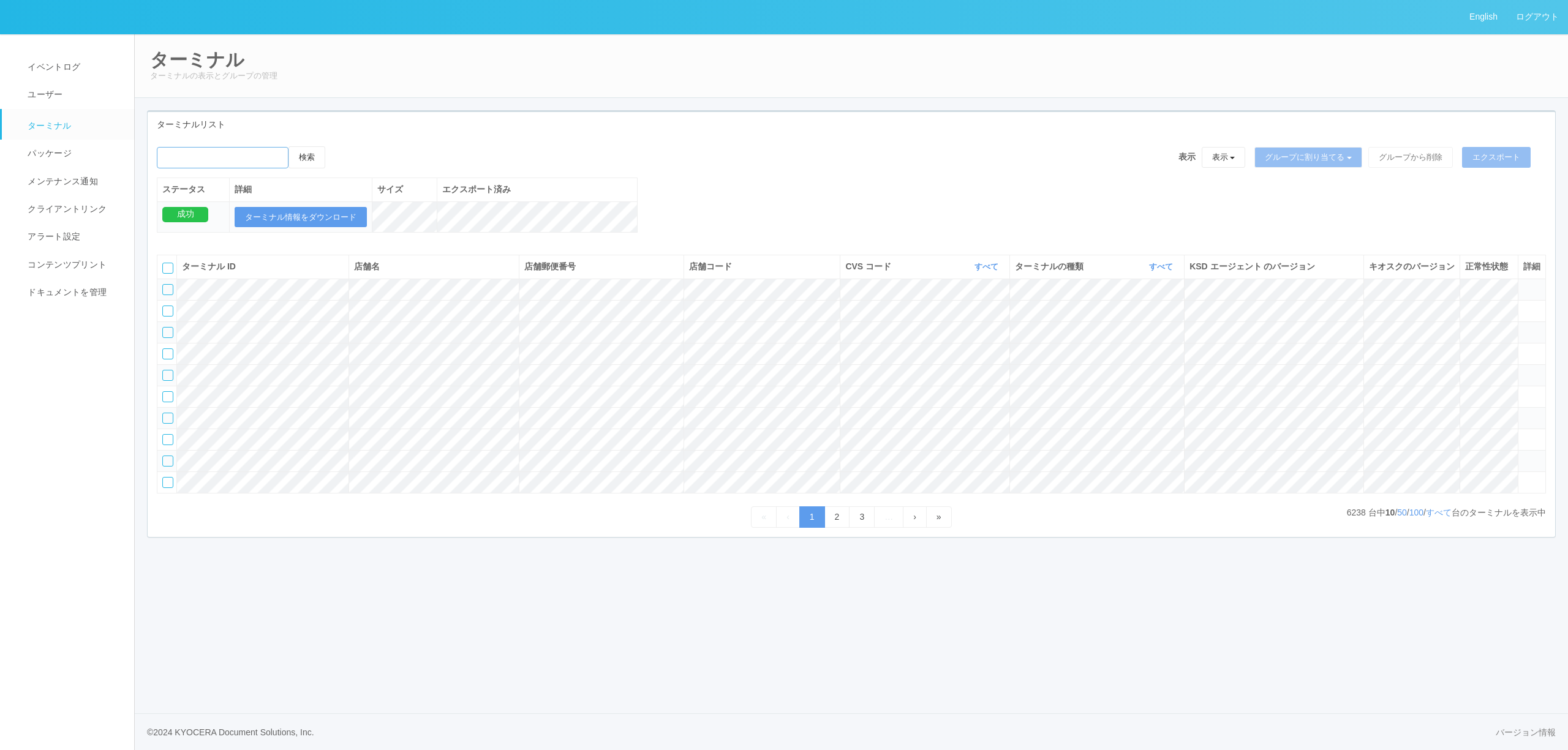
click at [255, 162] on input "emailSearch" at bounding box center [222, 158] width 131 height 22
type input "魚津"
click at [289, 146] on button "検索" at bounding box center [307, 157] width 37 height 22
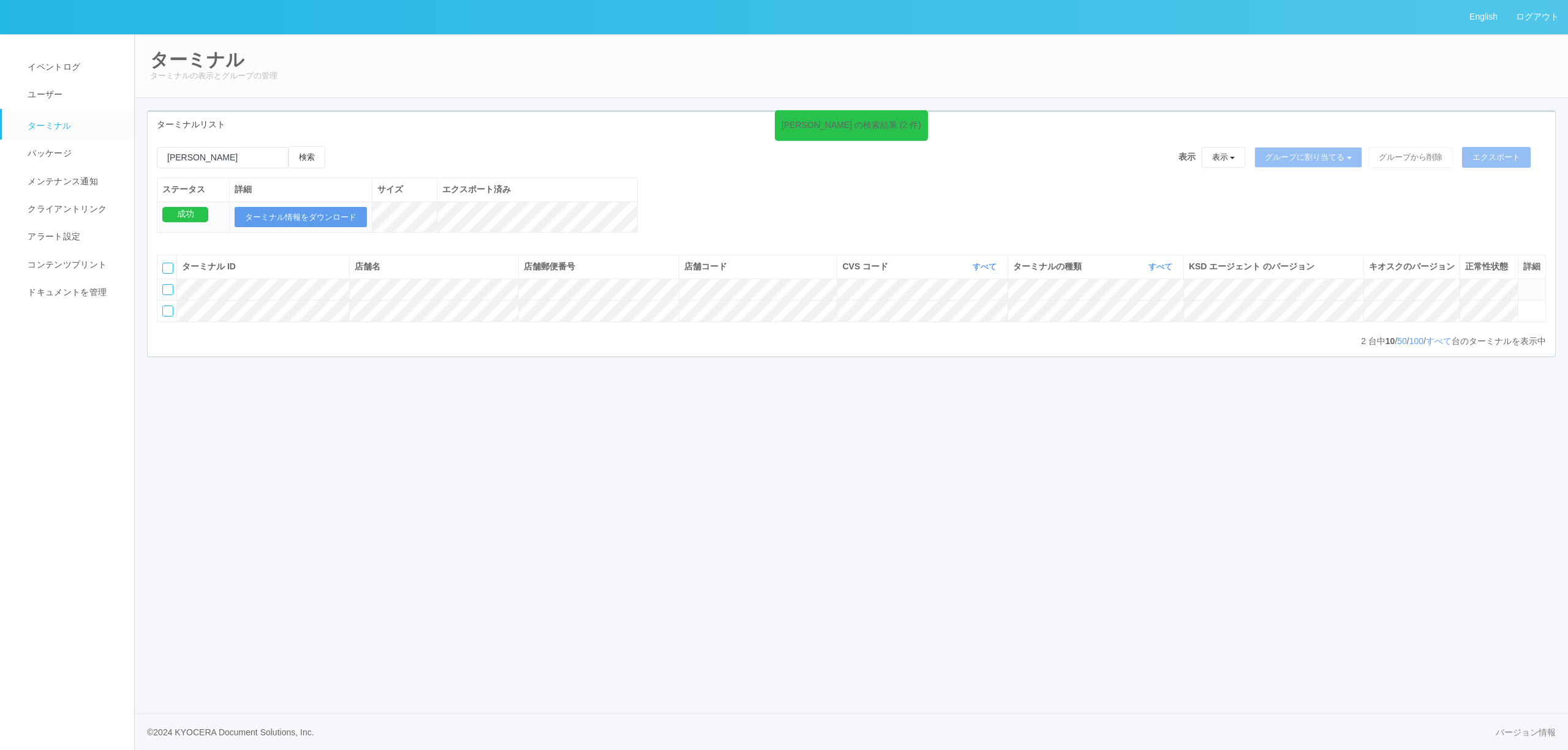
click at [1523, 284] on icon at bounding box center [1523, 284] width 0 height 0
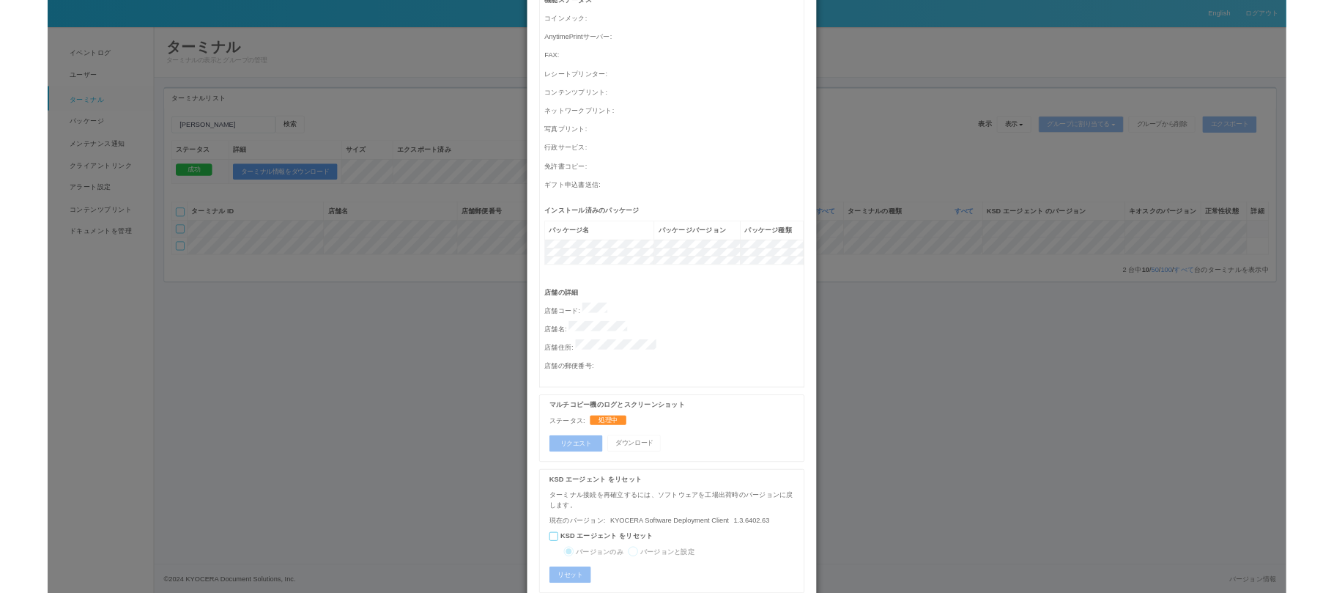
scroll to position [419, 0]
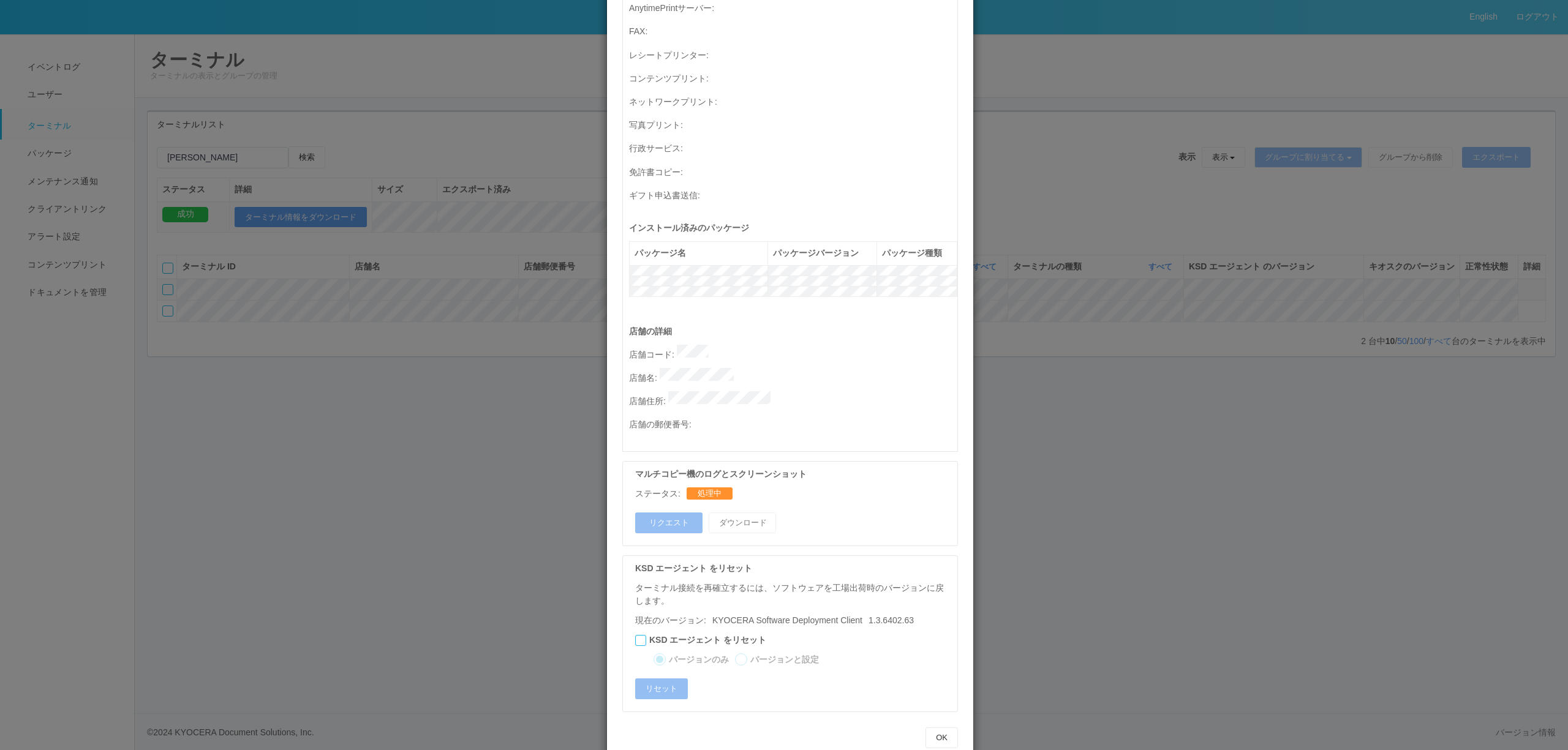
drag, startPoint x: 227, startPoint y: 420, endPoint x: 324, endPoint y: 713, distance: 308.6
click at [234, 434] on div "ターミナルの詳細 詳細 S.M.A.R.T 接続ステータス 最終接続日時 : 08/18/2025 10:11:27 AM マルチコピー機の詳細 モデル : …" at bounding box center [784, 375] width 1568 height 750
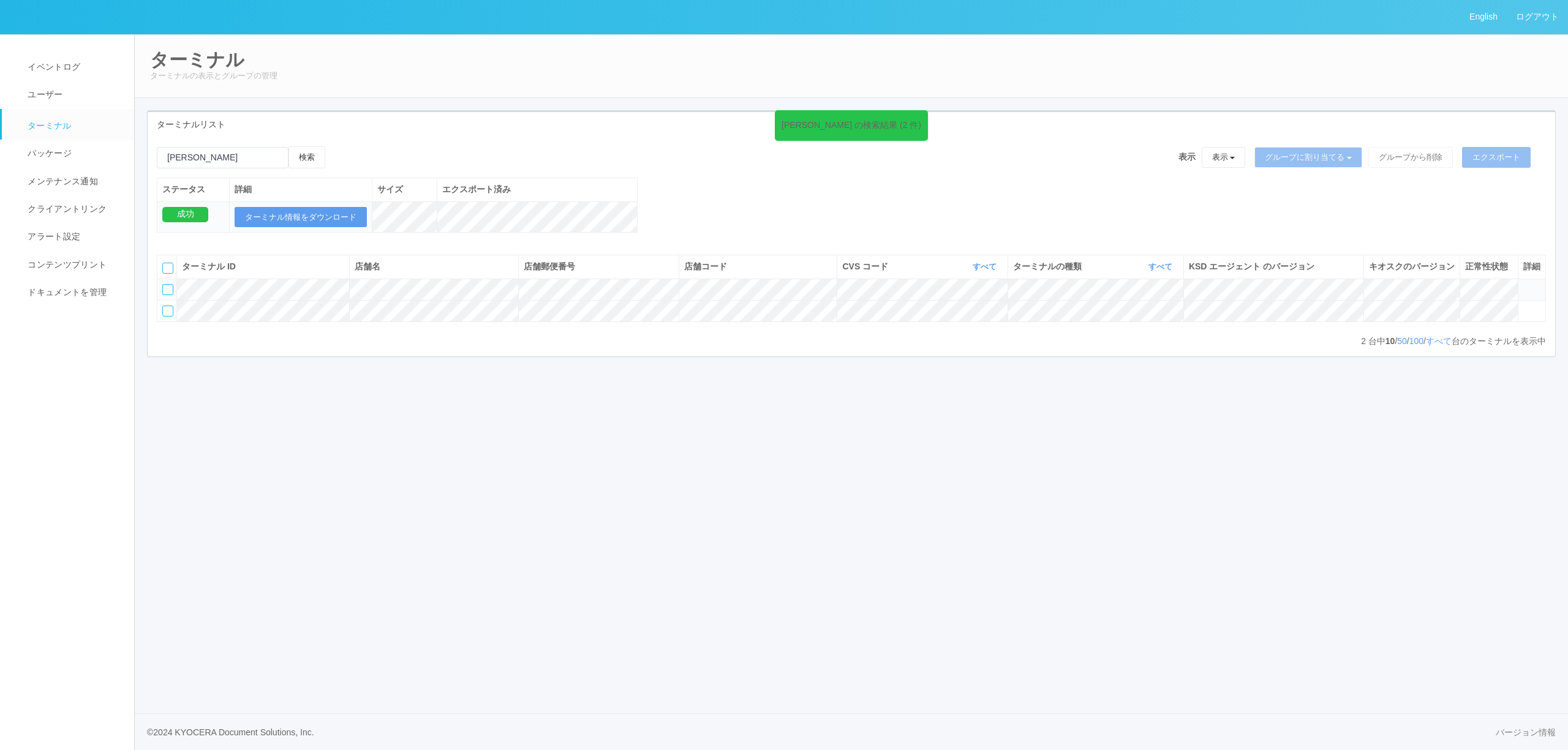
drag, startPoint x: 54, startPoint y: 33, endPoint x: 55, endPoint y: 44, distance: 11.0
click at [54, 35] on div "English ログアウト イベントログ ユーザー ターミナル パッケージ メンテナンス通知 クライアントリンク アラート設定 コンテンツプリント ドキュメン…" at bounding box center [784, 375] width 1568 height 750
click at [55, 74] on link "イベントログ" at bounding box center [73, 67] width 143 height 28
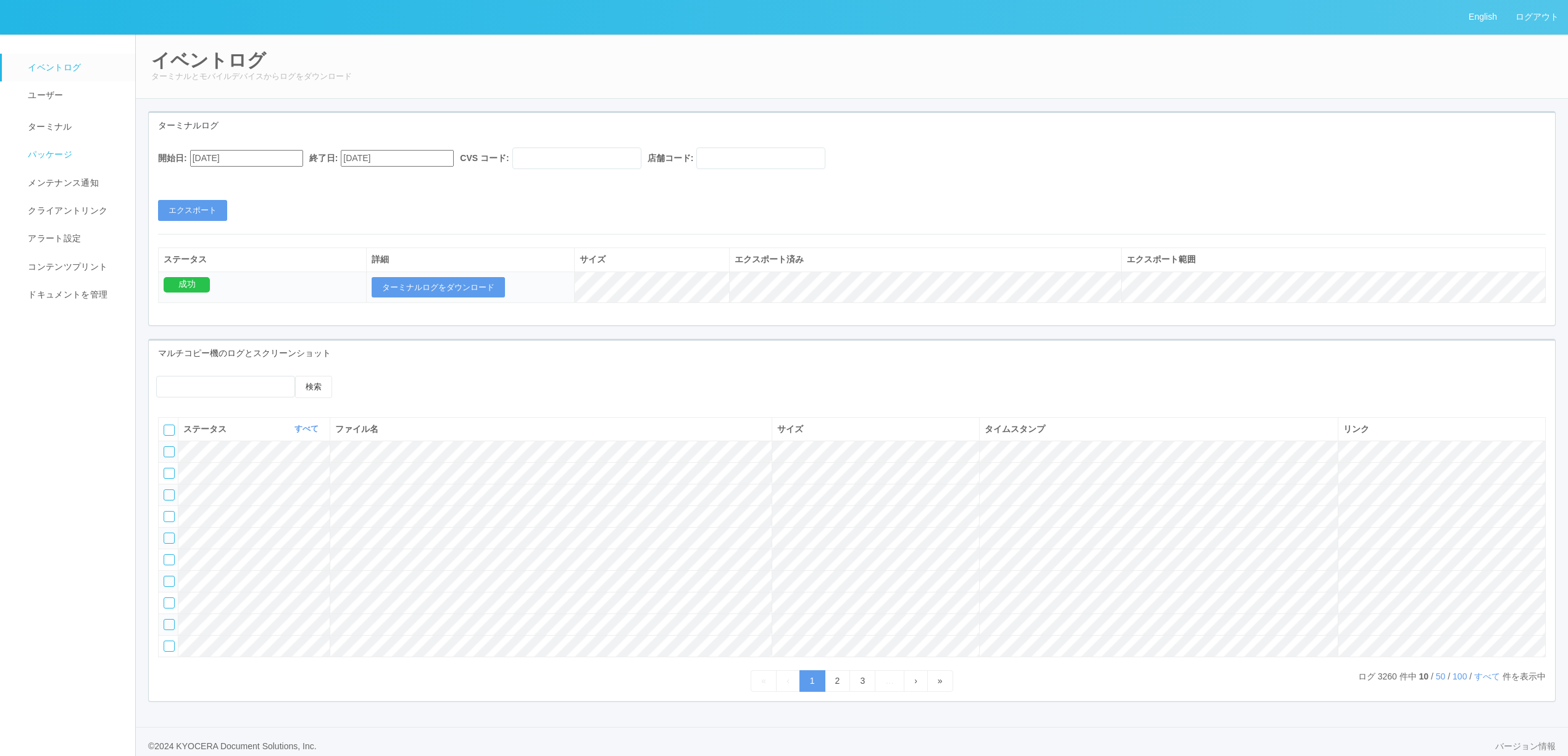
click at [59, 147] on link "パッケージ" at bounding box center [73, 154] width 144 height 28
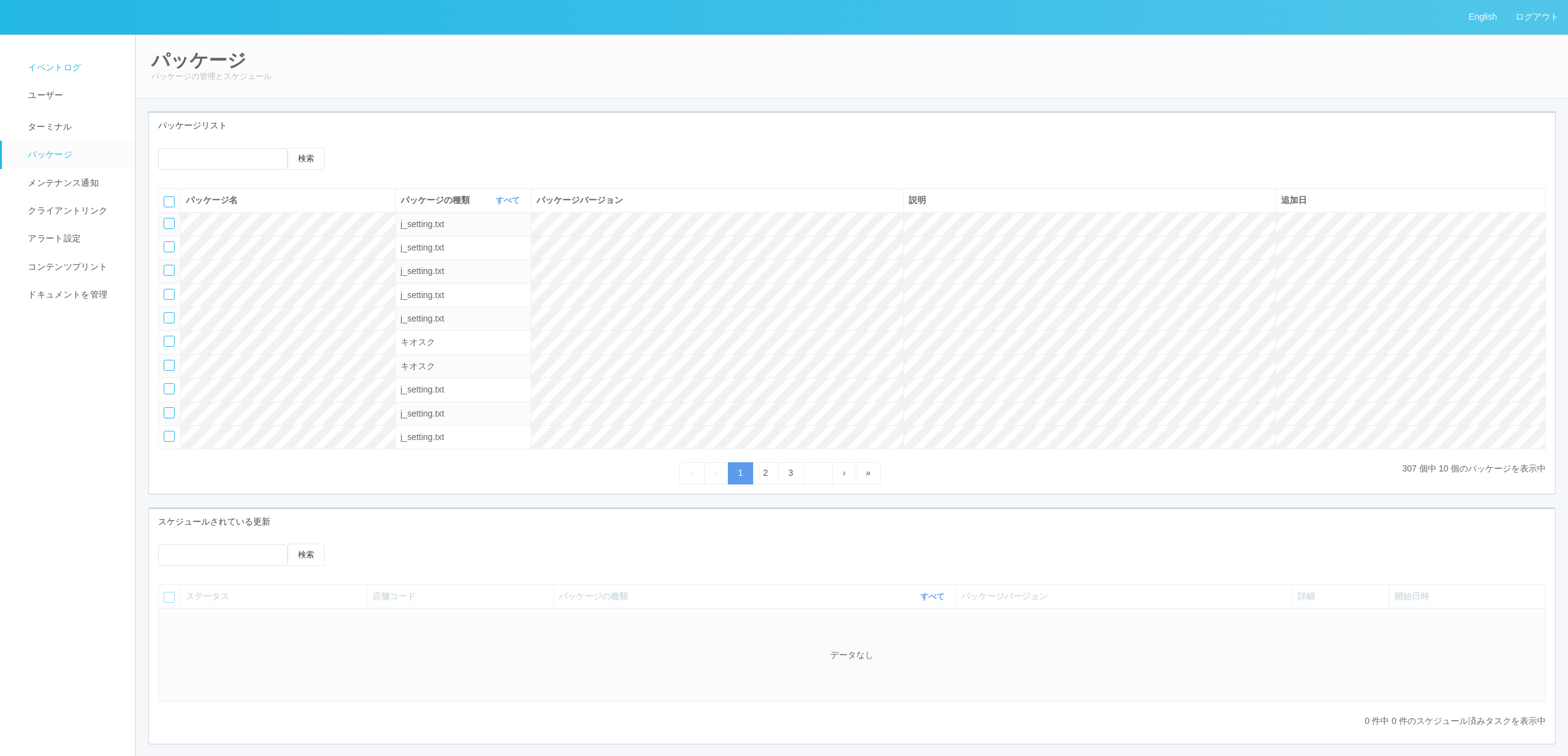
click at [87, 70] on link "イベントログ" at bounding box center [73, 67] width 144 height 28
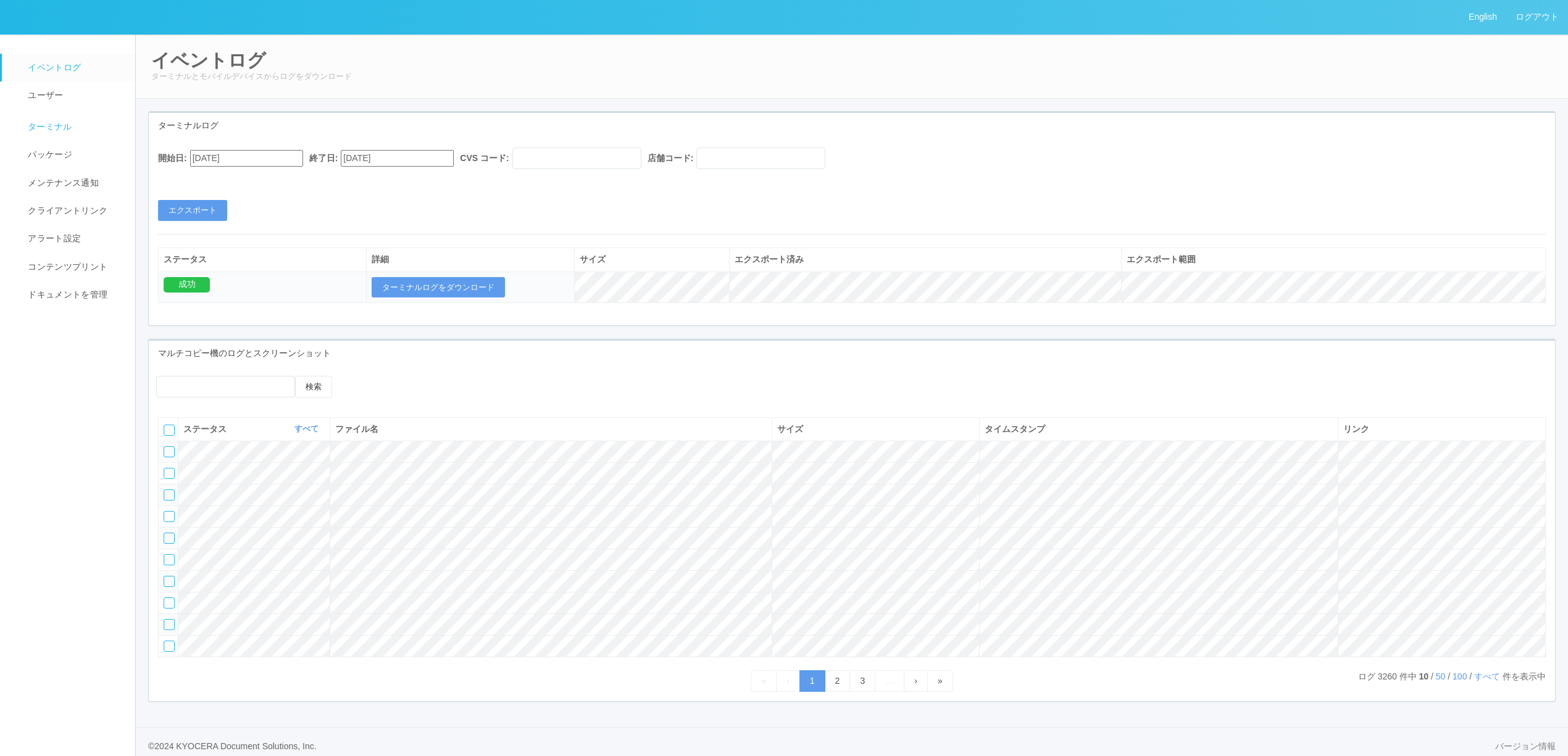
click at [97, 138] on link "ターミナル" at bounding box center [73, 125] width 144 height 31
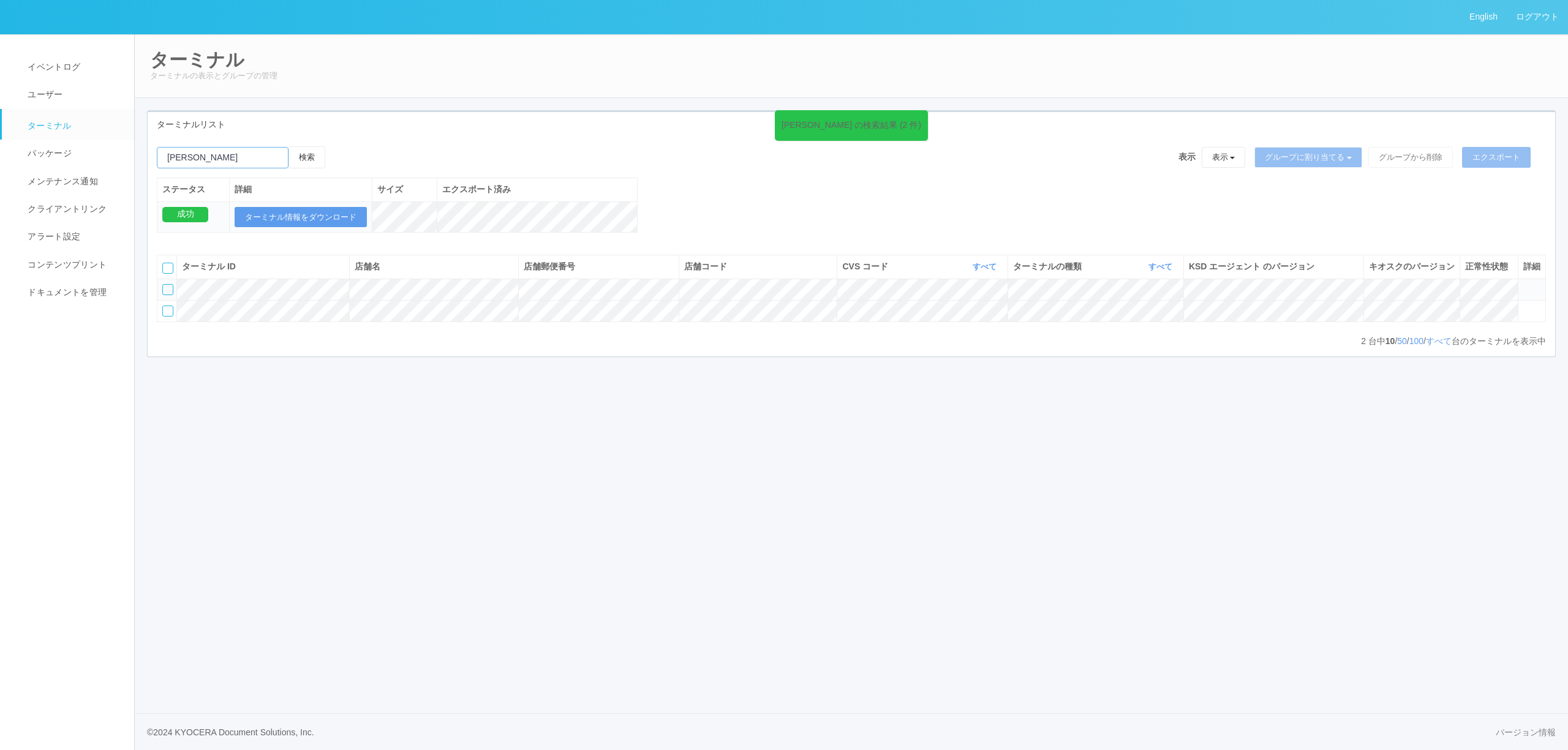
drag, startPoint x: 197, startPoint y: 157, endPoint x: -11, endPoint y: 152, distance: 208.1
click at [0, 152] on html "English ログアウト イベントログ ユーザー ターミナル パッケージ メンテナンス通知 クライアントリンク アラート設定 コンテンツプリント ドキュメン…" at bounding box center [784, 375] width 1568 height 750
click at [229, 166] on input "emailSearch" at bounding box center [222, 158] width 131 height 22
drag, startPoint x: 229, startPoint y: 165, endPoint x: 127, endPoint y: 164, distance: 102.0
click at [133, 164] on div "English ログアウト イベントログ ユーザー ターミナル パッケージ メンテナンス通知 クライアントリンク アラート設定 コンテンツプリント ドキュメン…" at bounding box center [784, 375] width 1568 height 750
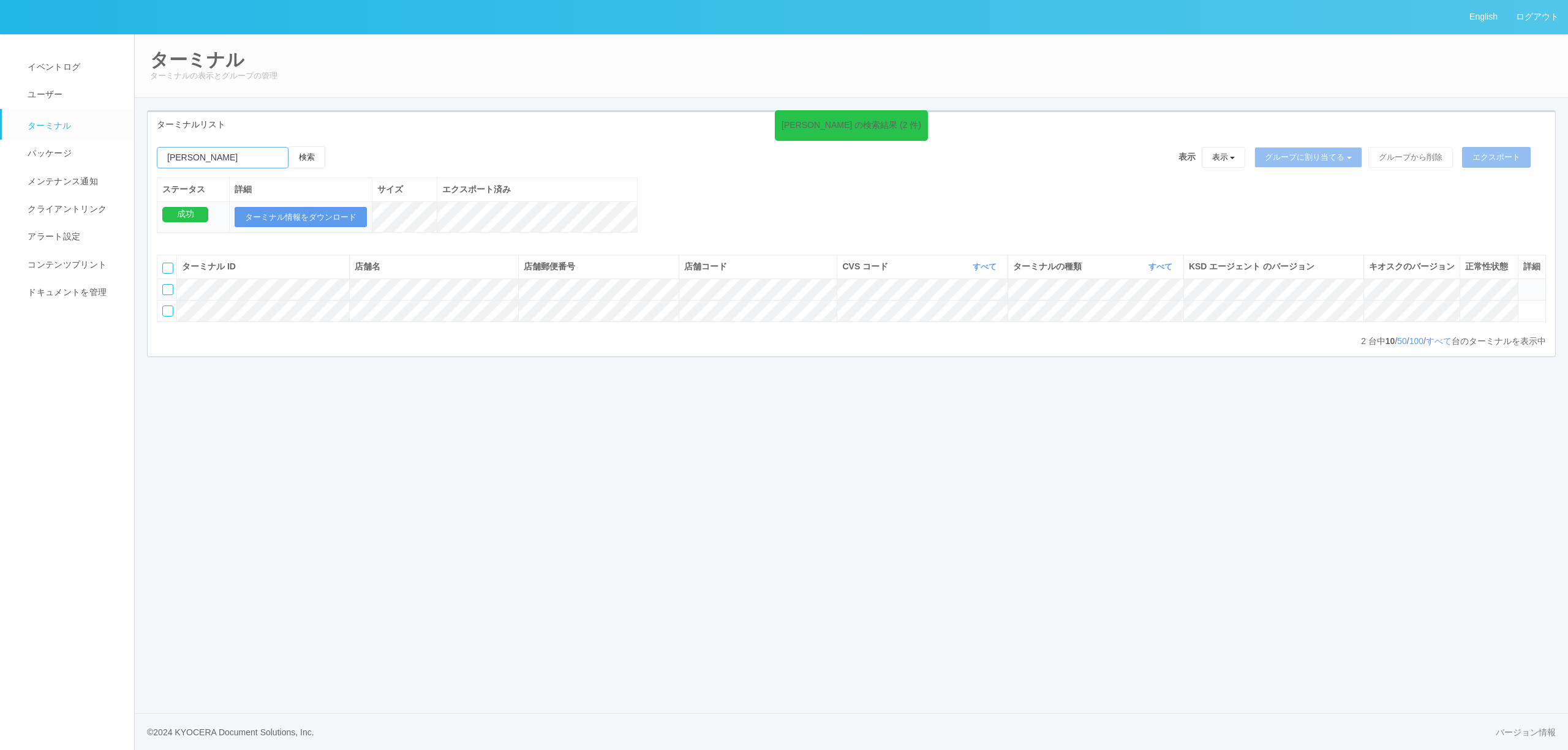
paste input "旭ケ丘店"
click at [313, 160] on button "検索" at bounding box center [307, 157] width 37 height 22
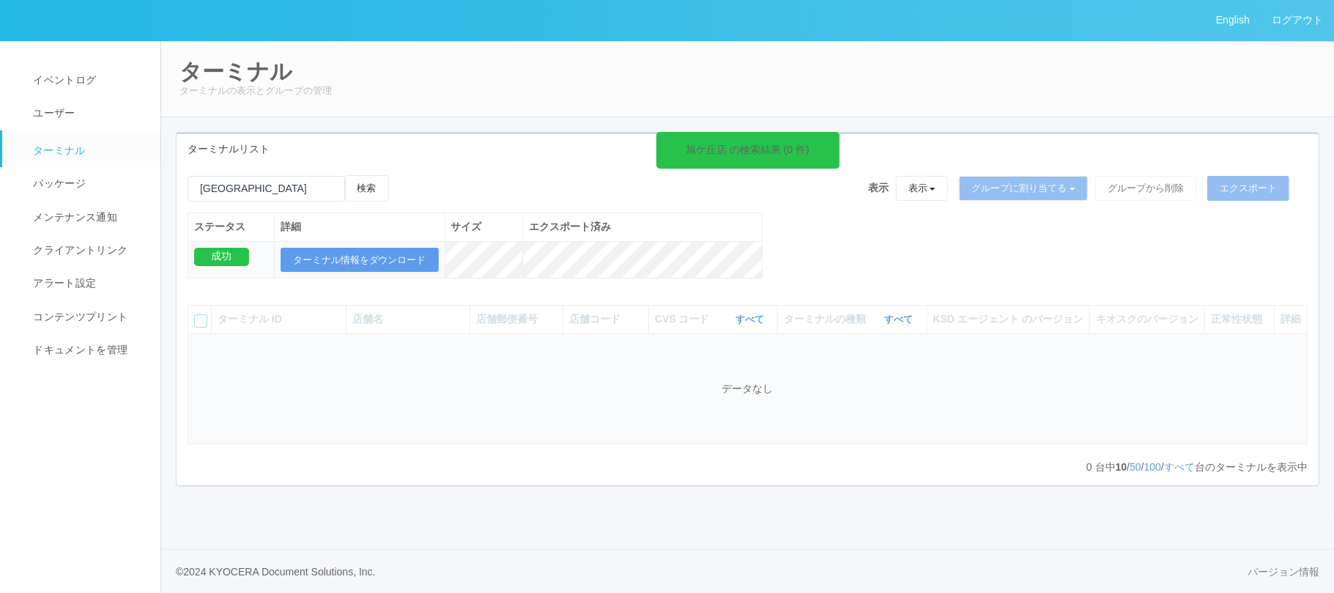
click at [308, 173] on div "旭ケ丘店 の検索結果 (0 件) 検索 表示 表示 すべてのターミナル 未割り当てのターミナル グループを追加 グループ名を編集 アーカイブ済みのターミナル …" at bounding box center [748, 324] width 1142 height 321
click at [308, 177] on input "emailSearch" at bounding box center [265, 189] width 157 height 26
click at [345, 175] on button "検索" at bounding box center [367, 188] width 44 height 26
drag, startPoint x: 267, startPoint y: 191, endPoint x: 15, endPoint y: 212, distance: 252.0
click at [18, 212] on div "English ログアウト イベントログ ユーザー ターミナル パッケージ メンテナンス通知 クライアントリンク アラート設定 コンテンツプリント ドキュメン…" at bounding box center [667, 296] width 1334 height 593
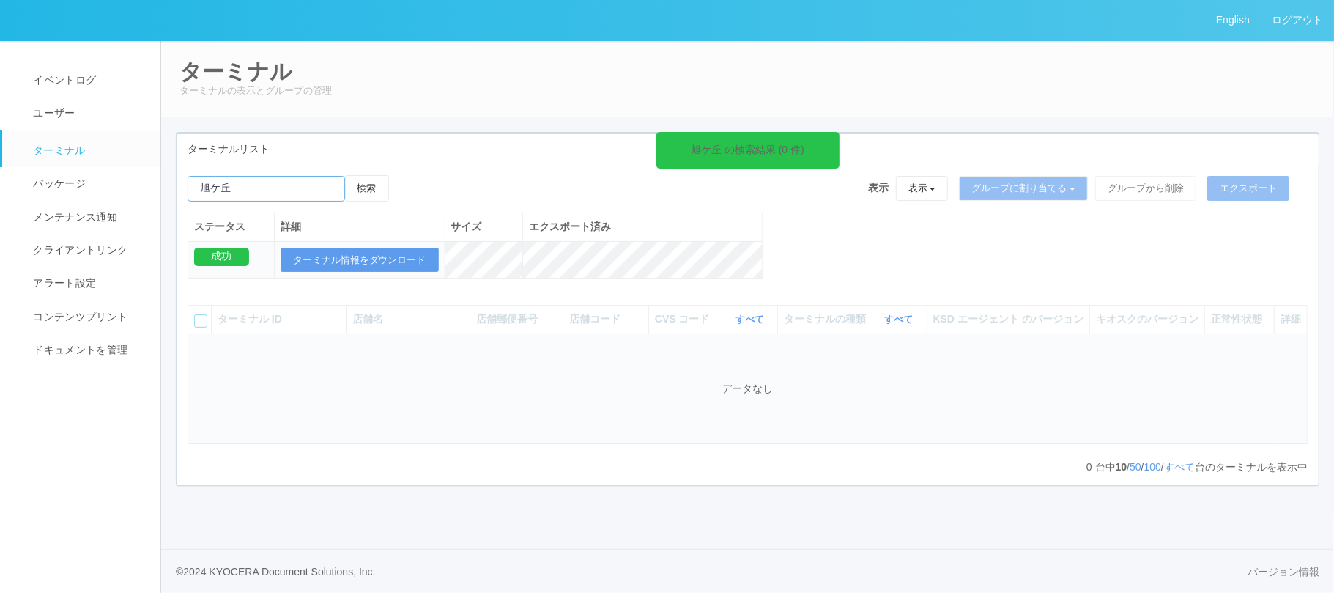
paste input "660164"
click at [376, 193] on button "検索" at bounding box center [367, 188] width 44 height 26
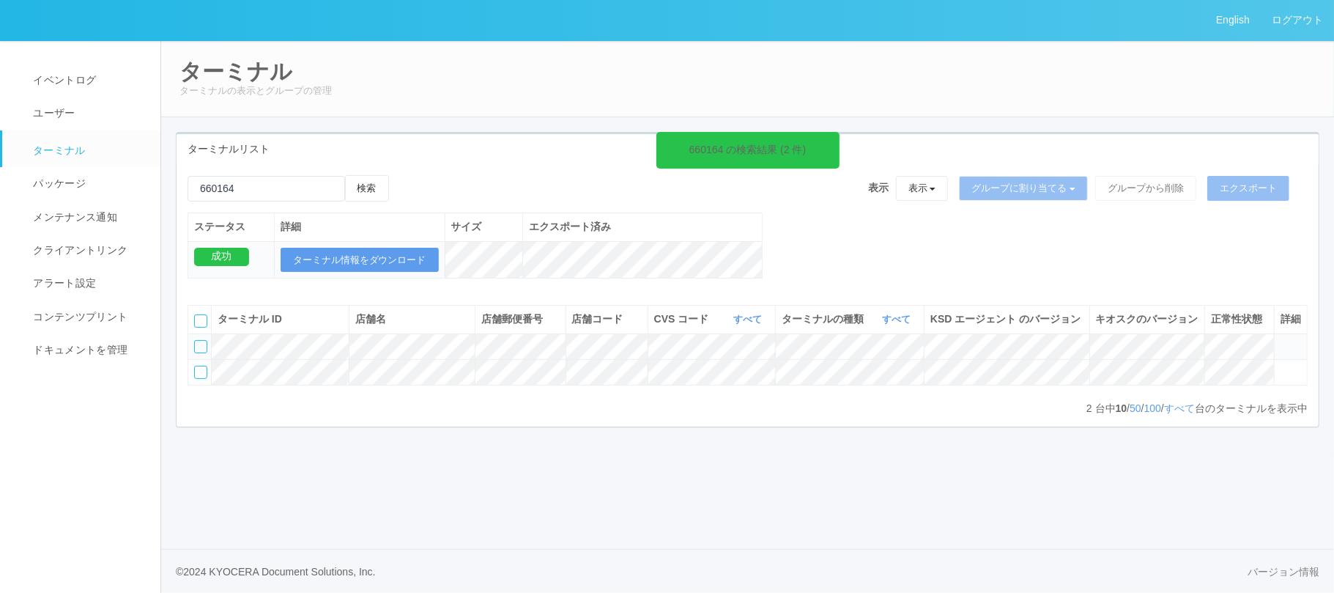
click at [1280, 340] on icon at bounding box center [1280, 340] width 0 height 0
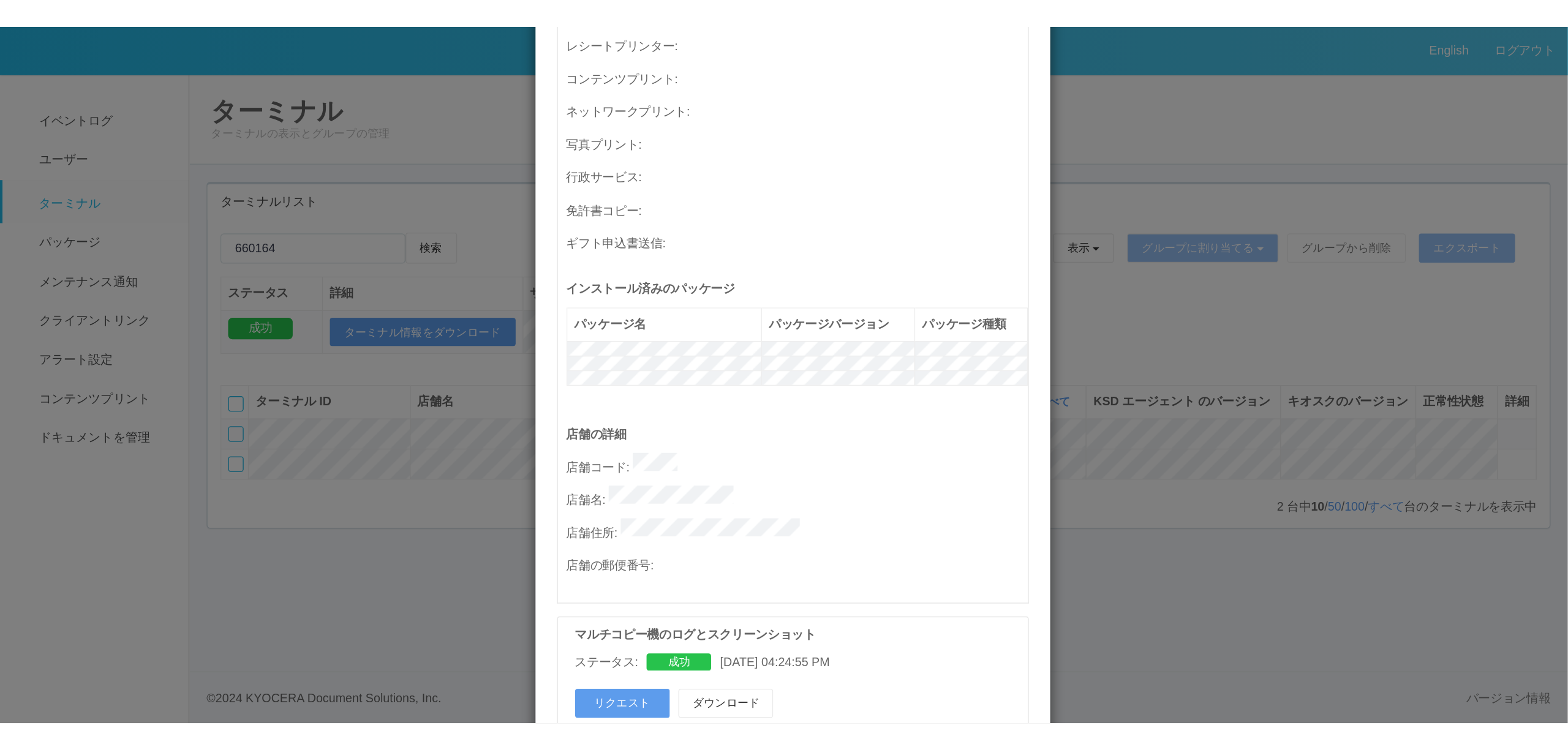
scroll to position [571, 0]
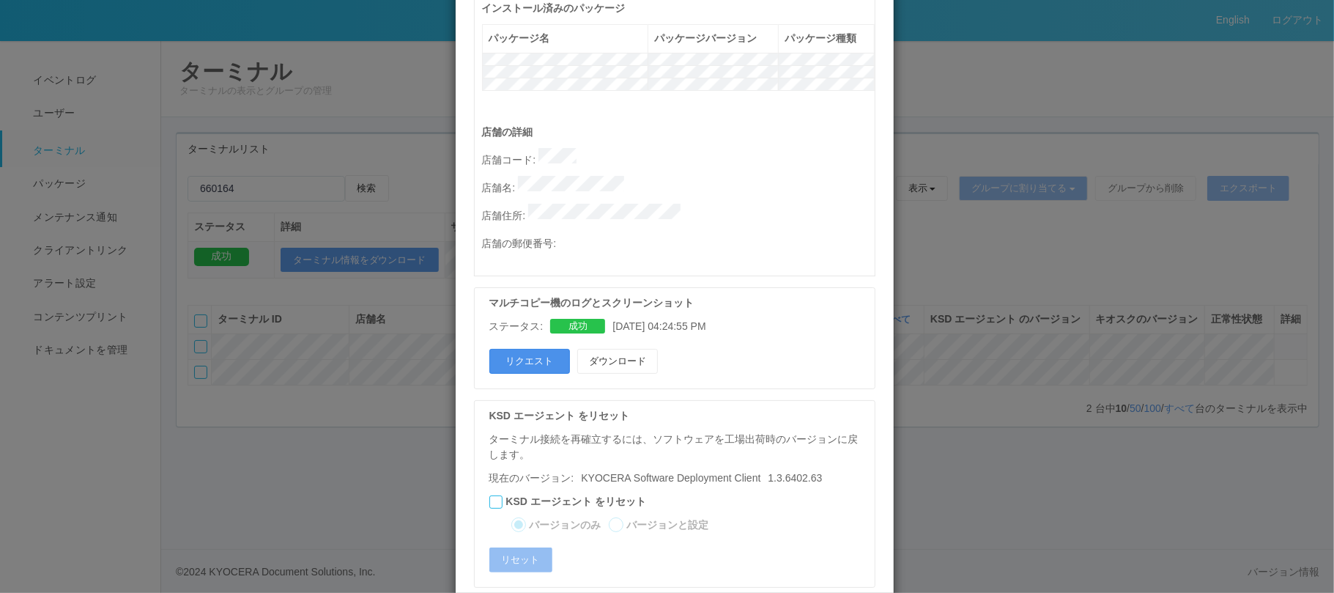
click at [525, 349] on button "リクエスト" at bounding box center [529, 361] width 81 height 25
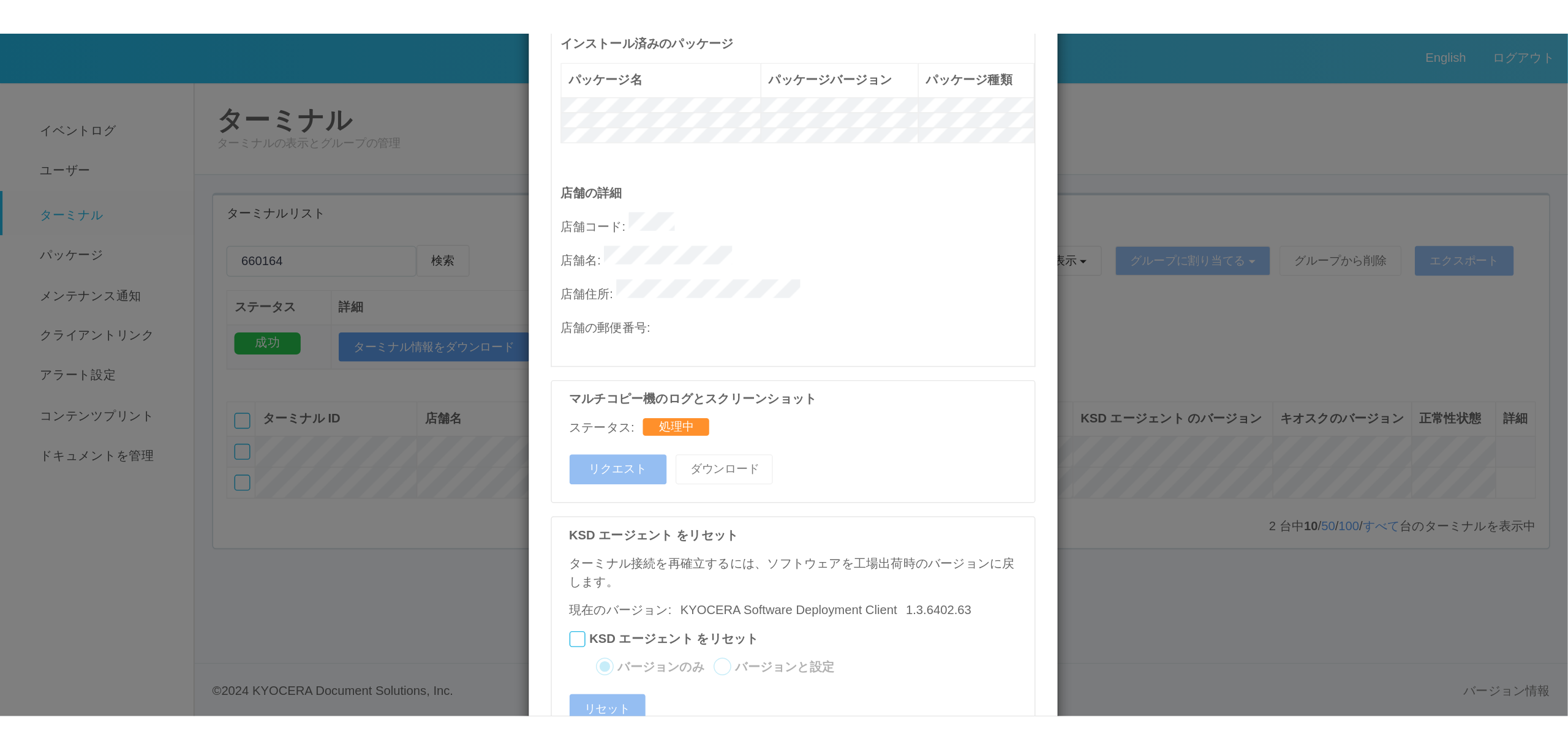
scroll to position [350, 0]
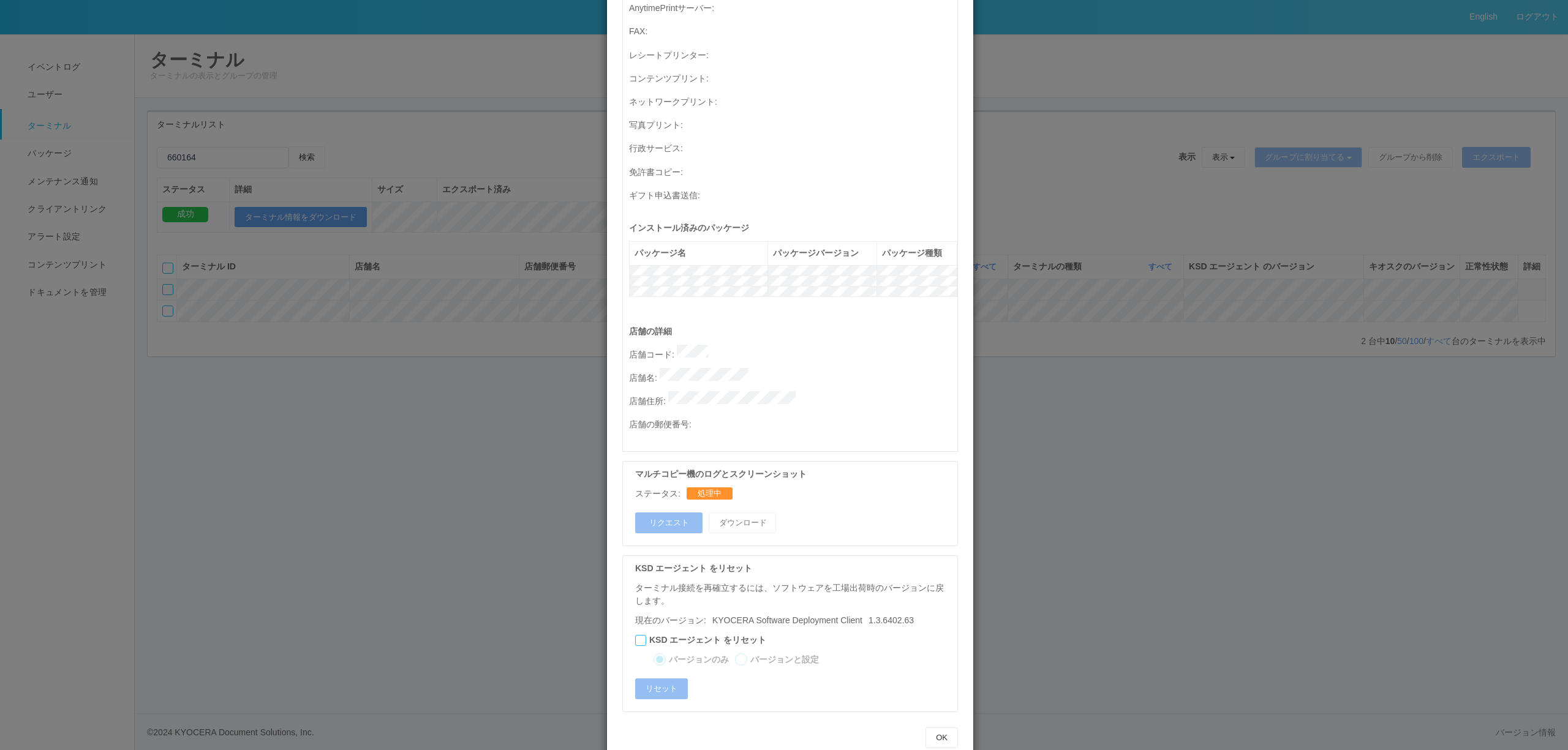
click at [1106, 305] on div "ターミナルの詳細 詳細 S.M.A.R.T 接続ステータス 最終接続日時 : 08/18/2025 04:53:49 AM マルチコピー機の詳細 モデル : …" at bounding box center [784, 375] width 1568 height 750
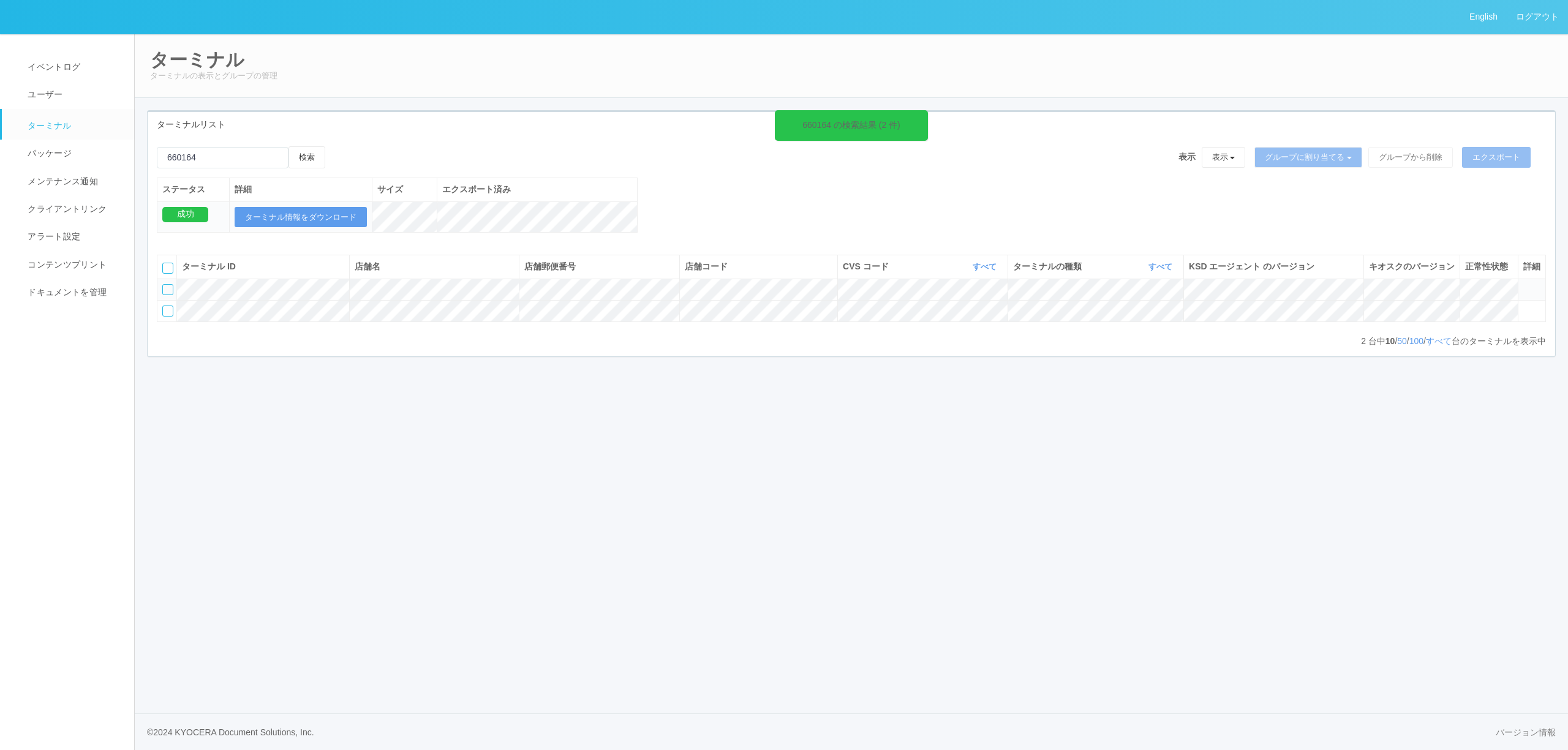
click at [1523, 284] on icon at bounding box center [1523, 284] width 0 height 0
click at [1523, 284] on span at bounding box center [1523, 284] width 0 height 0
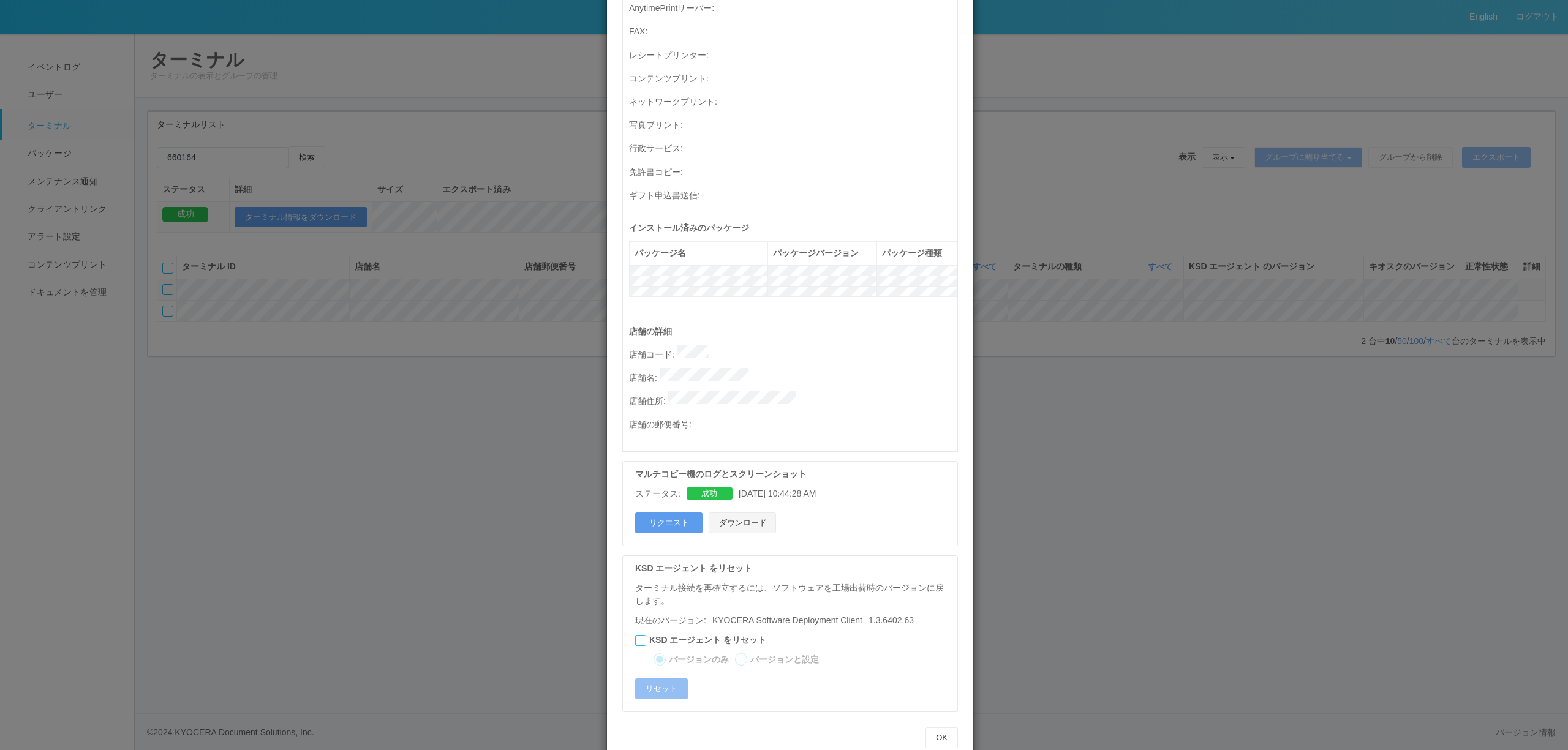
click at [718, 513] on button "ダウンロード" at bounding box center [742, 523] width 68 height 21
click at [824, 496] on div "マルチコピー機のログとスクリーンショット ステータス: - リクエスト ダウンロード" at bounding box center [789, 503] width 335 height 85
drag, startPoint x: 245, startPoint y: 151, endPoint x: 218, endPoint y: 145, distance: 27.7
click at [245, 150] on div "ターミナルの詳細 詳細 S.M.A.R.T 接続ステータス 最終接続日時 : 08/18/2025 04:53:49 AM マルチコピー機の詳細 モデル : …" at bounding box center [784, 375] width 1568 height 750
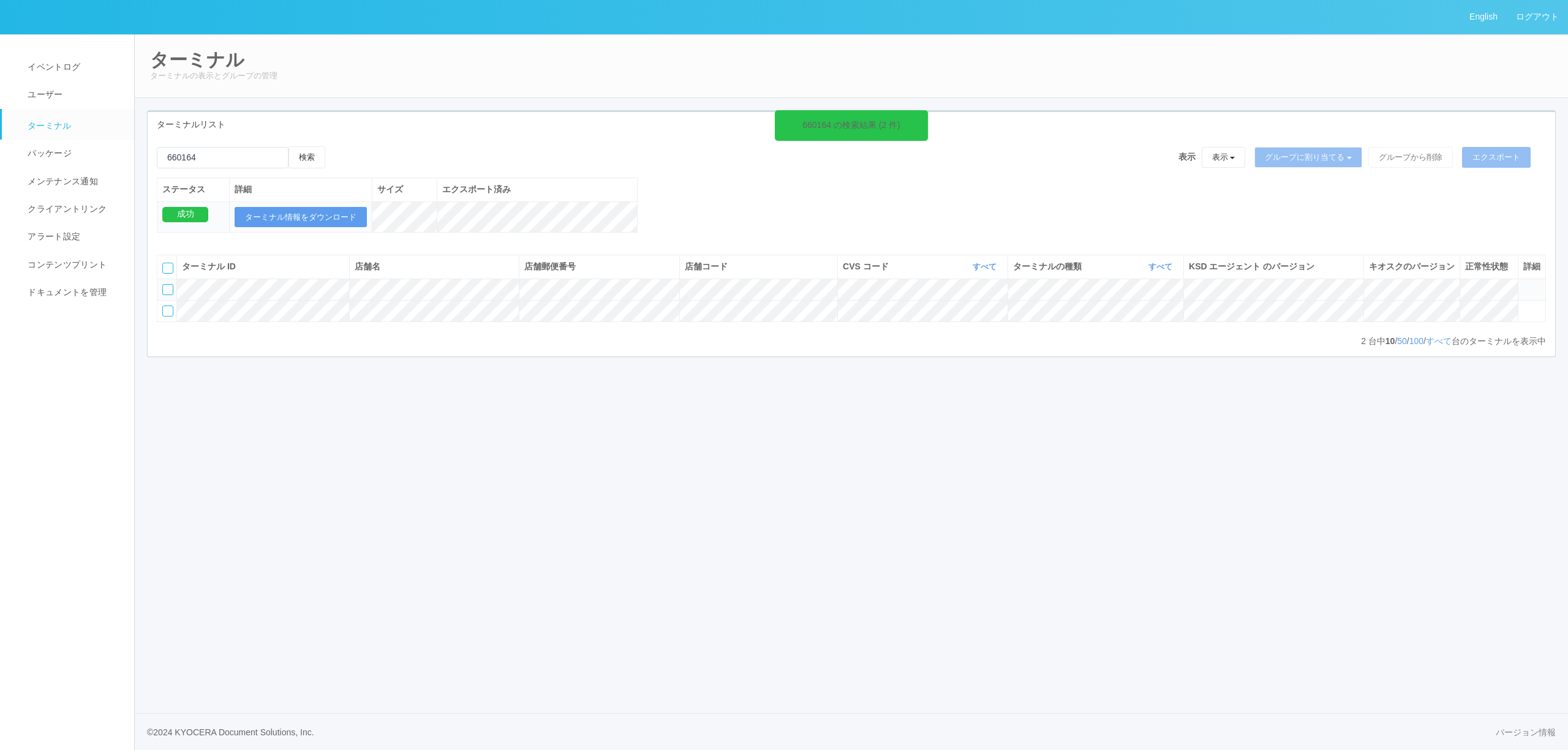
click at [63, 120] on span "ターミナル" at bounding box center [48, 125] width 47 height 10
drag, startPoint x: 232, startPoint y: 150, endPoint x: 44, endPoint y: 157, distance: 188.1
click at [44, 157] on div "English ログアウト イベントログ ユーザー ターミナル パッケージ メンテナンス通知 クライアントリンク アラート設定 コンテンツプリント ドキュメン…" at bounding box center [784, 375] width 1568 height 750
click at [289, 146] on button "検索" at bounding box center [307, 157] width 37 height 22
click at [1518, 300] on td at bounding box center [1531, 289] width 28 height 22
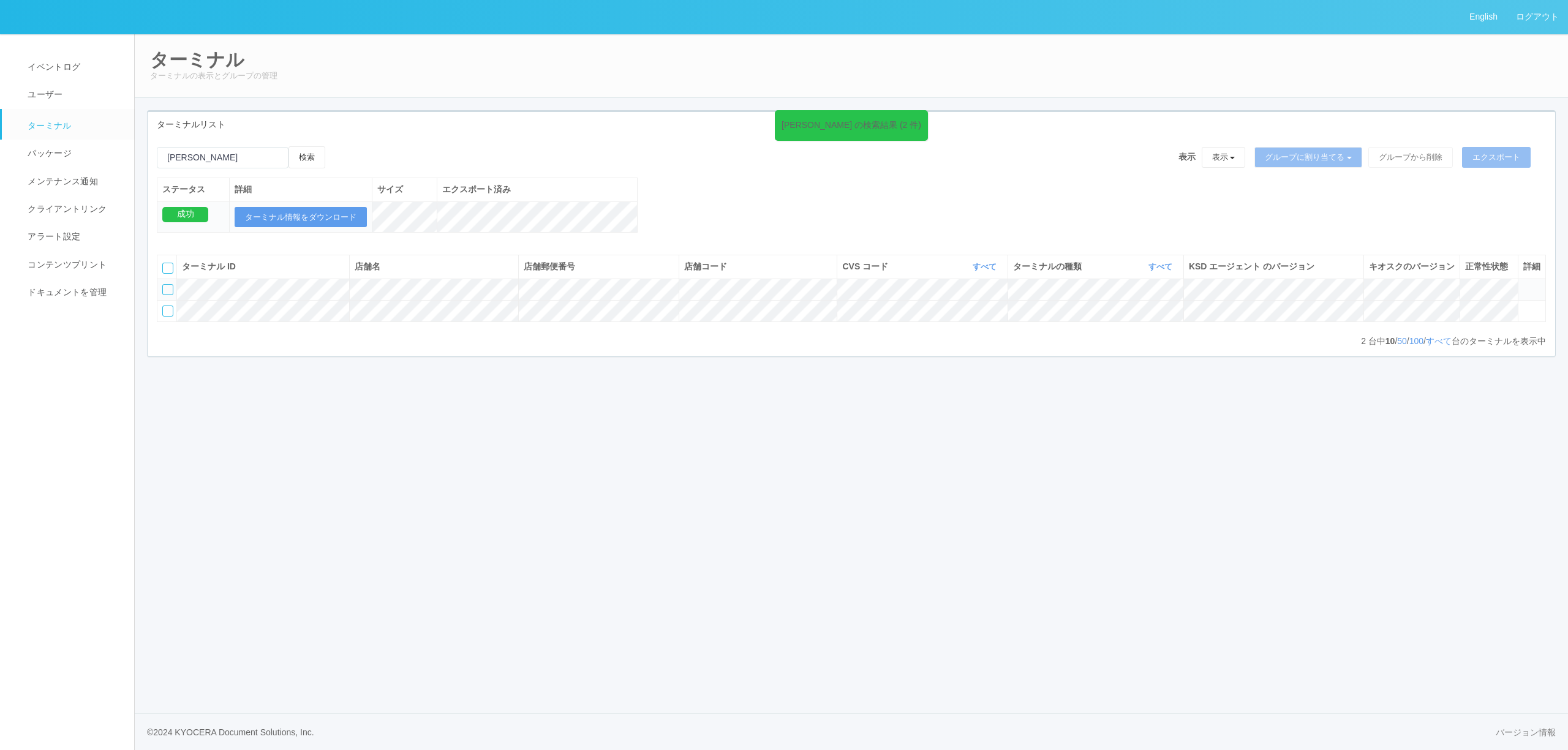
click at [1523, 284] on icon at bounding box center [1523, 284] width 0 height 0
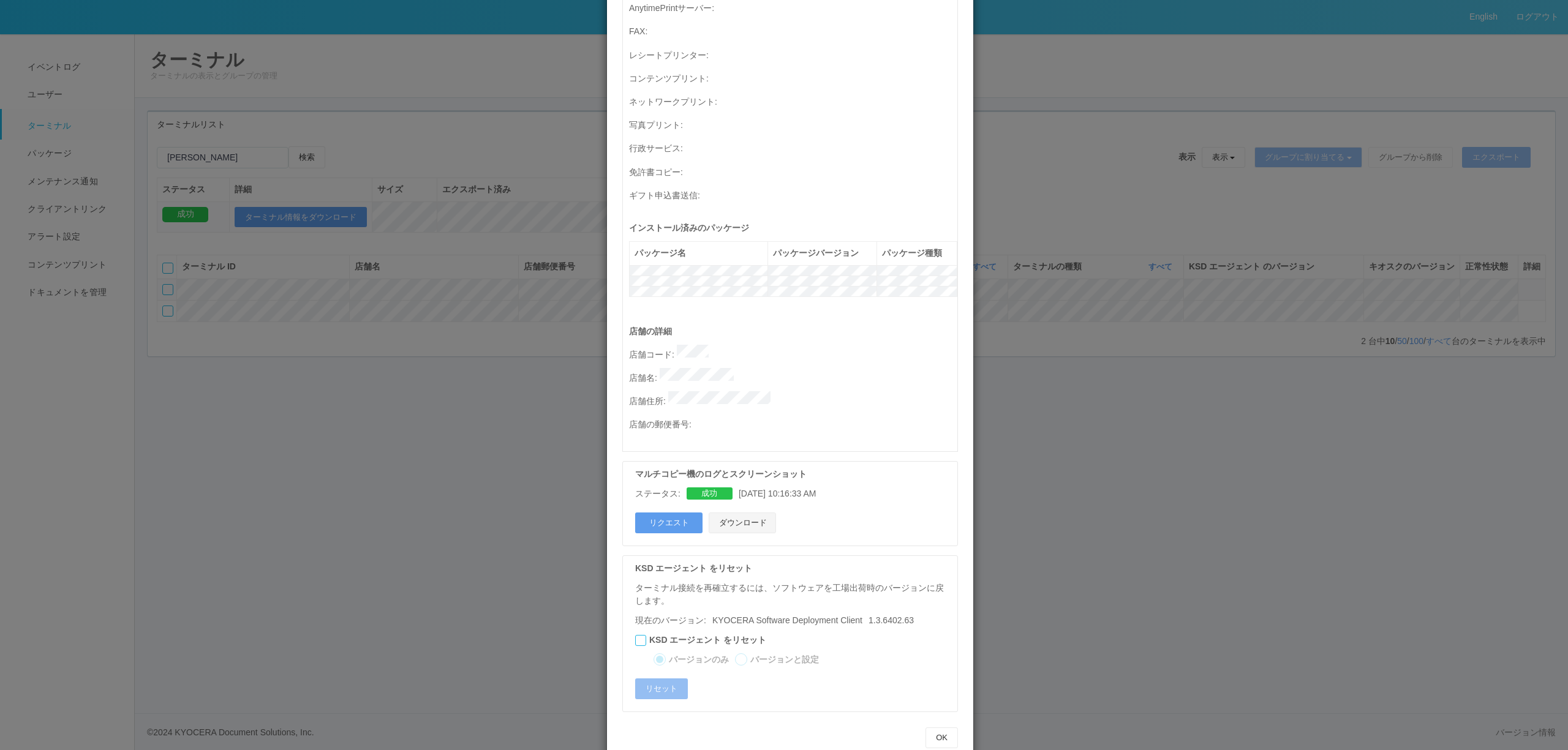
click at [743, 513] on button "ダウンロード" at bounding box center [742, 523] width 68 height 21
click at [1079, 365] on div "ターミナルの詳細 詳細 S.M.A.R.T 接続ステータス 最終接続日時 : 08/18/2025 10:11:27 AM マルチコピー機の詳細 モデル : …" at bounding box center [784, 375] width 1568 height 750
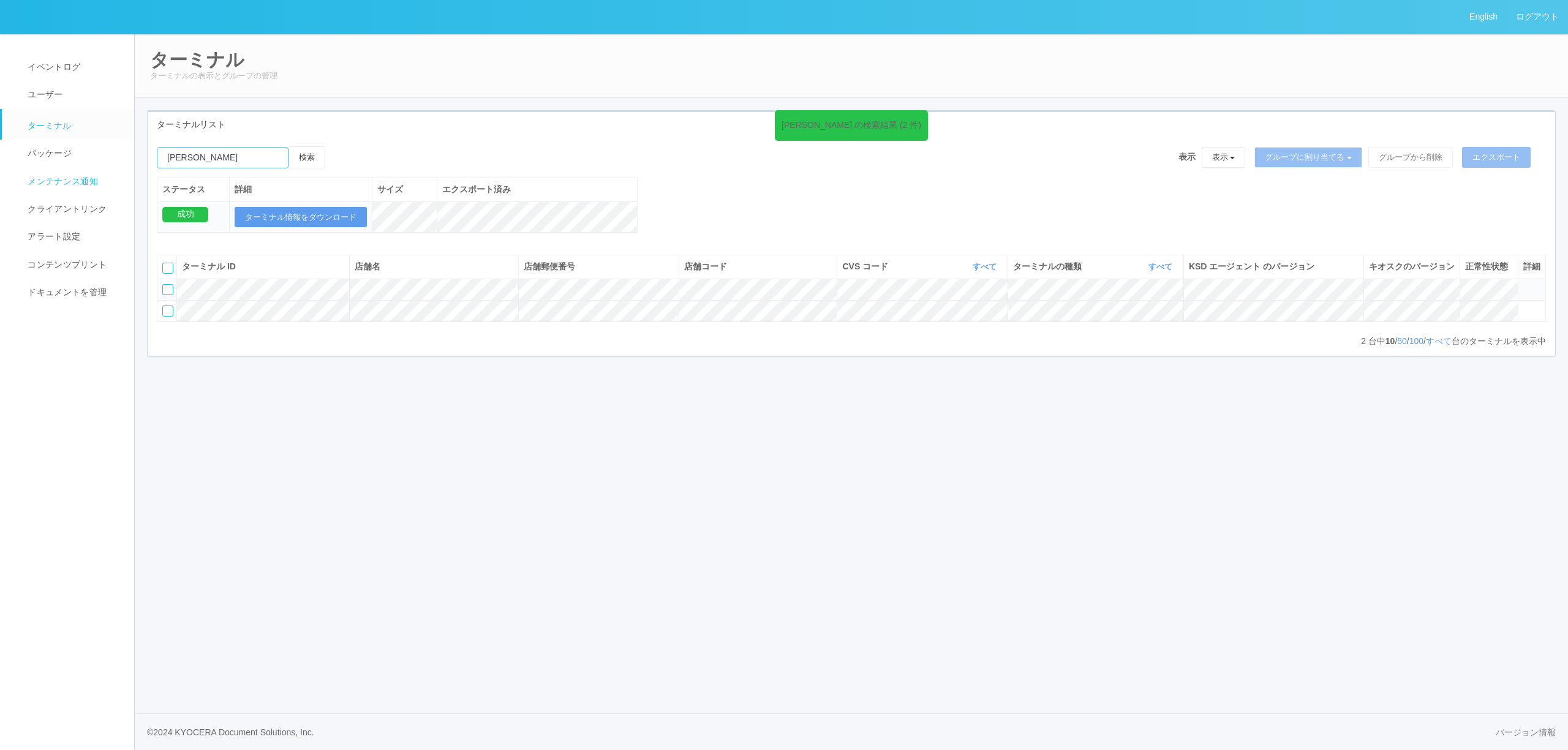
drag, startPoint x: 203, startPoint y: 167, endPoint x: 104, endPoint y: 172, distance: 99.1
click at [104, 172] on div "English ログアウト イベントログ ユーザー ターミナル パッケージ メンテナンス通知 クライアントリンク アラート設定 コンテンツプリント ドキュメン…" at bounding box center [784, 375] width 1568 height 750
type input "さ"
type input "旭ヶ丘"
click at [289, 146] on button "検索" at bounding box center [307, 157] width 37 height 22
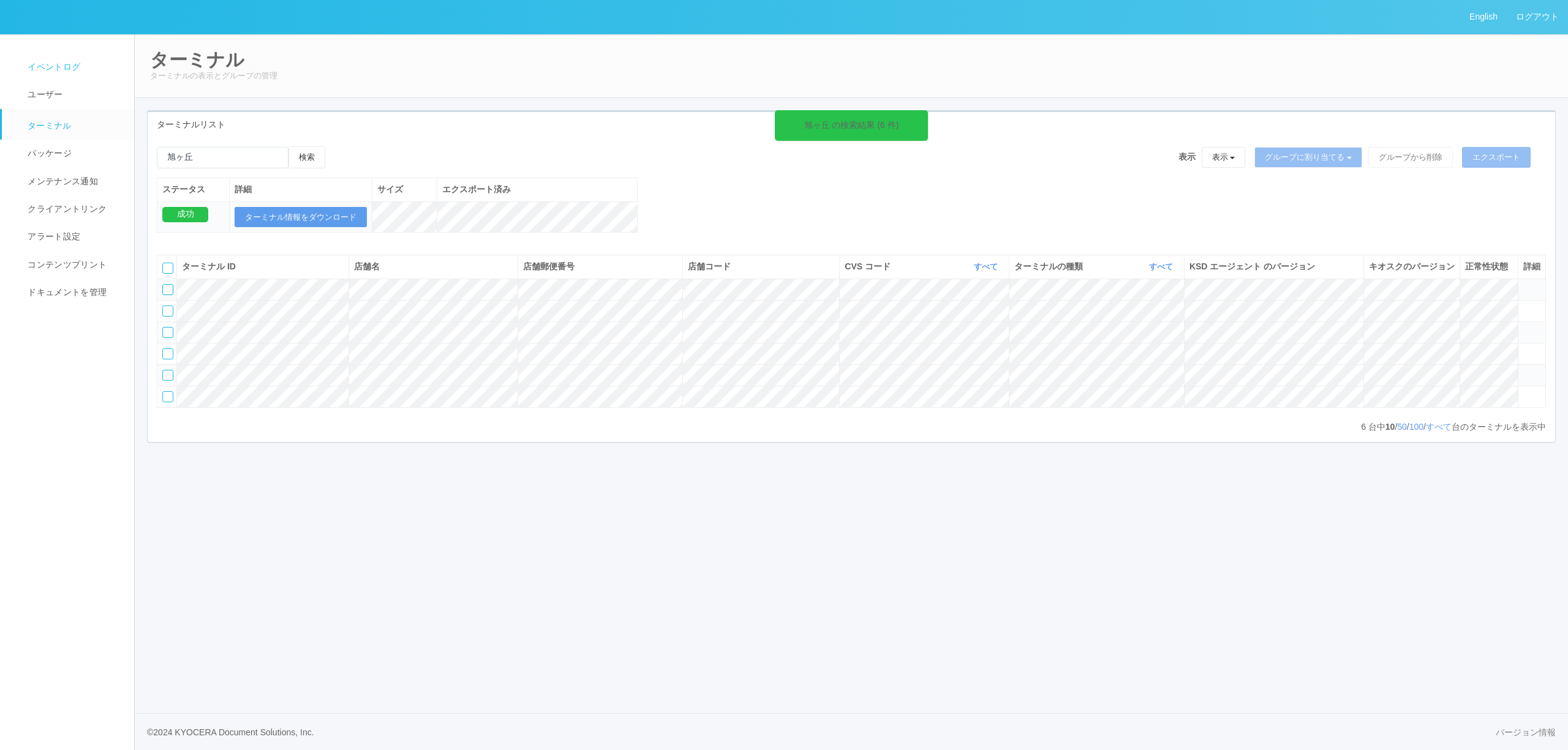
drag, startPoint x: 79, startPoint y: 64, endPoint x: 99, endPoint y: 67, distance: 20.2
click at [77, 64] on span "イベントログ" at bounding box center [52, 67] width 56 height 10
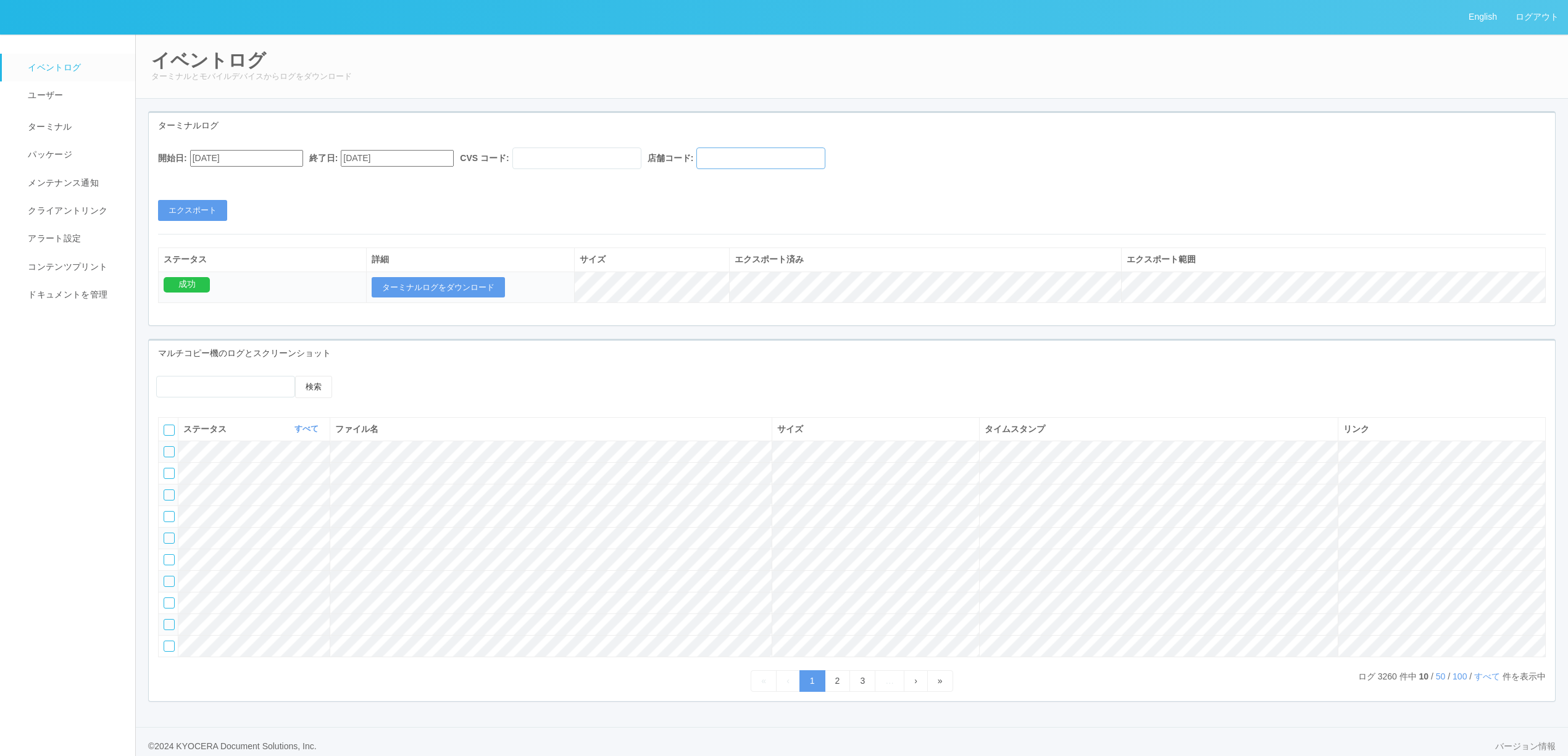
click at [803, 154] on input "text" at bounding box center [760, 158] width 129 height 22
paste input "660164"
type input "660164"
click at [287, 161] on input "[DATE]" at bounding box center [247, 158] width 113 height 17
click at [216, 430] on div "7" at bounding box center [204, 436] width 23 height 13
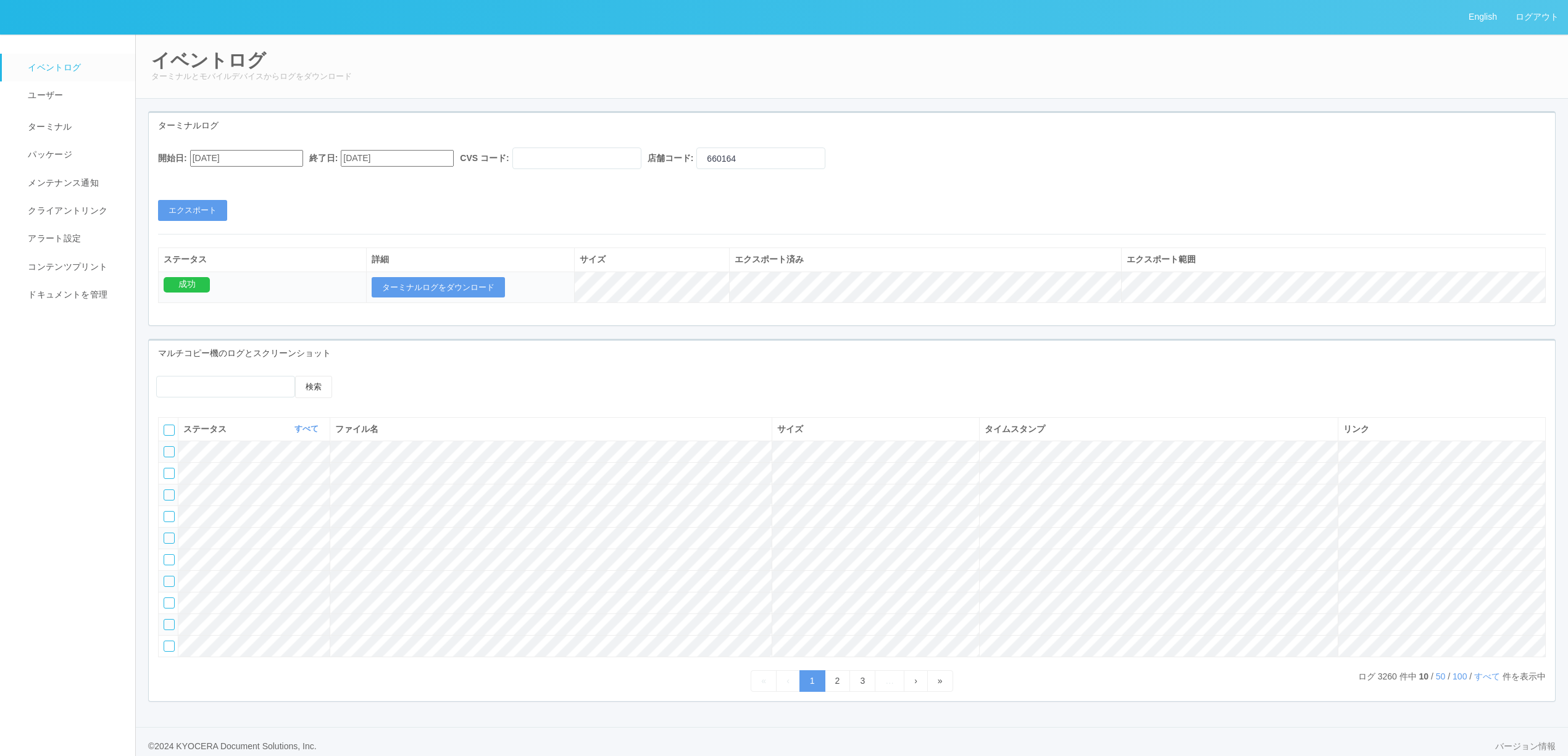
click at [303, 156] on input "07/07/2025" at bounding box center [247, 158] width 113 height 17
click at [210, 177] on button "button" at bounding box center [205, 175] width 10 height 3
click at [216, 476] on div "7" at bounding box center [204, 482] width 23 height 13
type input "08/07/2025"
click at [393, 157] on input "[DATE]" at bounding box center [397, 158] width 113 height 17
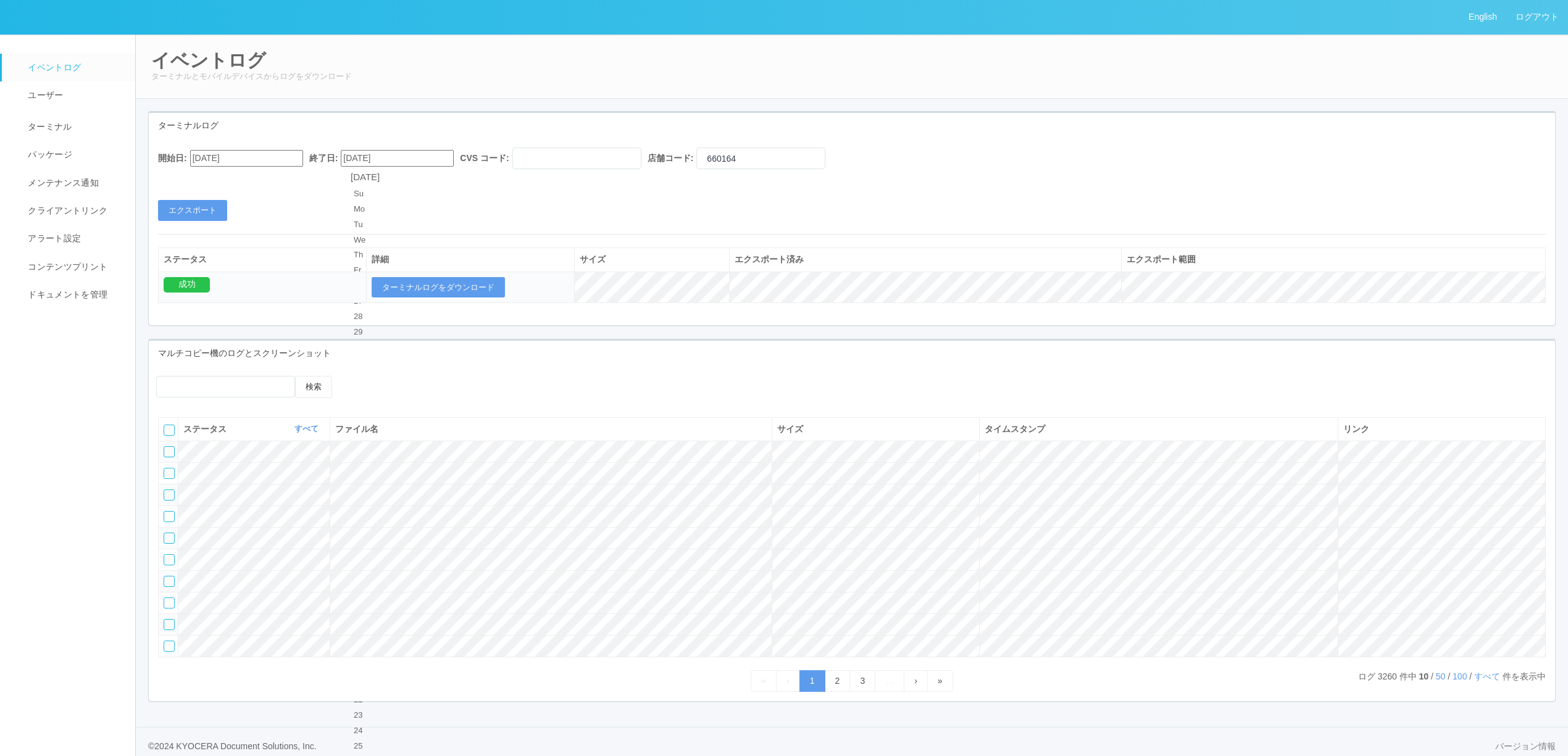
click at [377, 464] on div "7" at bounding box center [365, 470] width 23 height 13
type input "08/07/2025"
click at [218, 204] on button "エクスポート" at bounding box center [192, 210] width 69 height 21
click at [432, 292] on button "ターミナルログをダウンロード" at bounding box center [438, 287] width 133 height 21
click at [122, 116] on link "ターミナル" at bounding box center [73, 125] width 144 height 31
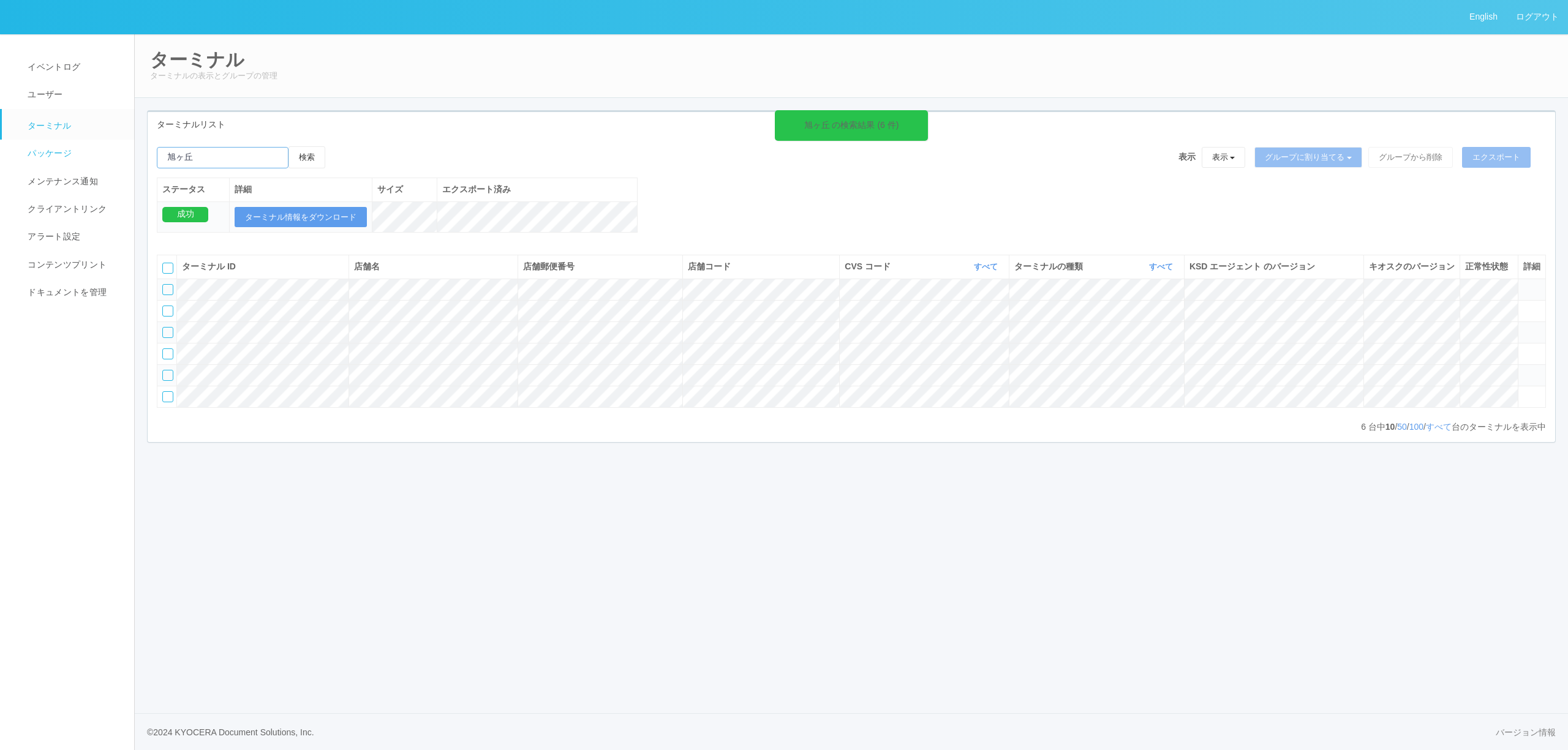
drag, startPoint x: 227, startPoint y: 161, endPoint x: 47, endPoint y: 157, distance: 180.0
click at [49, 157] on div "English ログアウト イベントログ ユーザー ターミナル パッケージ メンテナンス通知 クライアントリンク アラート設定 コンテンツプリント ドキュメン…" at bounding box center [784, 375] width 1568 height 750
paste input "鳥取岩美"
type input "鳥取岩美"
click at [322, 157] on button "検索" at bounding box center [307, 157] width 37 height 22
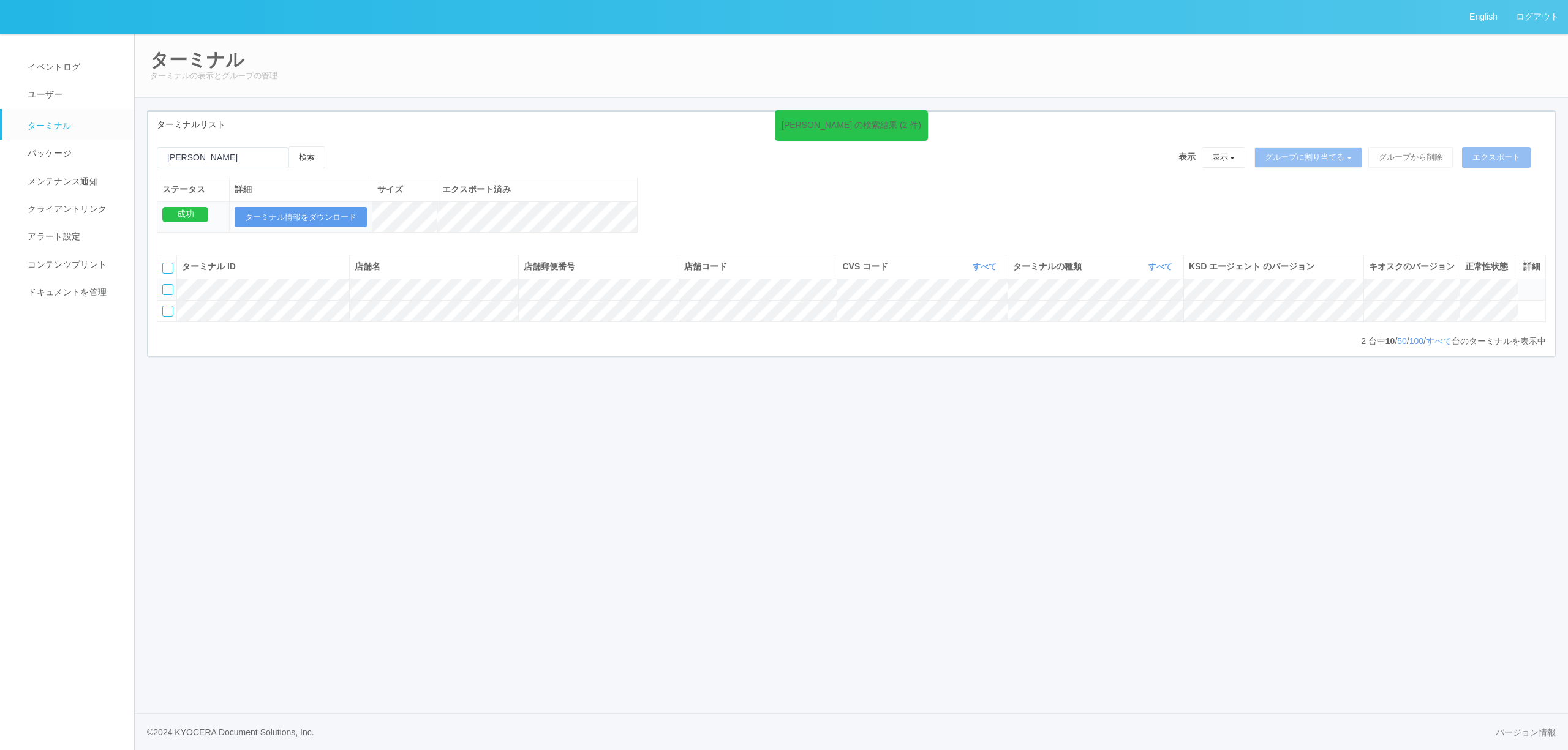
click at [1523, 284] on icon at bounding box center [1523, 284] width 0 height 0
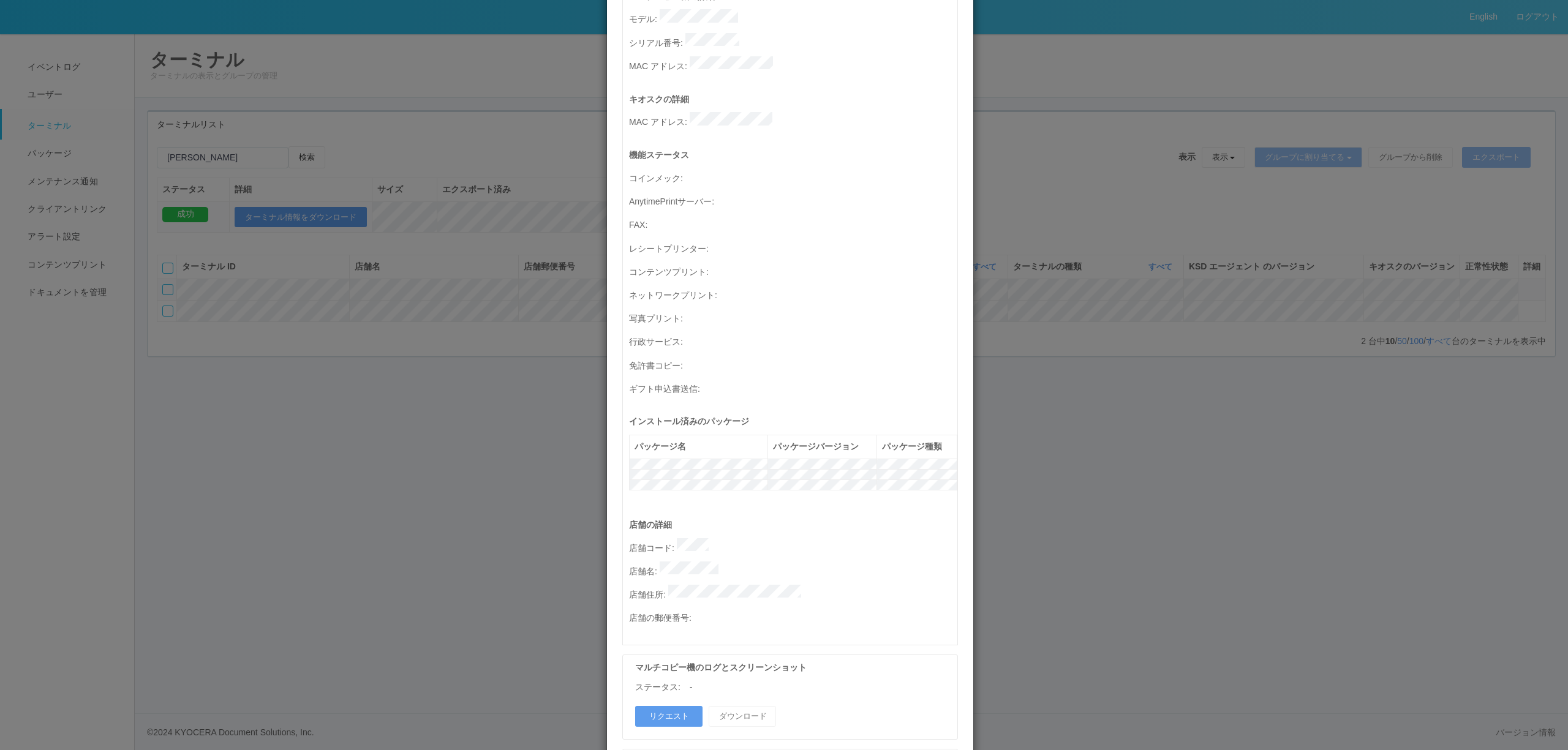
scroll to position [350, 0]
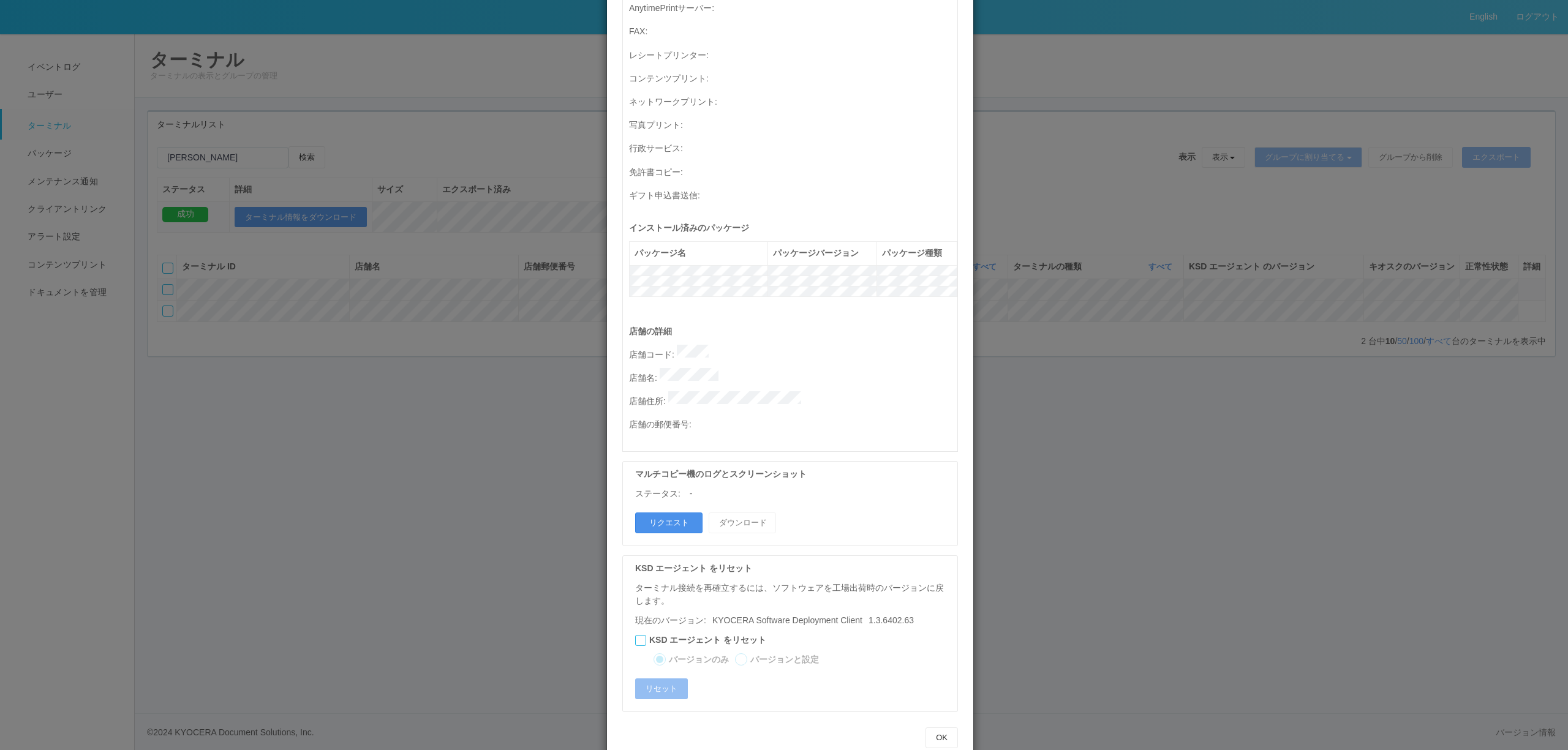
click at [667, 513] on button "リクエスト" at bounding box center [668, 523] width 68 height 21
drag, startPoint x: 1525, startPoint y: 233, endPoint x: 1525, endPoint y: 277, distance: 44.0
click at [1525, 234] on div "ターミナルの詳細 詳細 S.M.A.R.T 接続ステータス 最終接続日時 : 08/18/2025 04:43:19 AM マルチコピー機の詳細 モデル : …" at bounding box center [784, 375] width 1568 height 750
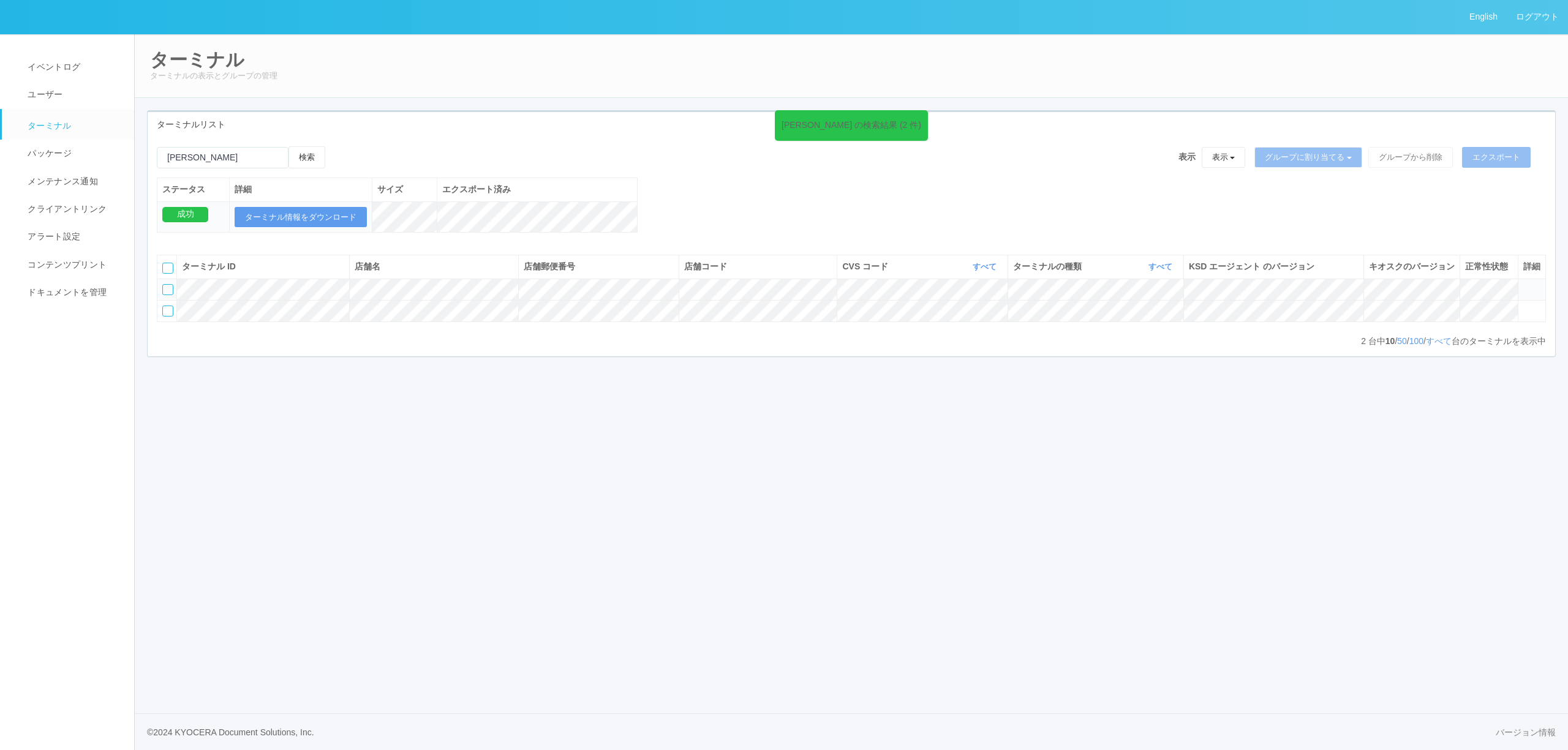
click at [1523, 284] on icon at bounding box center [1523, 284] width 0 height 0
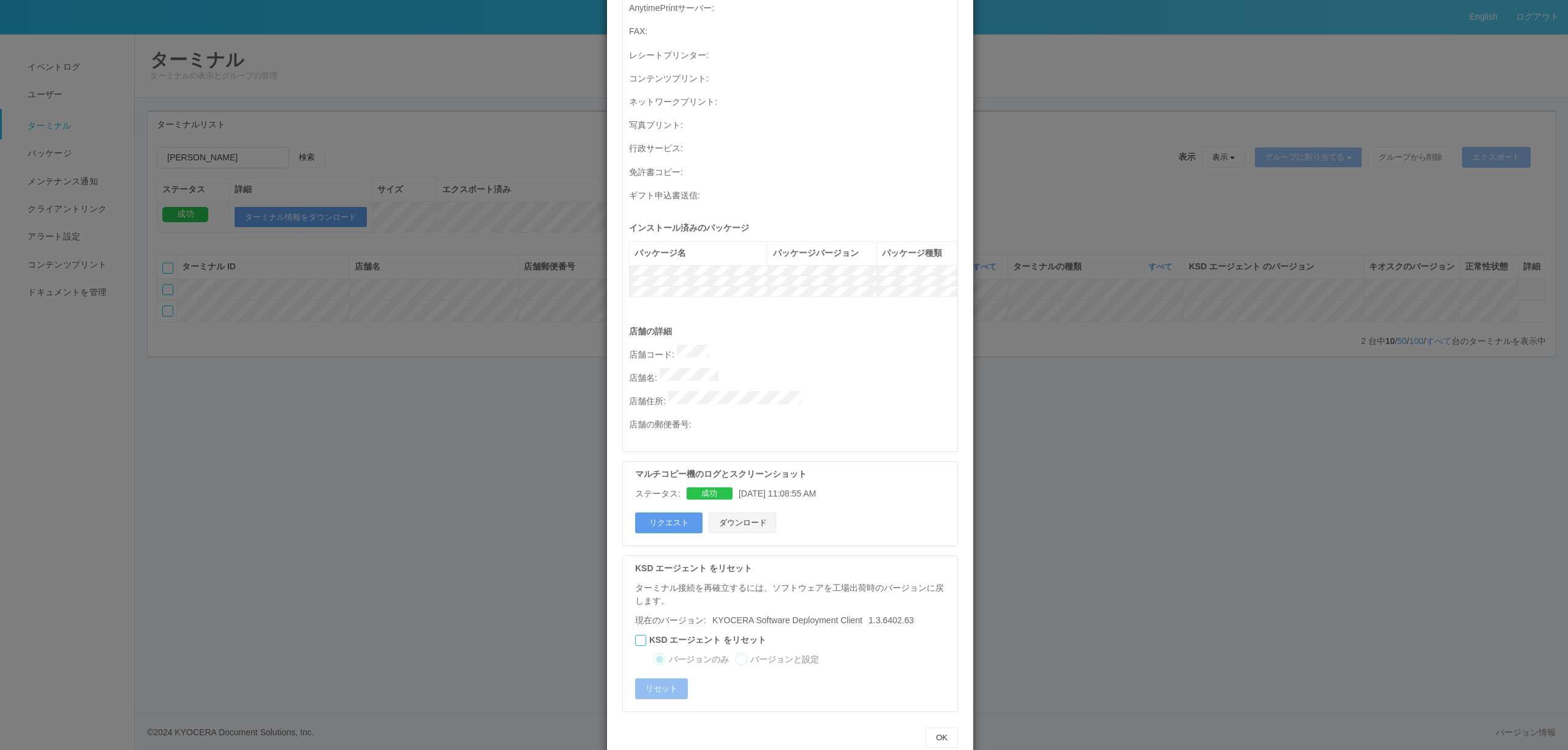
click at [736, 513] on button "ダウンロード" at bounding box center [742, 523] width 68 height 21
click at [1102, 383] on div "ターミナルの詳細 詳細 S.M.A.R.T 接続ステータス 最終接続日時 : 08/18/2025 04:43:19 AM マルチコピー機の詳細 モデル : …" at bounding box center [784, 375] width 1568 height 750
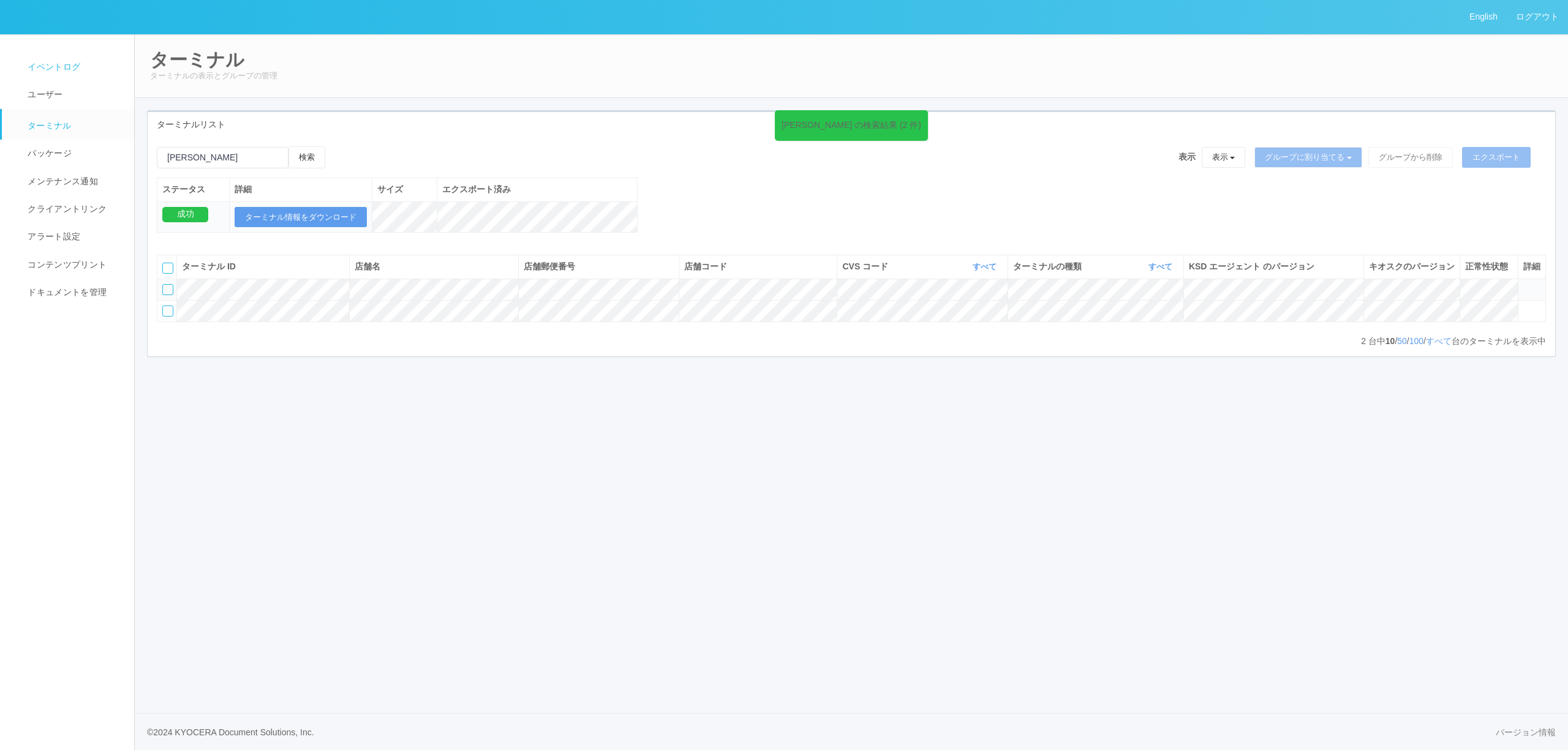
click at [86, 54] on link "イベントログ" at bounding box center [73, 67] width 143 height 28
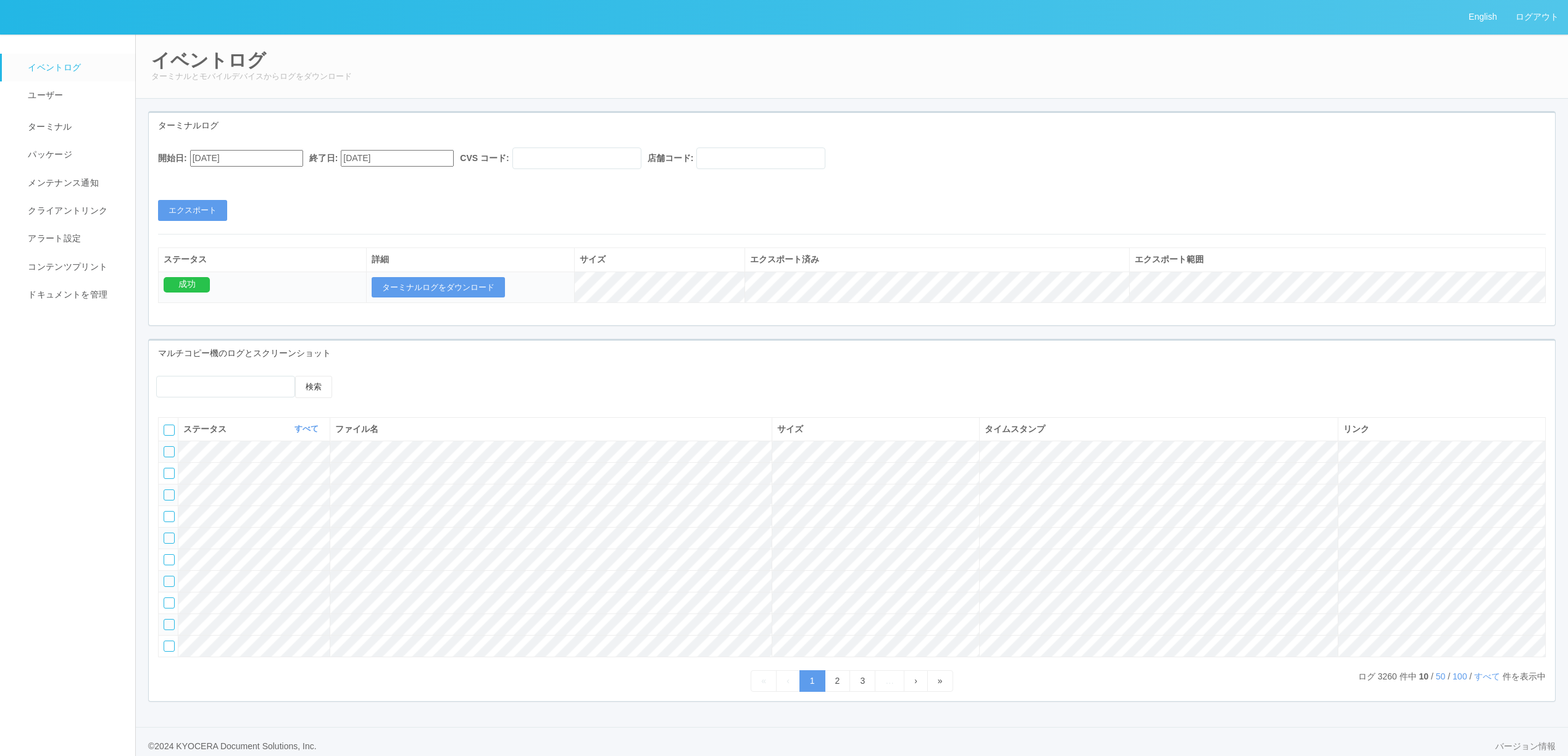
drag, startPoint x: 788, startPoint y: 183, endPoint x: 788, endPoint y: 175, distance: 8.0
click at [788, 178] on div "開始日: 07/18/2025 終了日: 08/18/2025 CVS コード: 店舗コード: エクスポート" at bounding box center [852, 184] width 1406 height 73
click at [788, 168] on input "text" at bounding box center [760, 158] width 129 height 22
paste input "900001"
type input "900001"
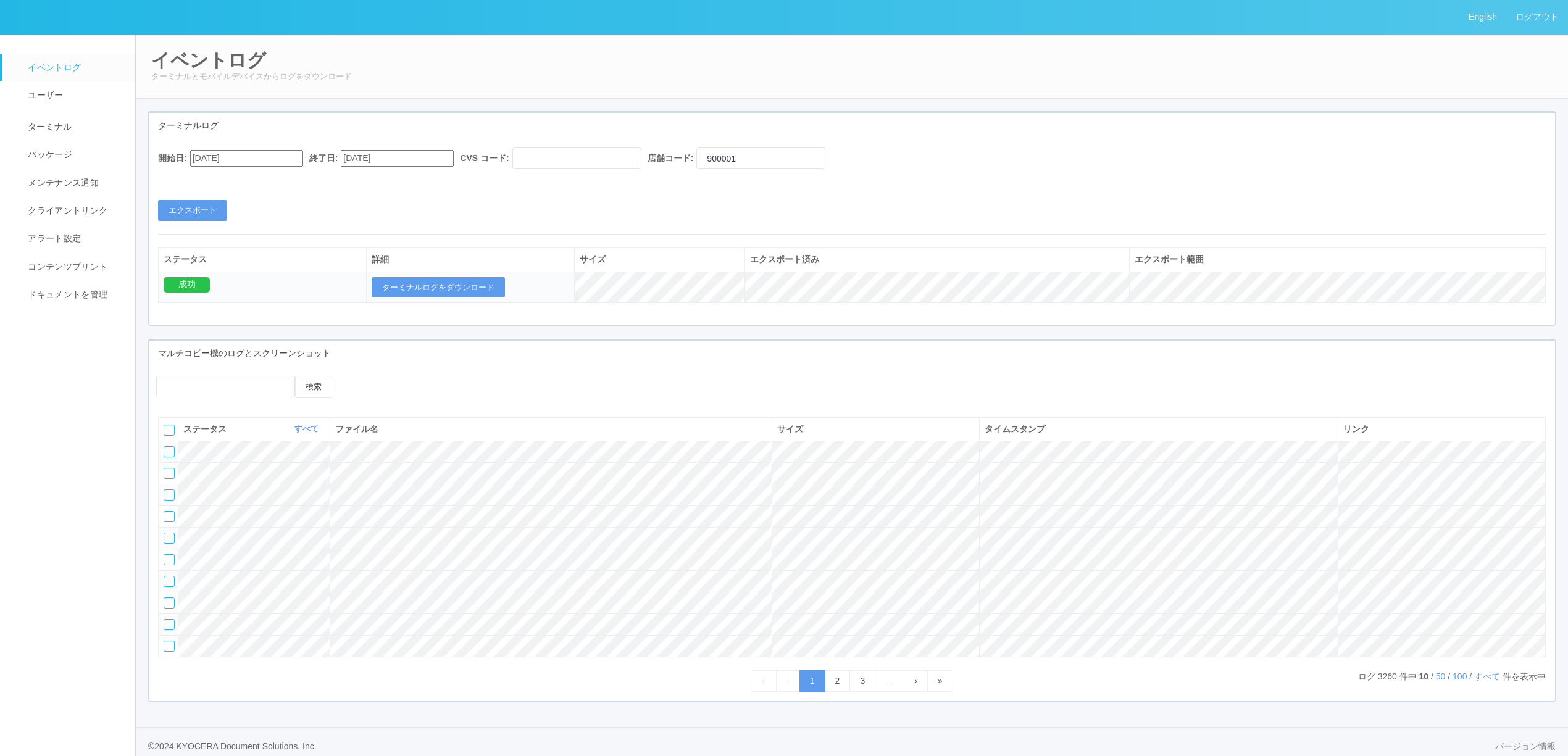
click at [245, 167] on div "開始日: 07/18/2025 終了日: 08/18/2025 CVS コード: 店舗コード: 900001" at bounding box center [851, 161] width 1388 height 28
click at [250, 158] on input "[DATE]" at bounding box center [247, 158] width 113 height 17
click at [210, 177] on button "button" at bounding box center [205, 175] width 10 height 3
drag, startPoint x: 287, startPoint y: 248, endPoint x: 320, endPoint y: 204, distance: 55.0
click at [216, 598] on div "15" at bounding box center [204, 604] width 23 height 13
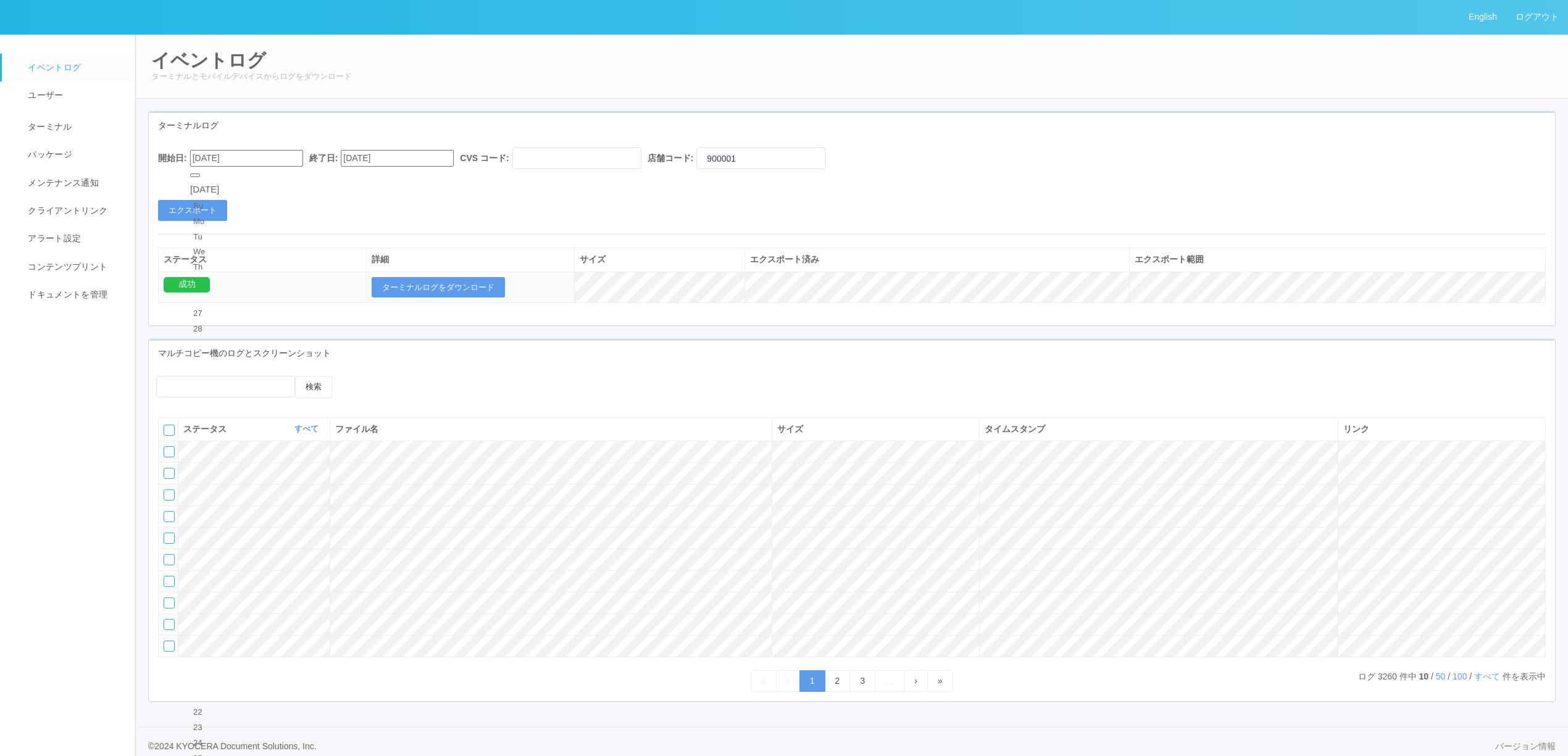
type input "08/15/2025"
click at [371, 159] on input "[DATE]" at bounding box center [397, 158] width 113 height 17
click at [377, 587] on div "15" at bounding box center [365, 593] width 23 height 13
type input "08/15/2025"
click at [216, 215] on button "エクスポート" at bounding box center [192, 210] width 69 height 21
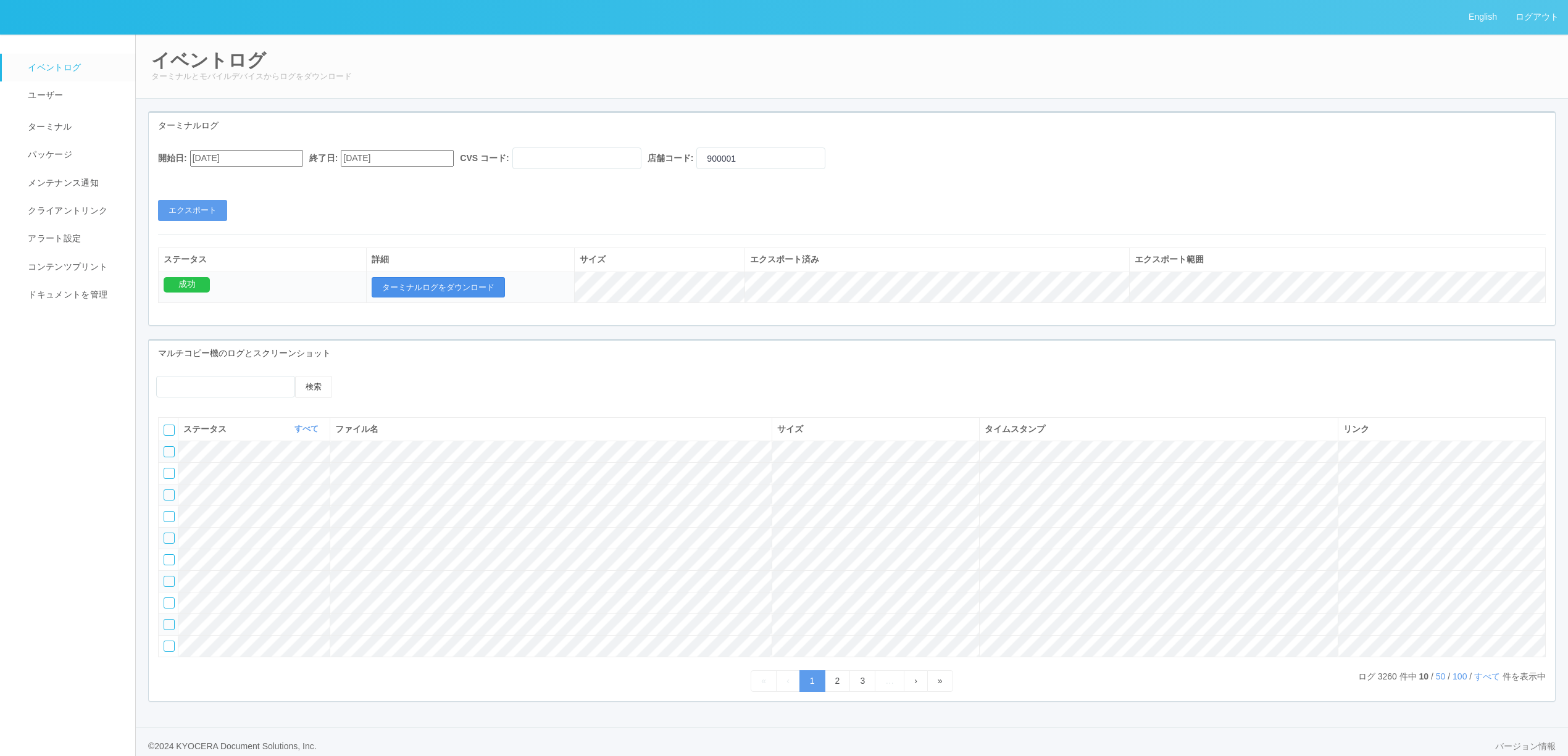
click at [468, 281] on button "ターミナルログをダウンロード" at bounding box center [438, 287] width 133 height 21
click at [93, 121] on link "ターミナル" at bounding box center [73, 125] width 144 height 31
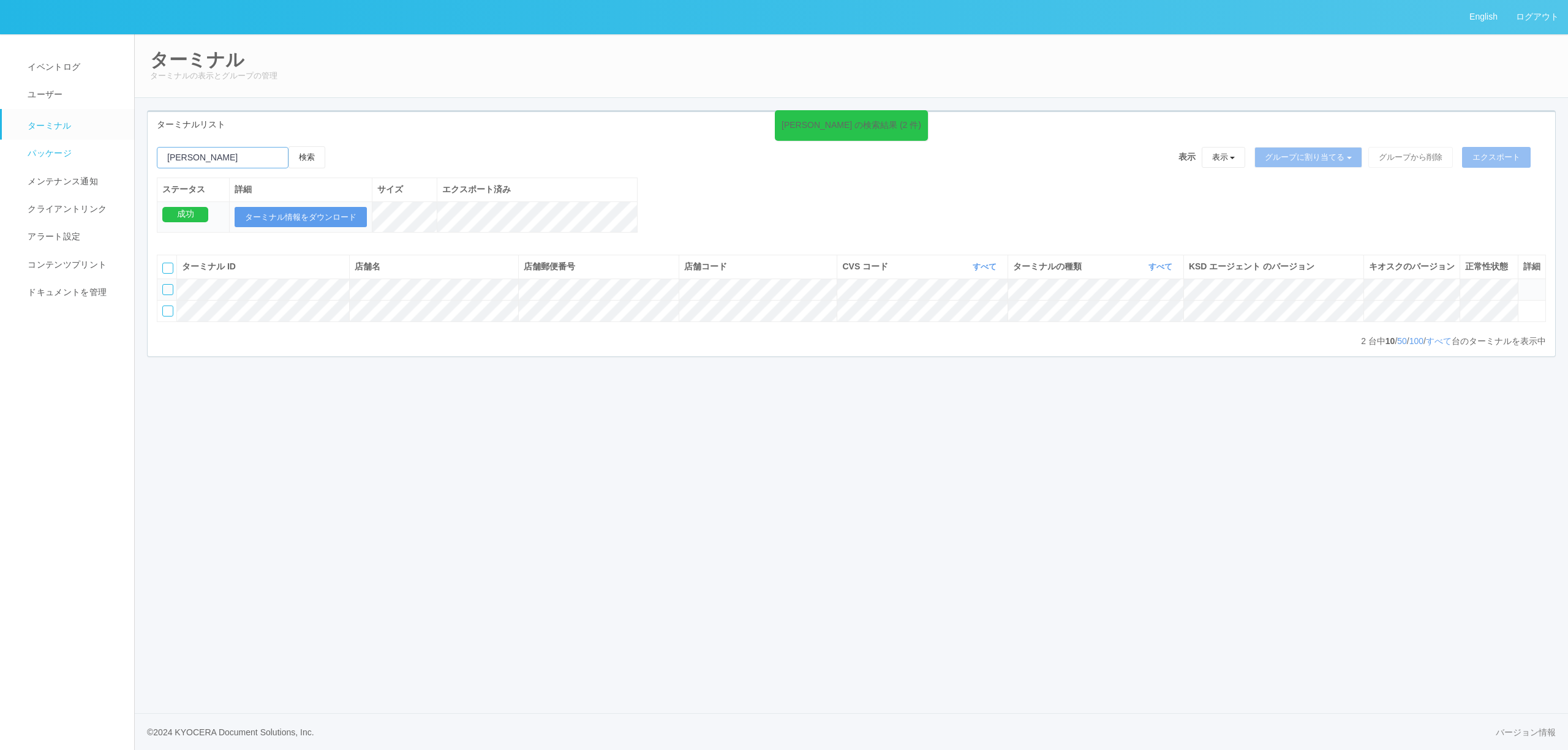
drag, startPoint x: 256, startPoint y: 153, endPoint x: 114, endPoint y: 162, distance: 142.3
click at [114, 162] on div "English ログアウト イベントログ ユーザー ターミナル パッケージ メンテナンス通知 クライアントリンク アラート設定 コンテンツプリント ドキュメン…" at bounding box center [784, 375] width 1568 height 750
type input "大沢野"
click at [289, 146] on button "検索" at bounding box center [307, 157] width 37 height 22
click at [301, 161] on button "検索" at bounding box center [307, 157] width 37 height 22
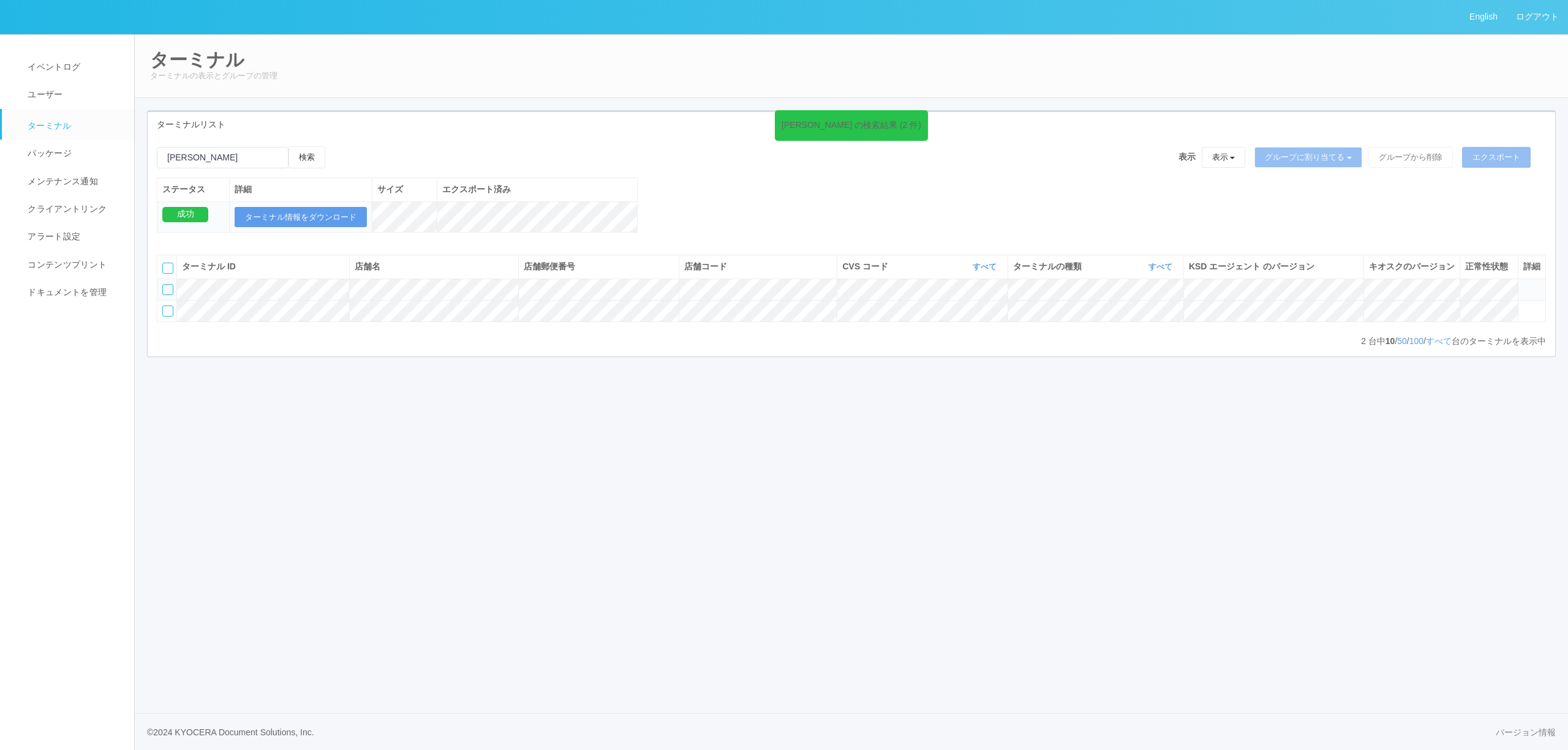
click at [1523, 284] on icon at bounding box center [1523, 284] width 0 height 0
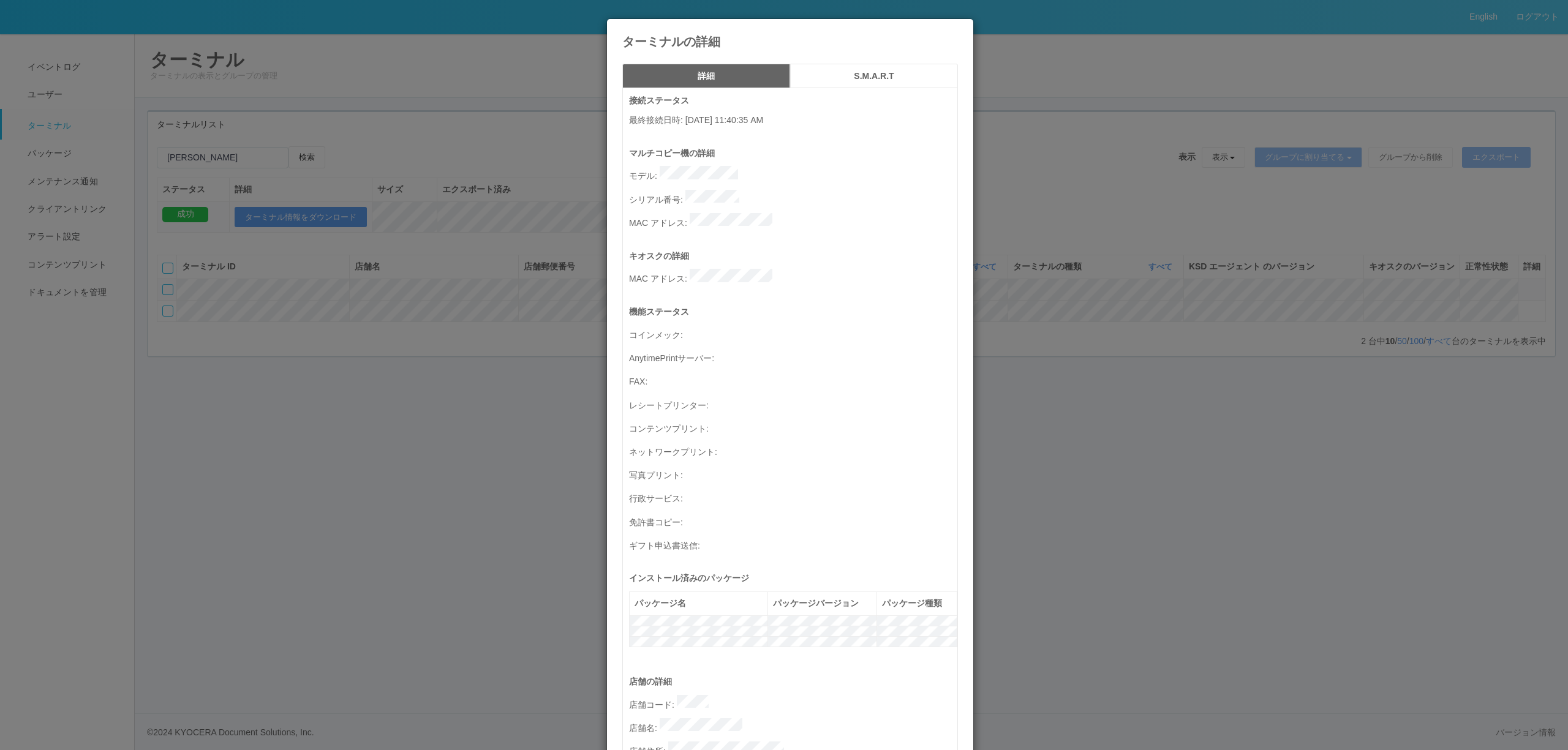
drag, startPoint x: 393, startPoint y: 324, endPoint x: 319, endPoint y: 324, distance: 74.0
click at [392, 324] on div "ターミナルの詳細 詳細 S.M.A.R.T 接続ステータス 最終接続日時 : 08/18/2025 11:40:35 AM マルチコピー機の詳細 モデル : …" at bounding box center [784, 375] width 1568 height 750
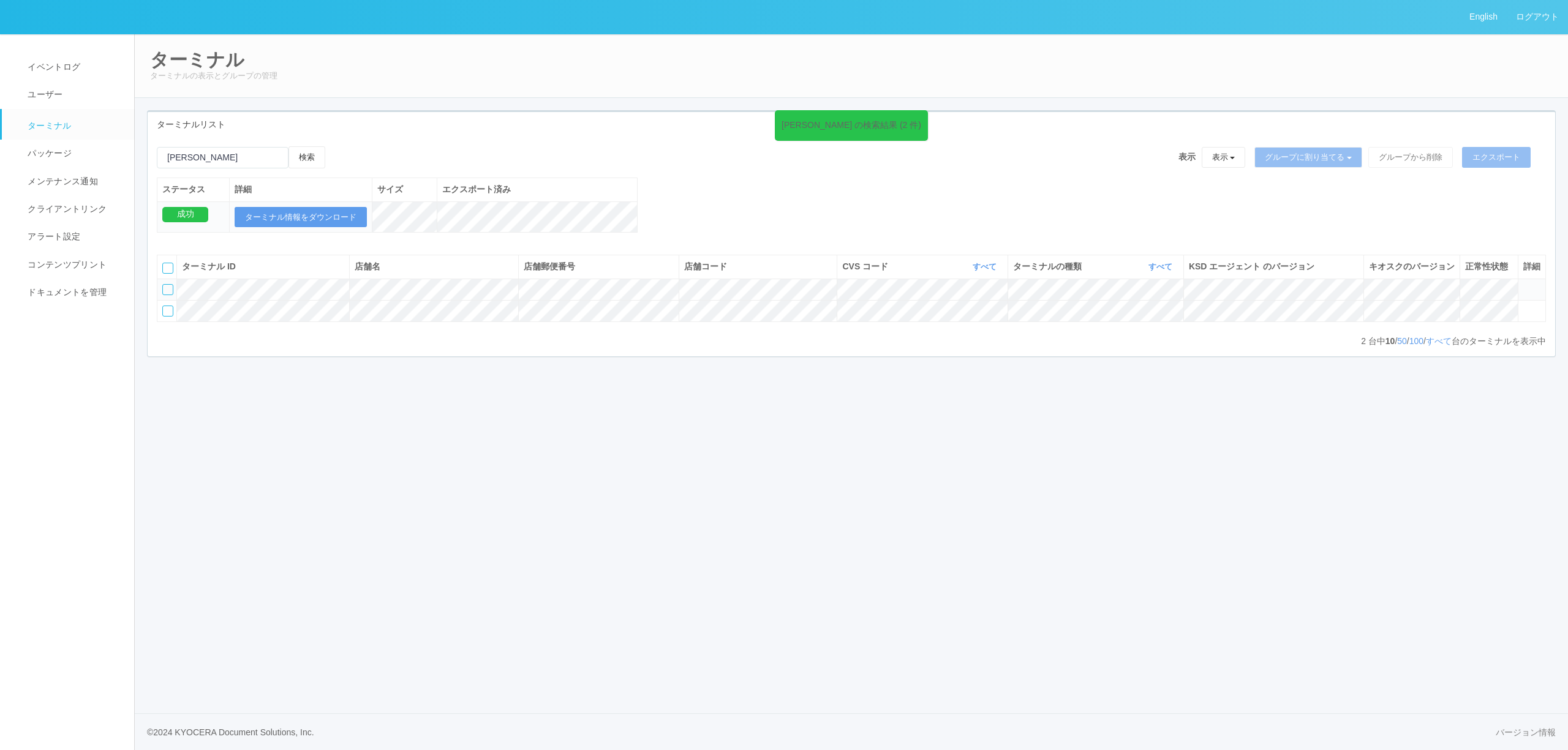
click at [173, 295] on div at bounding box center [167, 289] width 11 height 11
click at [338, 146] on icon at bounding box center [338, 146] width 0 height 0
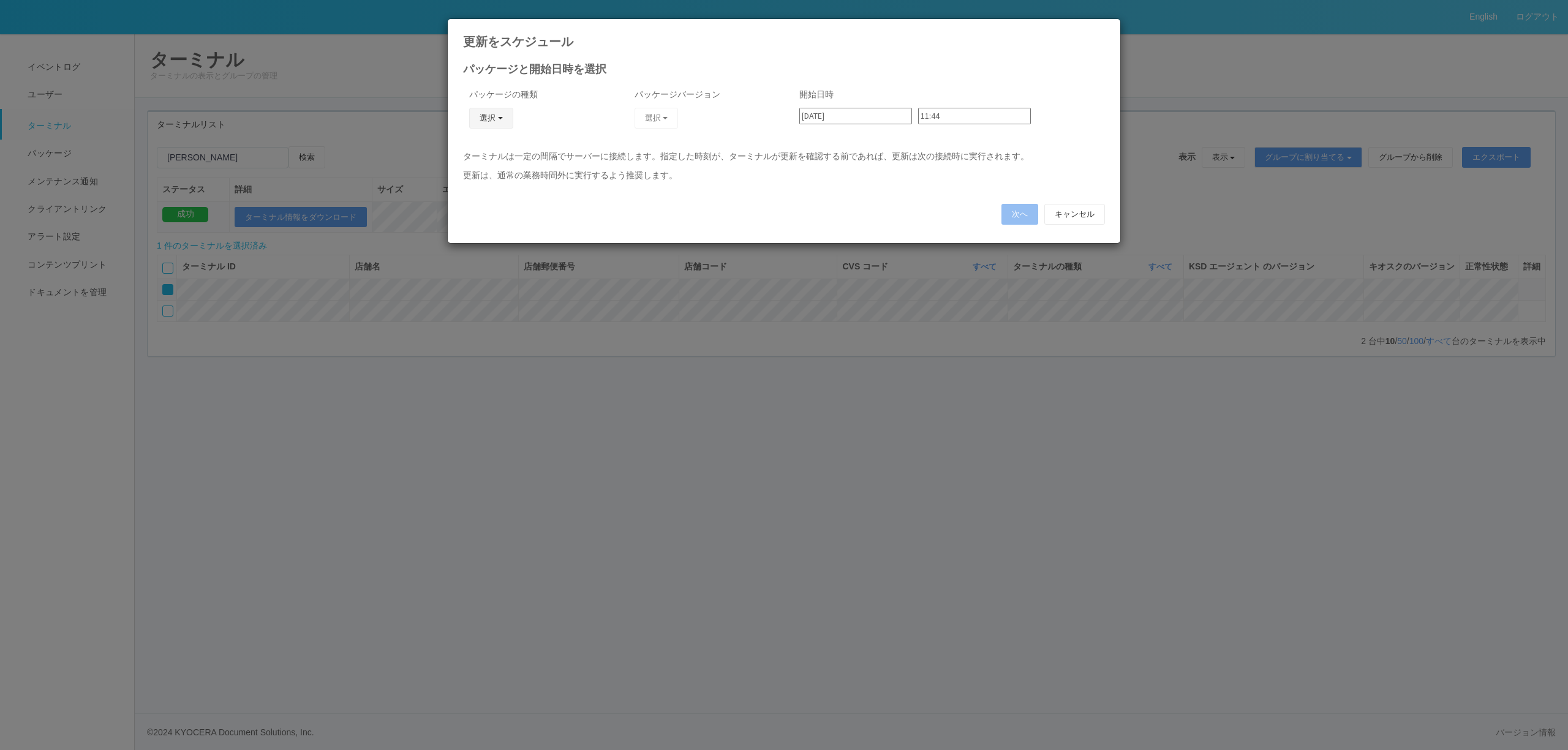
click at [488, 119] on button "選択" at bounding box center [491, 118] width 44 height 21
click at [477, 186] on link "j_setting.txt" at bounding box center [473, 190] width 97 height 19
click at [626, 125] on div "パッケージバージョン 選択 Vdrug Osawano JLIS Vdrug kamioka JLIS Vdrug Uotsu JLIS editintex …" at bounding box center [702, 115] width 166 height 68
click at [638, 119] on button "選択" at bounding box center [656, 118] width 44 height 21
click at [545, 155] on link "Vdrug Osawano JLIS" at bounding box center [583, 152] width 207 height 19
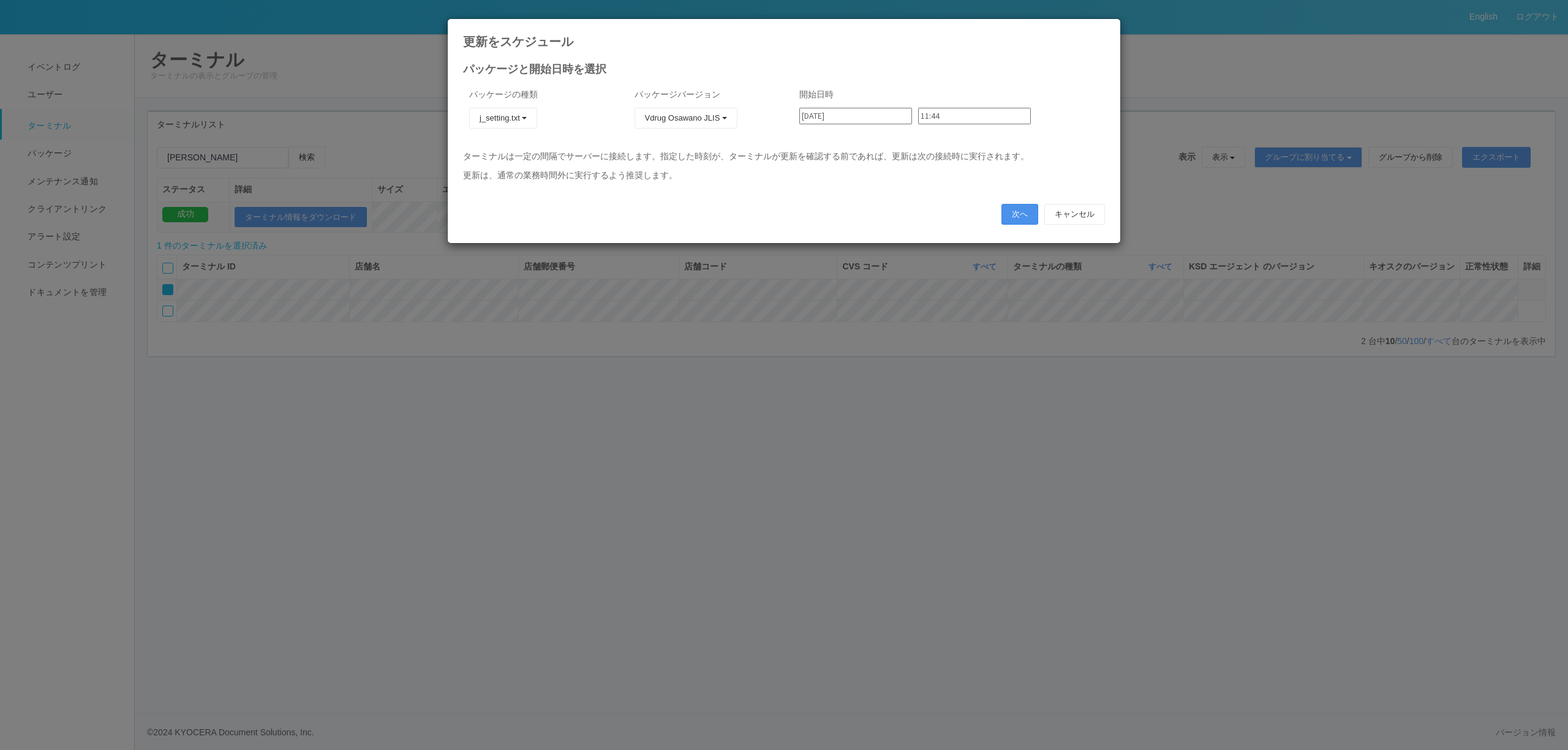
click at [1027, 212] on button "次へ" at bounding box center [1019, 214] width 37 height 21
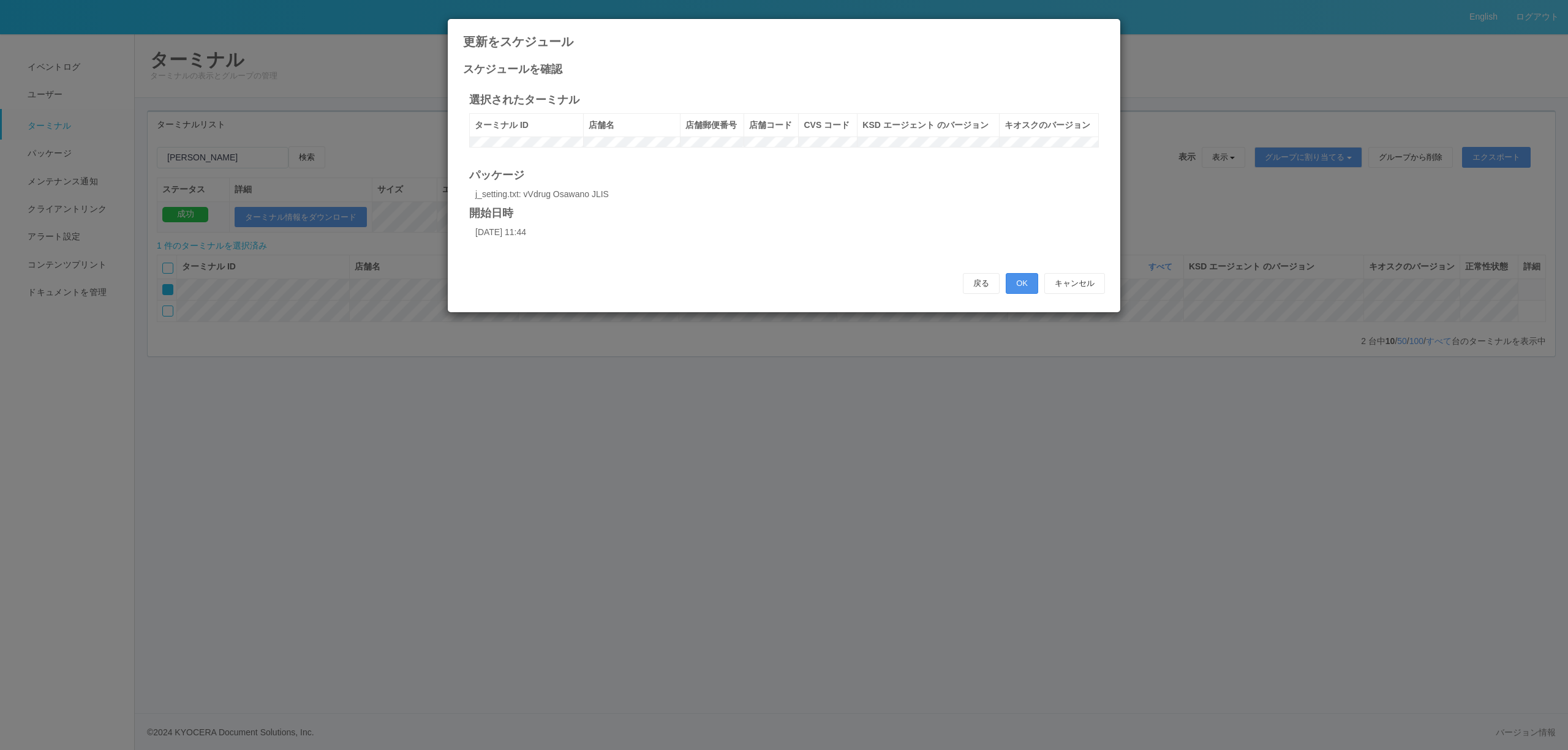
click at [1020, 294] on button "OK" at bounding box center [1022, 283] width 33 height 21
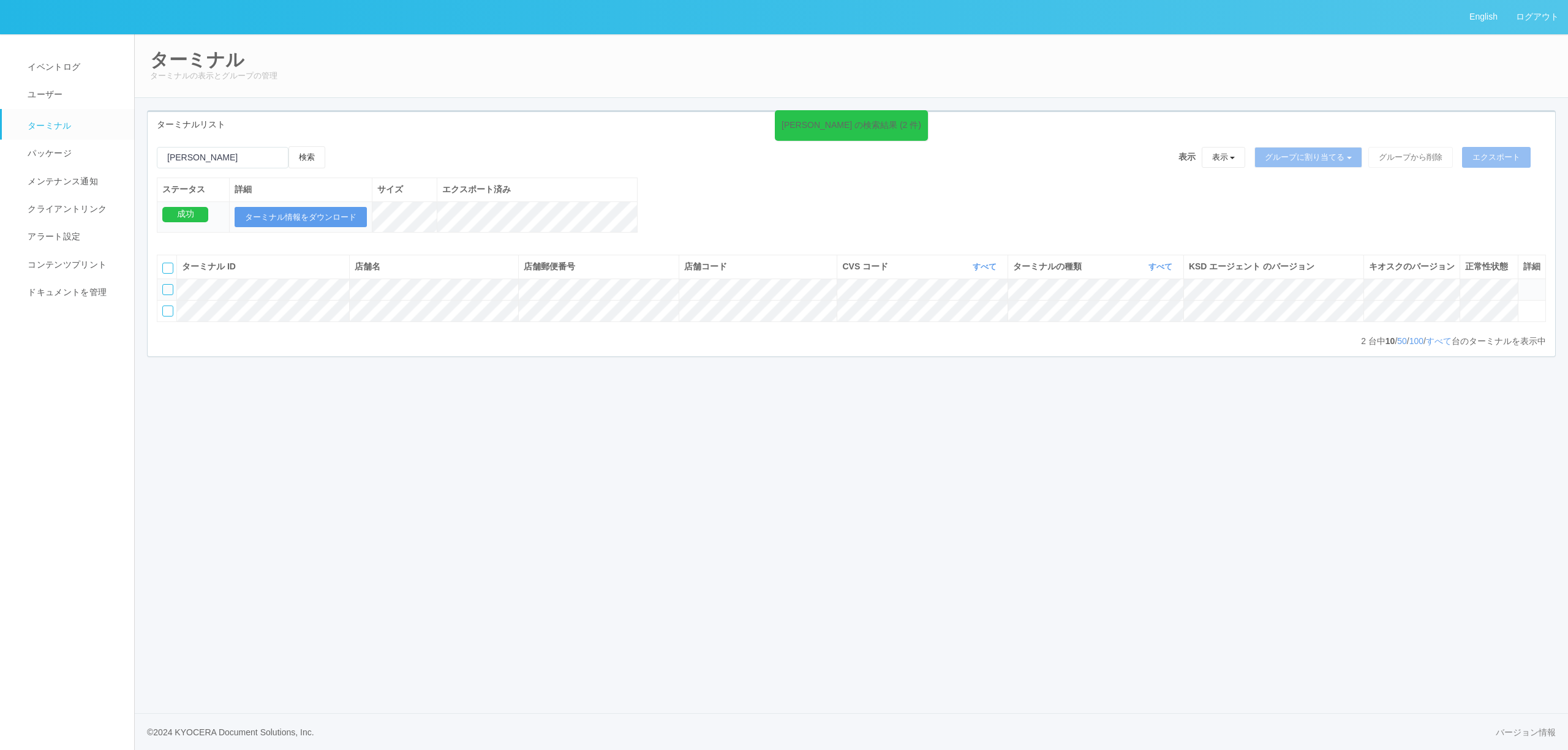
click at [1523, 284] on icon at bounding box center [1523, 284] width 0 height 0
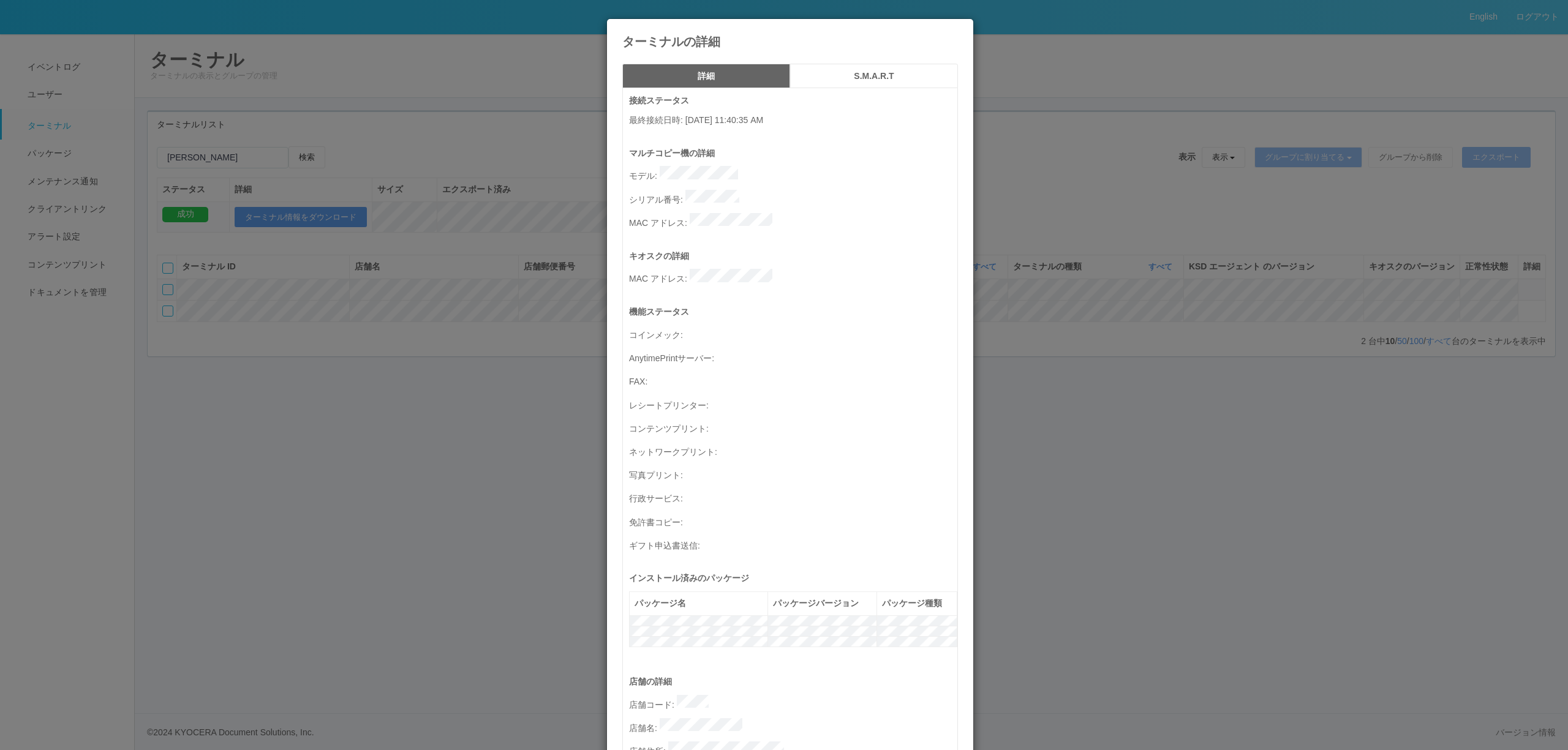
scroll to position [350, 0]
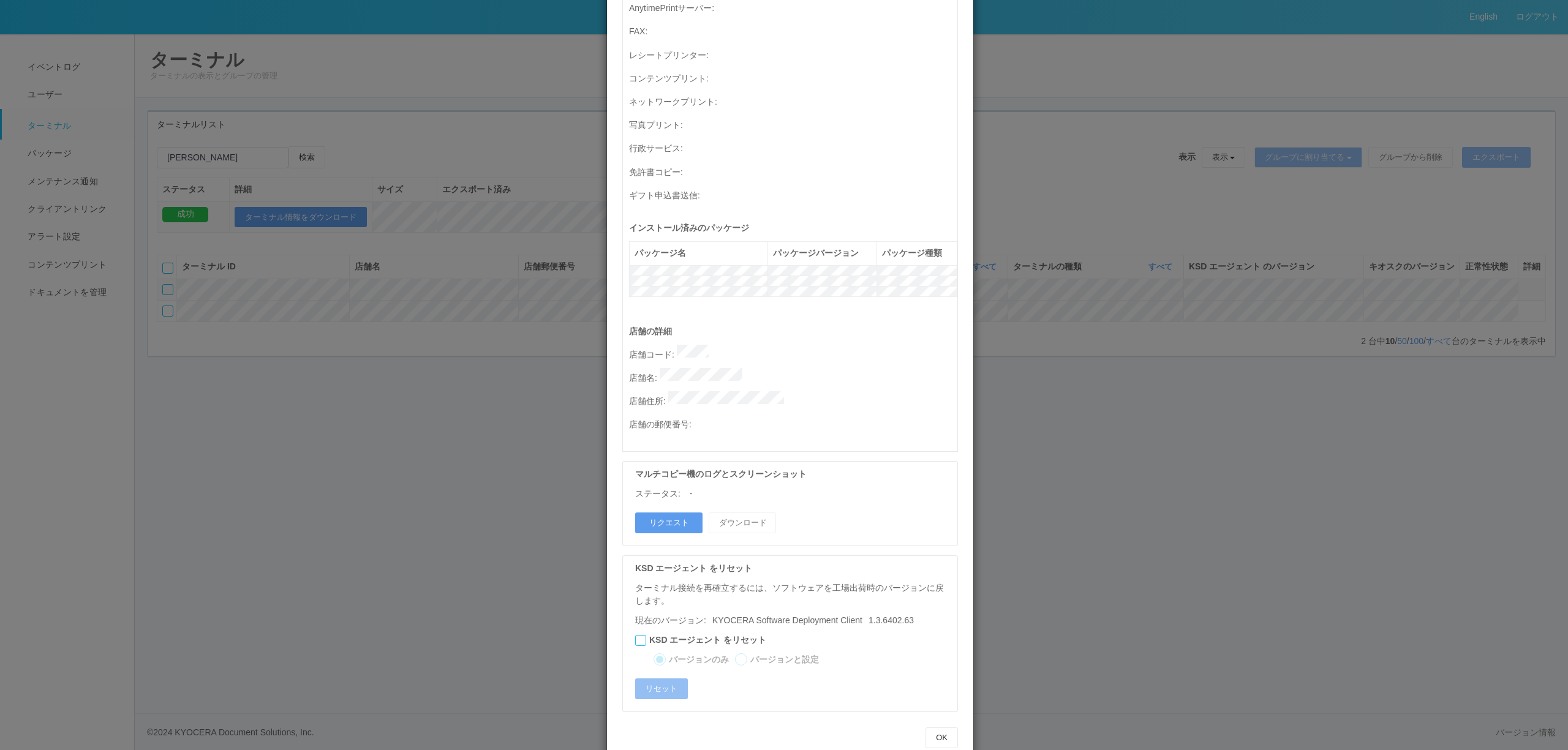
click at [463, 304] on div "ターミナルの詳細 詳細 S.M.A.R.T 接続ステータス 最終接続日時 : 08/18/2025 11:40:35 AM マルチコピー機の詳細 モデル : …" at bounding box center [784, 375] width 1568 height 750
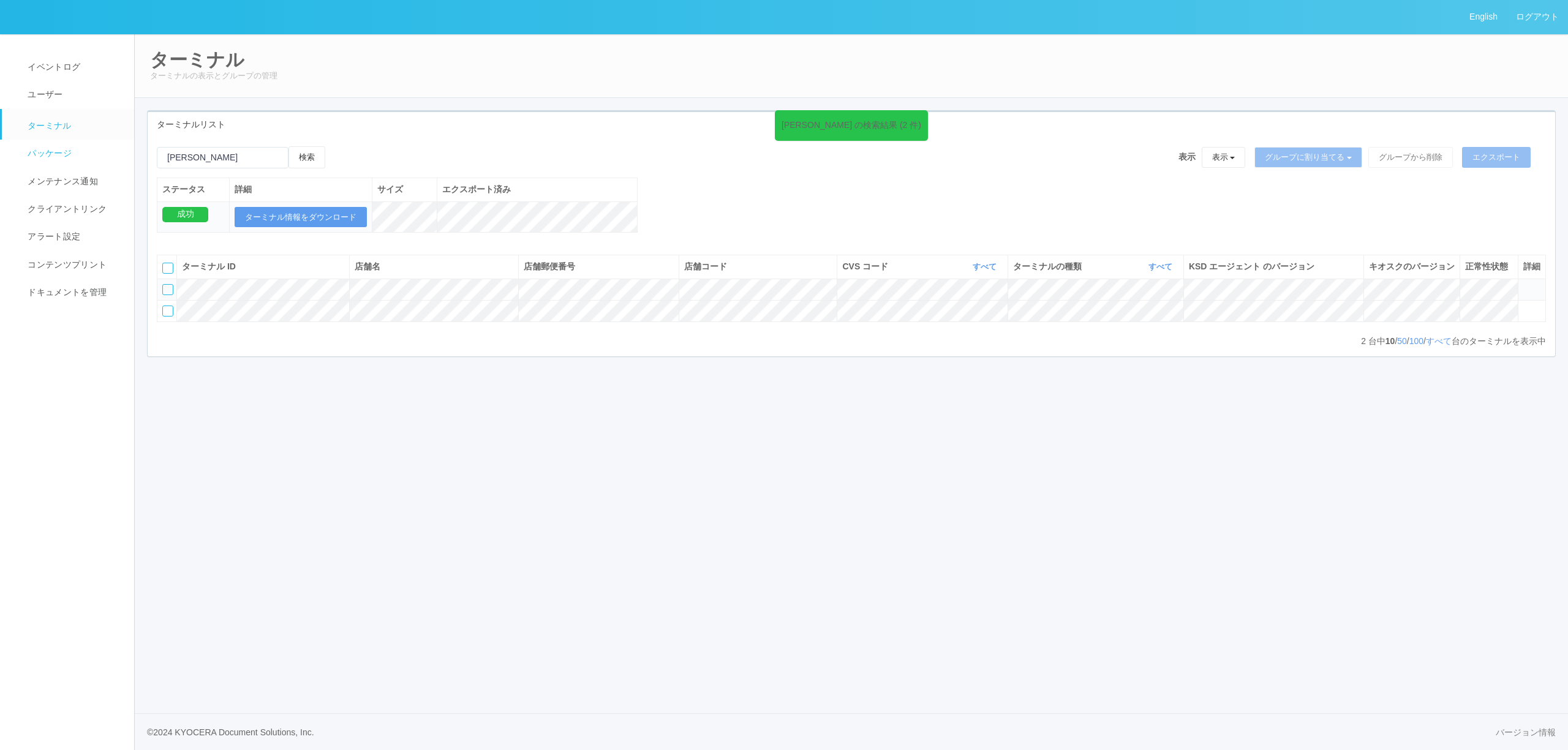
click at [58, 152] on span "パッケージ" at bounding box center [48, 153] width 47 height 10
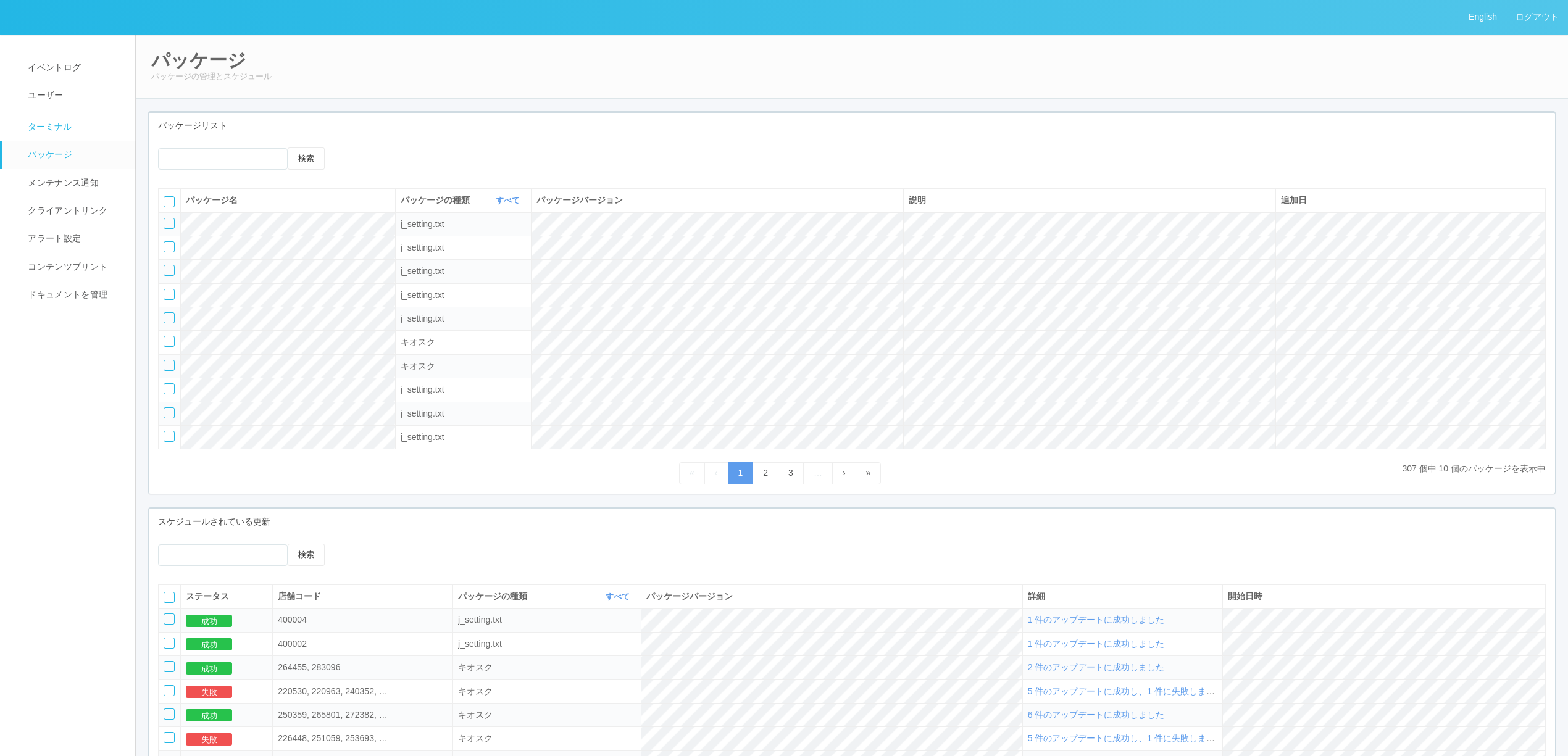
click at [56, 114] on link "ターミナル" at bounding box center [73, 125] width 144 height 31
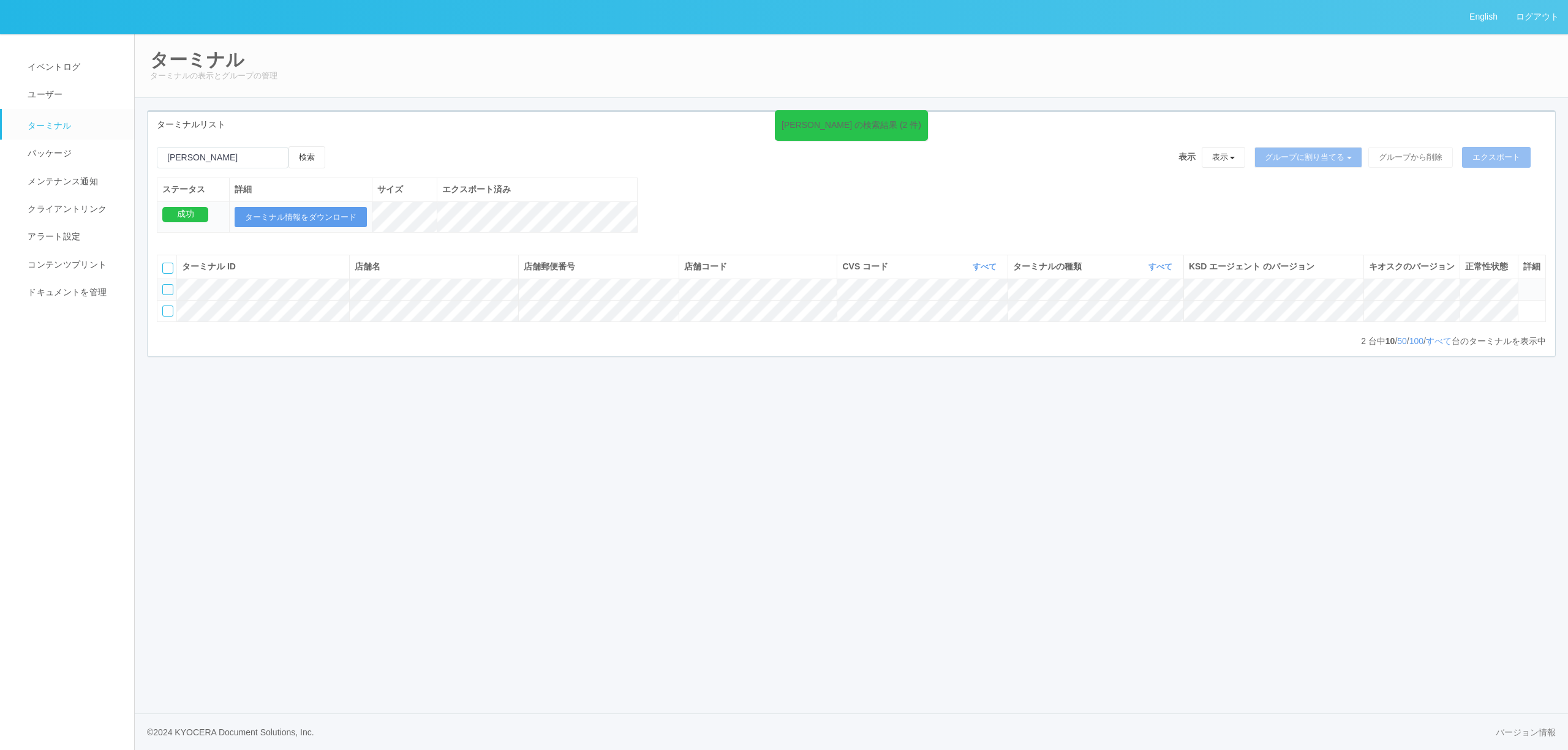
click at [1520, 300] on td at bounding box center [1531, 289] width 28 height 22
click at [1523, 284] on icon at bounding box center [1523, 284] width 0 height 0
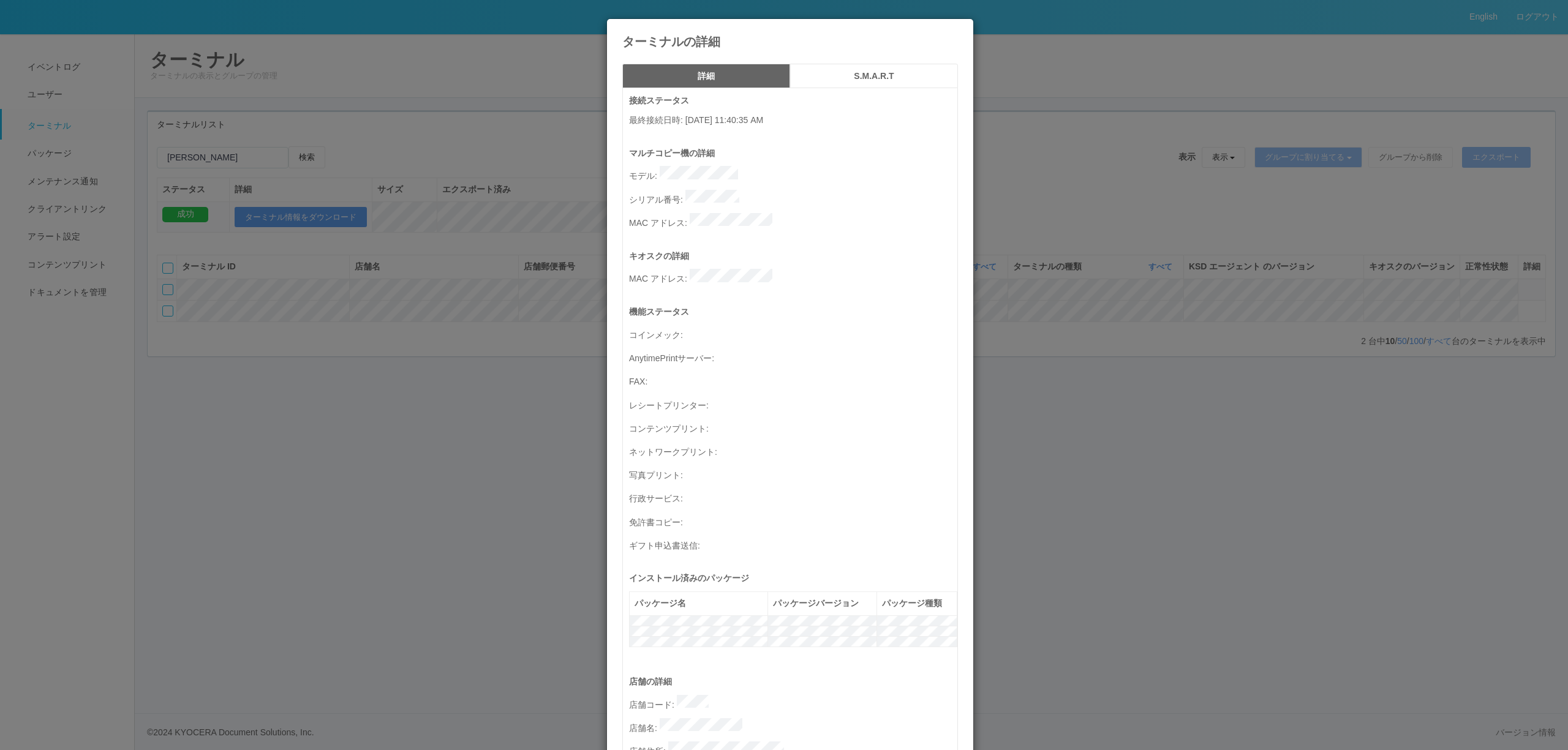
scroll to position [350, 0]
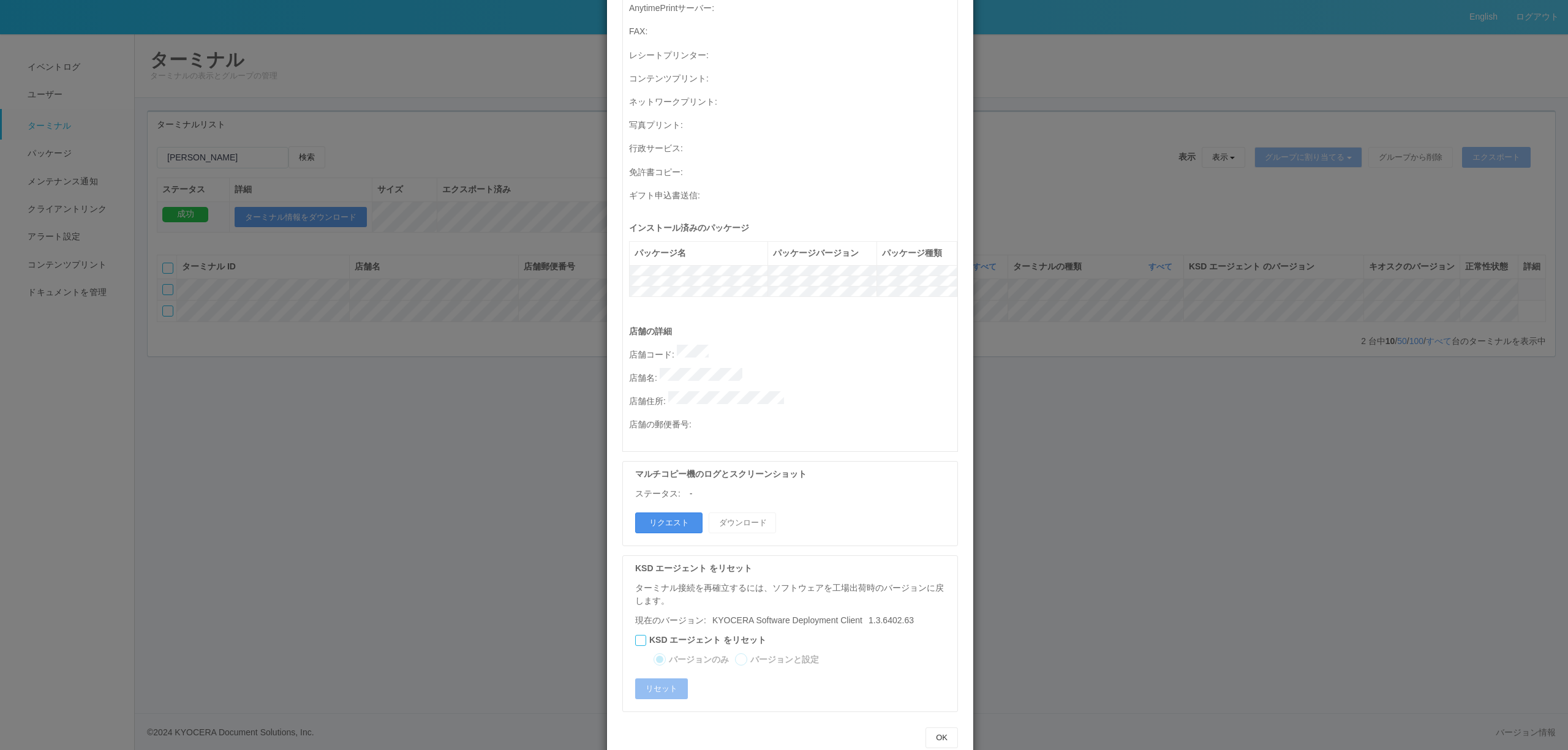
click at [674, 513] on button "リクエスト" at bounding box center [668, 523] width 68 height 21
